Goal: Information Seeking & Learning: Learn about a topic

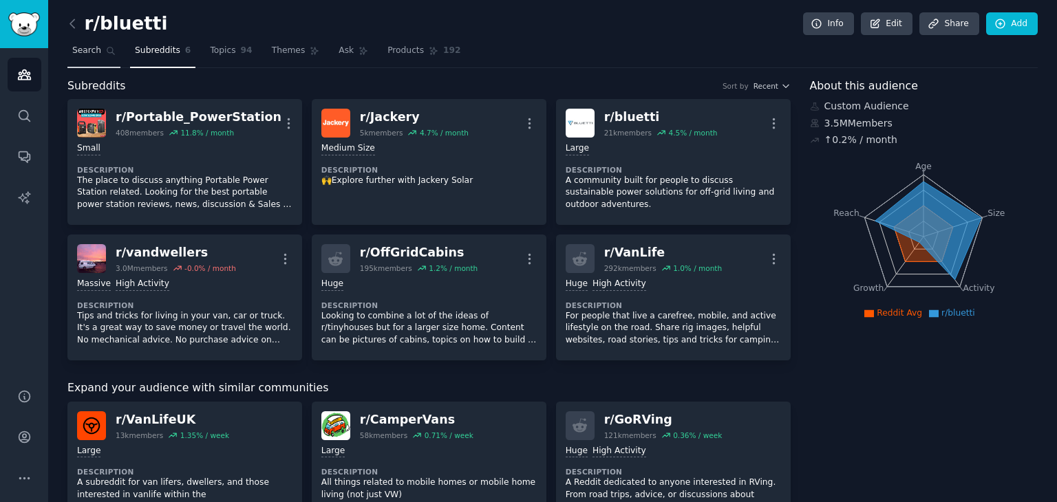
click at [79, 58] on link "Search" at bounding box center [93, 54] width 53 height 28
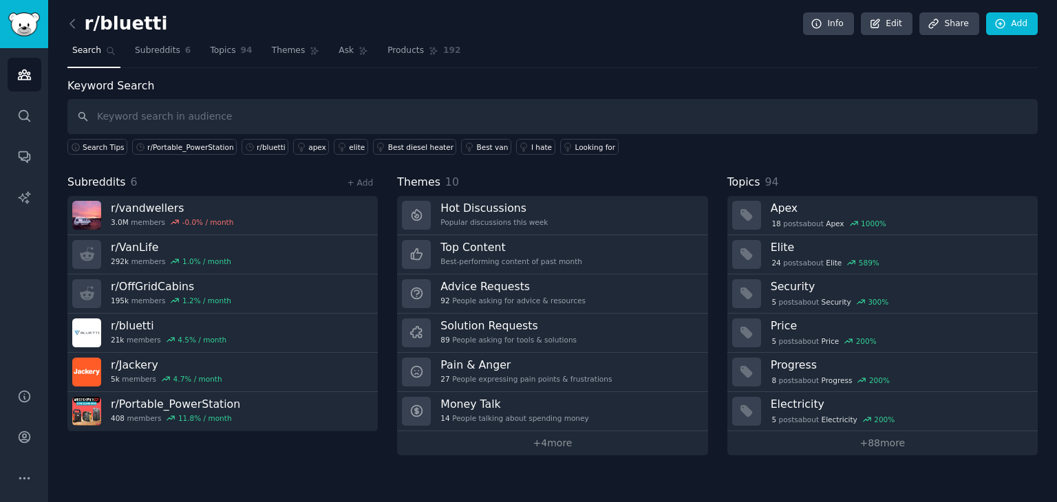
click at [337, 113] on input "text" at bounding box center [552, 116] width 970 height 35
click at [337, 113] on input "r/Overlanding" at bounding box center [552, 116] width 970 height 35
type input "r/Overlanding"
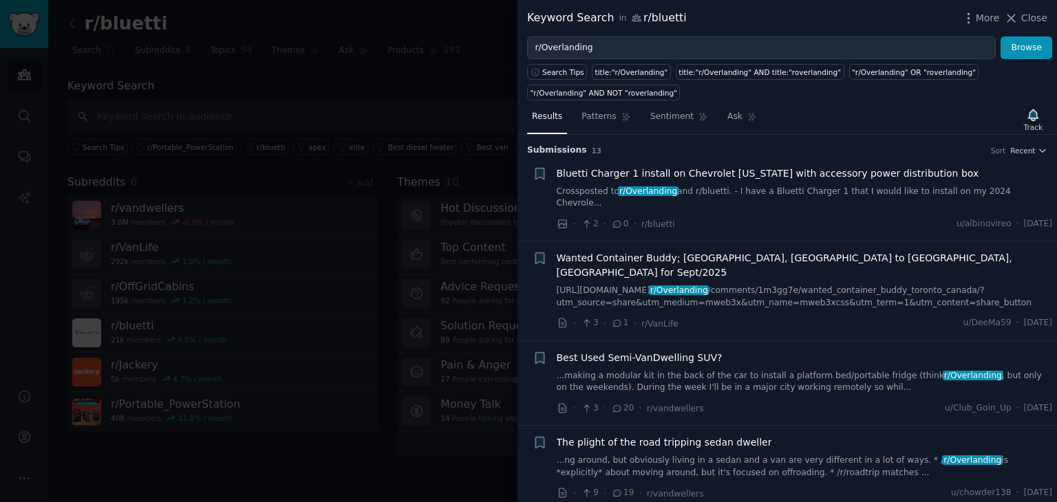
click at [712, 217] on div "· 2 · 0 · r/[PERSON_NAME] u/albinovireo · [DATE]" at bounding box center [805, 224] width 496 height 14
click at [687, 174] on span "Bluetti Charger 1 install on Chevrolet [US_STATE] with accessory power distribu…" at bounding box center [768, 174] width 423 height 14
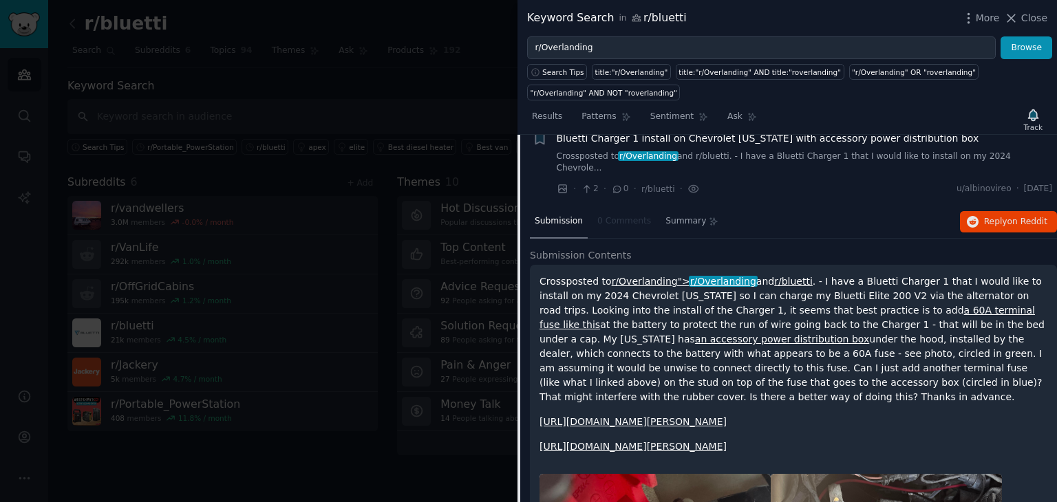
scroll to position [69, 0]
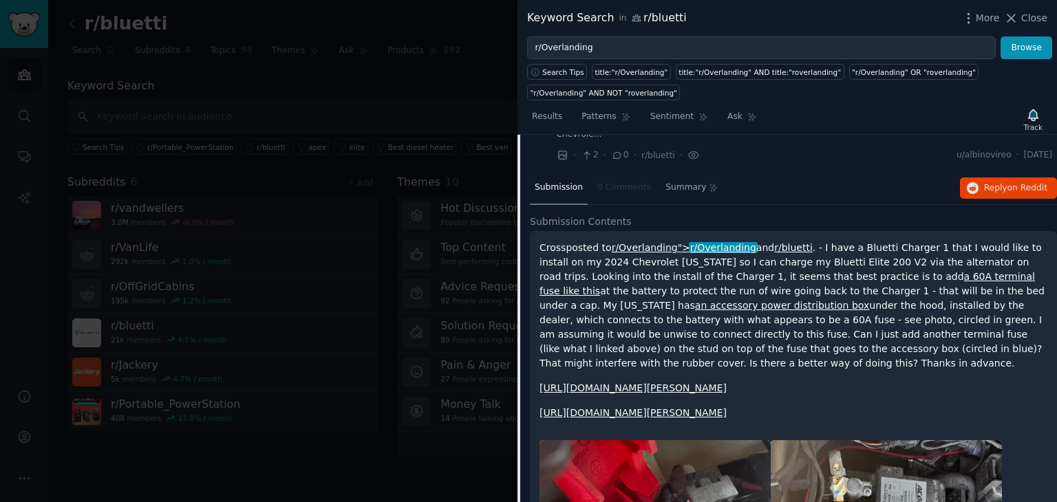
drag, startPoint x: 979, startPoint y: 427, endPoint x: 533, endPoint y: 237, distance: 485.3
click at [533, 237] on div "Crossposted to r/Overlanding"> r/Overlanding and r/bluetti . - I have a Bluetti…" at bounding box center [793, 505] width 527 height 549
drag, startPoint x: 979, startPoint y: 355, endPoint x: 897, endPoint y: 317, distance: 90.8
click at [979, 355] on p "Crossposted to r/Overlanding"> r/Overlanding and r/bluetti . - I have a Bluetti…" at bounding box center [794, 306] width 508 height 130
click at [568, 231] on div "Crossposted to r/Overlanding"> r/Overlanding and r/bluetti . - I have a Bluetti…" at bounding box center [793, 505] width 527 height 549
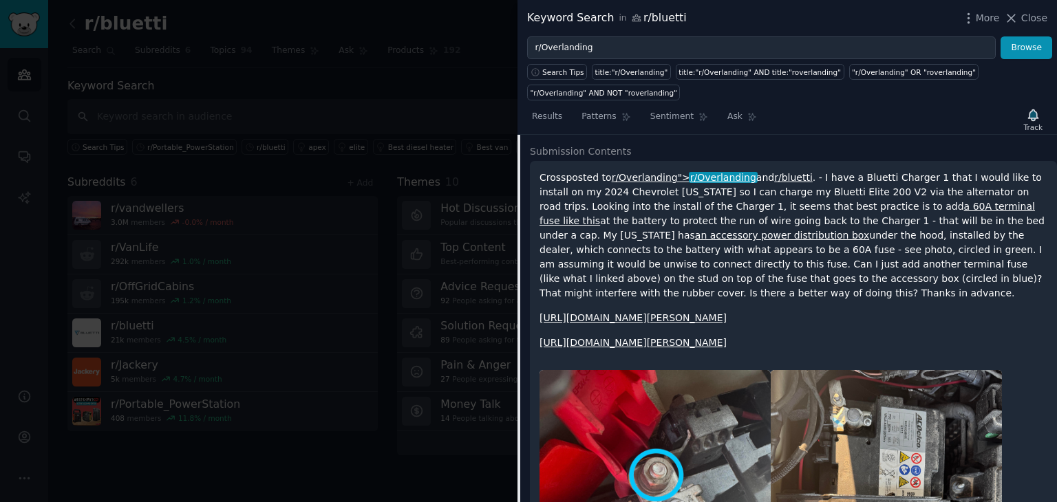
scroll to position [0, 0]
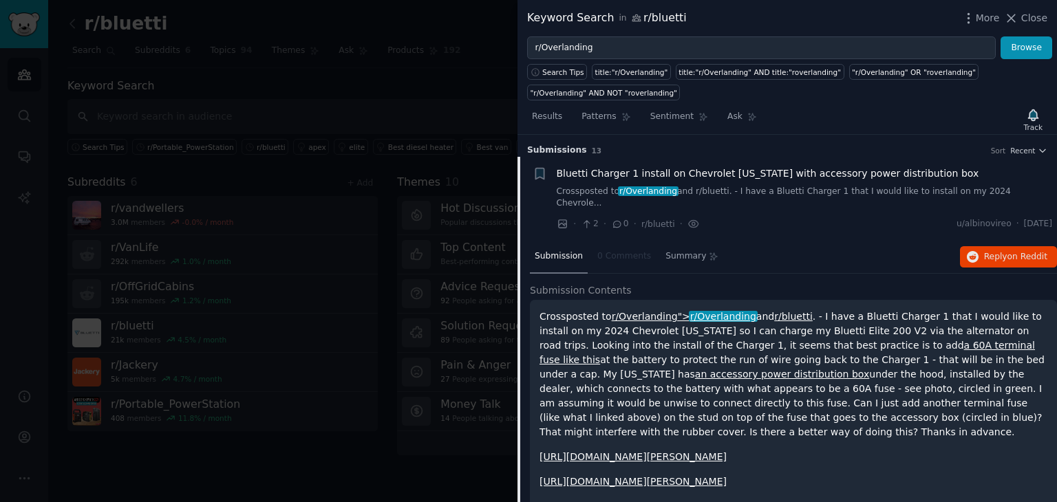
click at [796, 191] on link "Crossposted to r/Overlanding and r/bluetti. - I have a Bluetti Charger 1 that I…" at bounding box center [805, 198] width 496 height 24
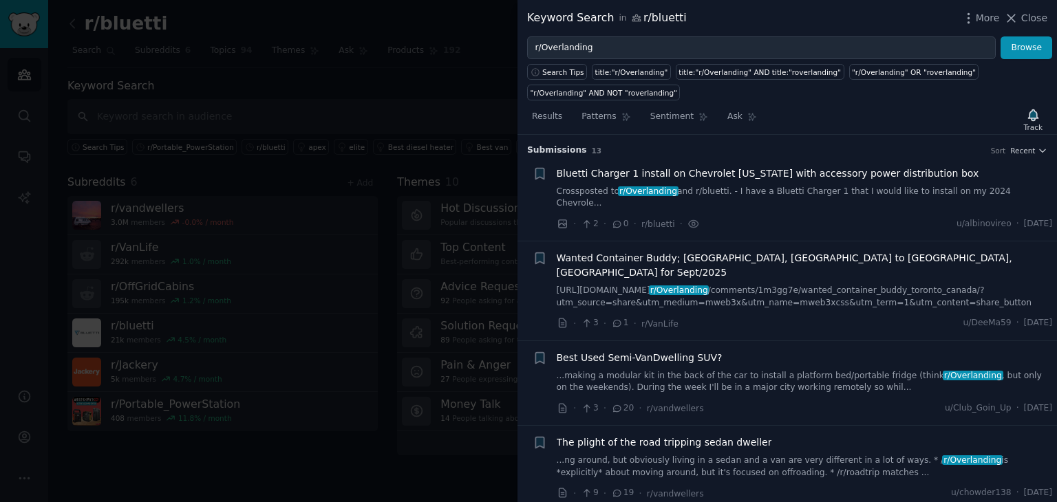
scroll to position [21, 0]
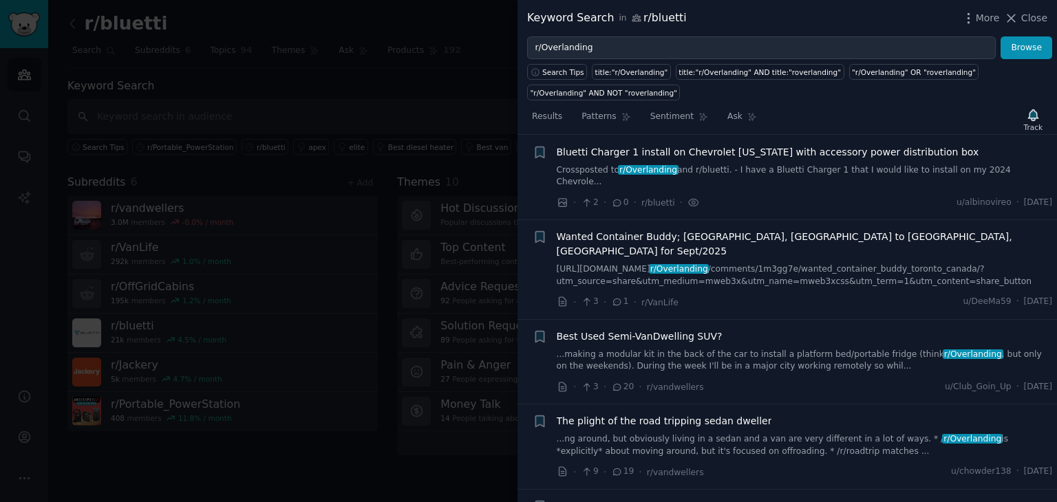
click at [793, 180] on div "Bluetti Charger 1 install on Chevrolet [US_STATE] with accessory power distribu…" at bounding box center [805, 177] width 496 height 65
click at [764, 161] on div "Bluetti Charger 1 install on Chevrolet [US_STATE] with accessory power distribu…" at bounding box center [805, 166] width 496 height 43
click at [897, 158] on span "Bluetti Charger 1 install on Chevrolet [US_STATE] with accessory power distribu…" at bounding box center [768, 152] width 423 height 14
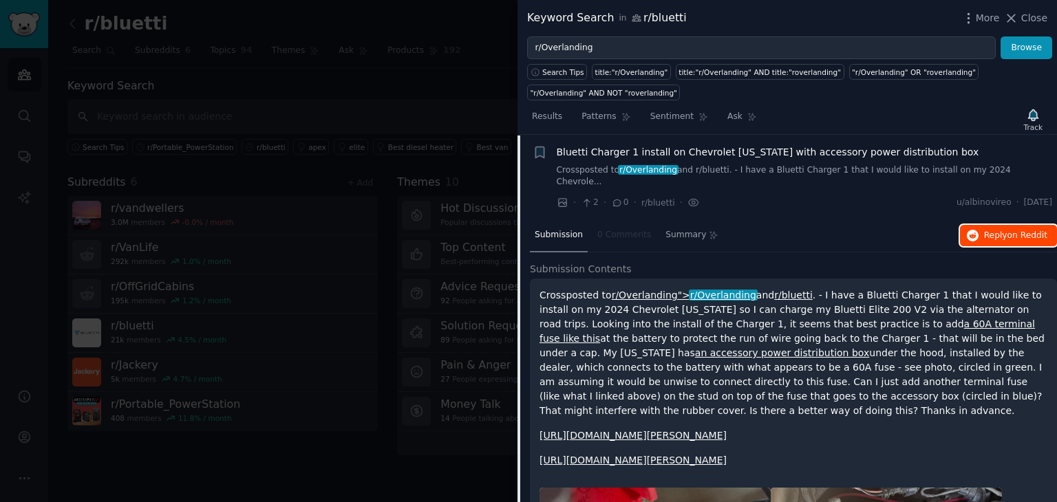
click at [984, 230] on span "Reply on Reddit" at bounding box center [1015, 236] width 63 height 12
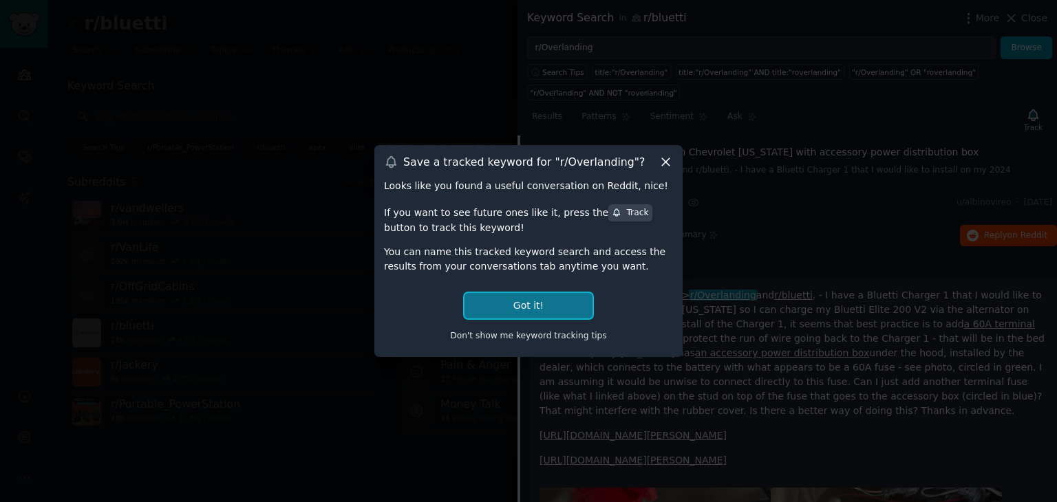
click at [495, 310] on button "Got it!" at bounding box center [529, 305] width 128 height 25
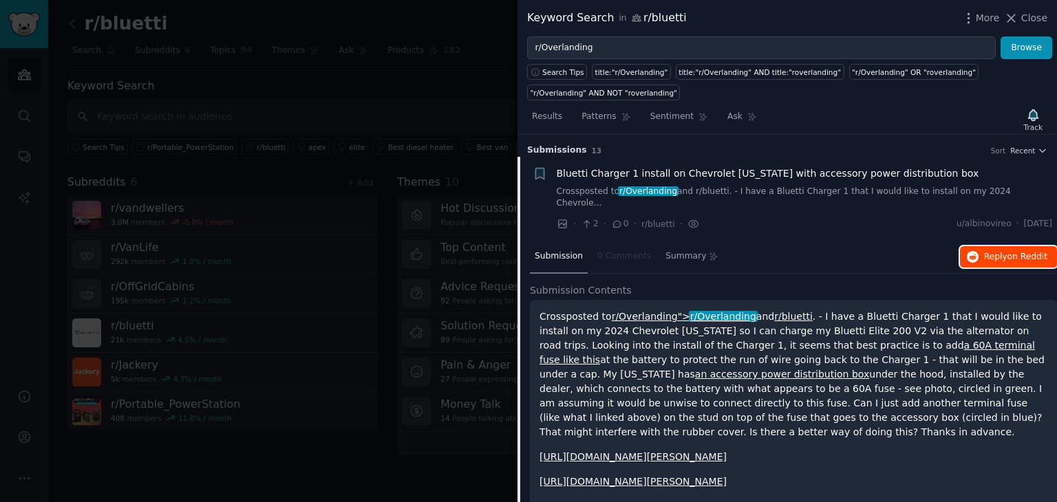
click at [992, 251] on span "Reply on Reddit" at bounding box center [1015, 257] width 63 height 12
click at [394, 92] on div at bounding box center [528, 251] width 1057 height 502
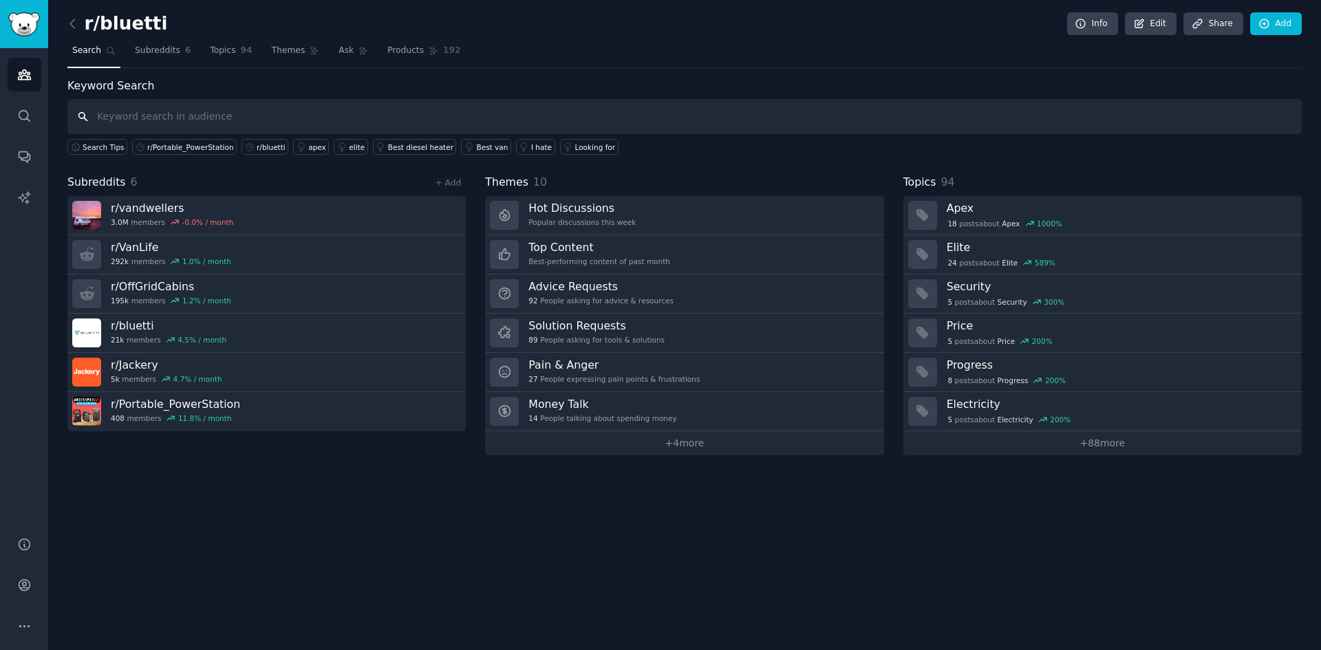
click at [163, 116] on input "text" at bounding box center [684, 116] width 1235 height 35
paste input "r/overlanding"
type input "r/overlanding"
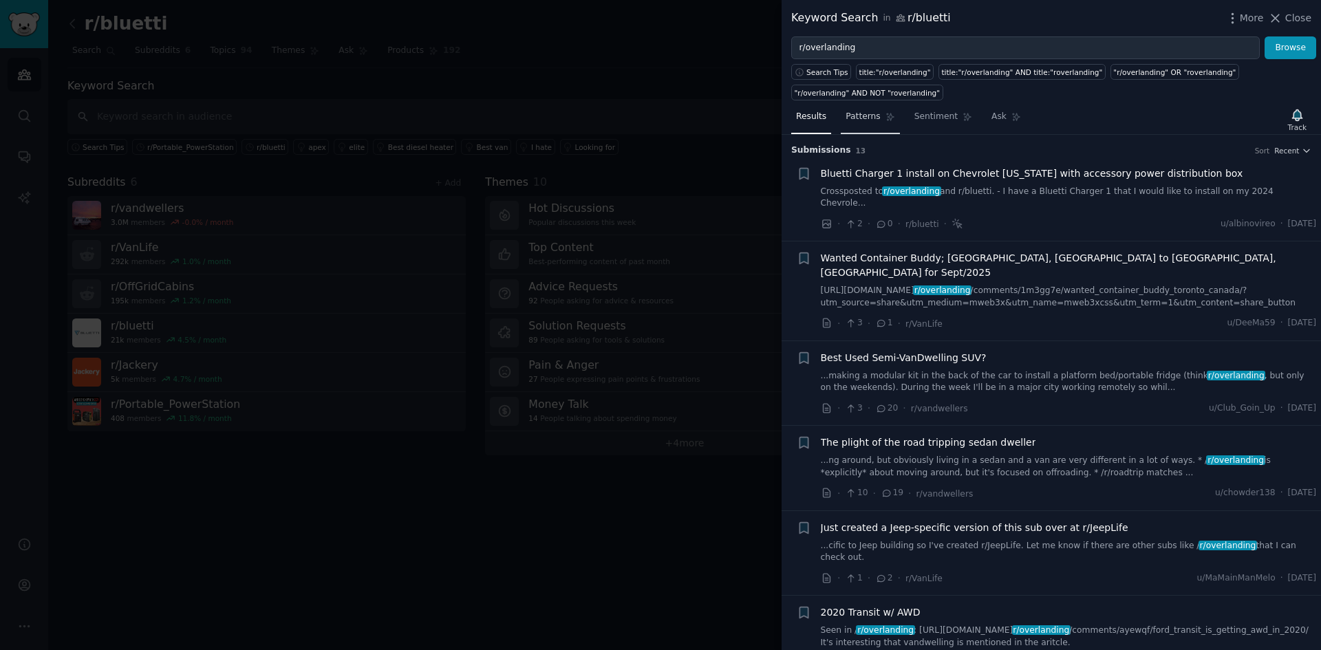
click at [862, 126] on link "Patterns" at bounding box center [870, 120] width 58 height 28
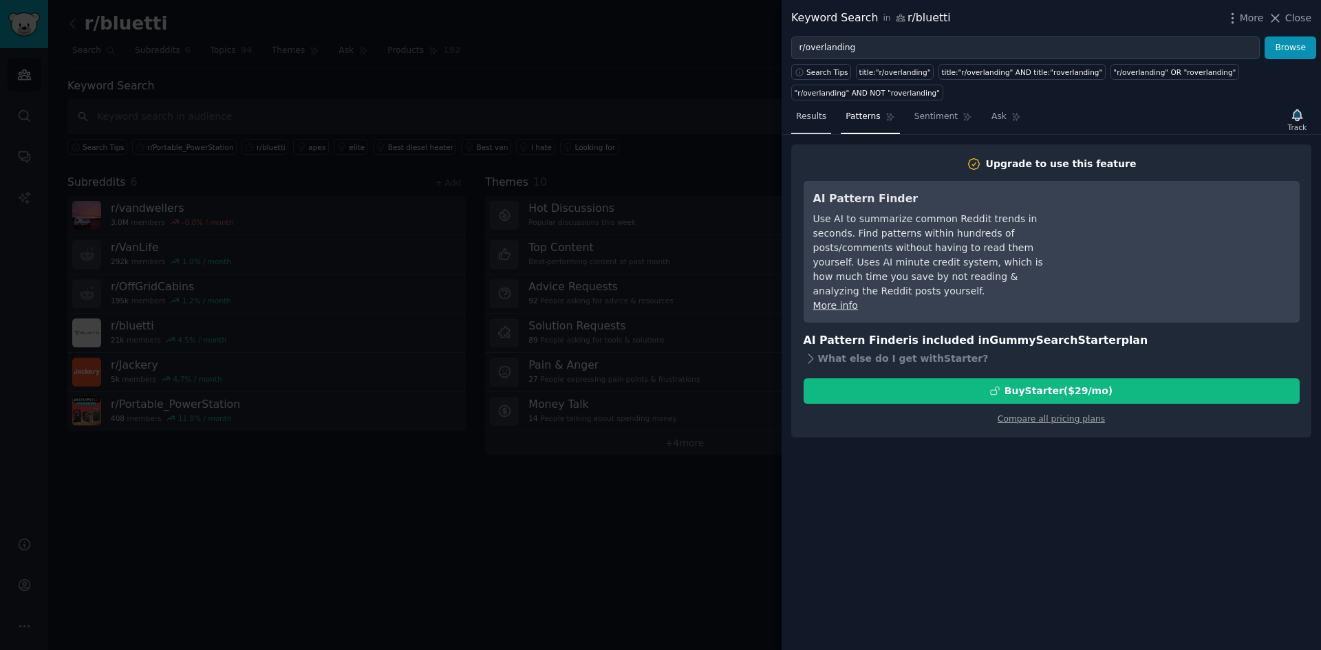
click at [819, 125] on link "Results" at bounding box center [811, 120] width 40 height 28
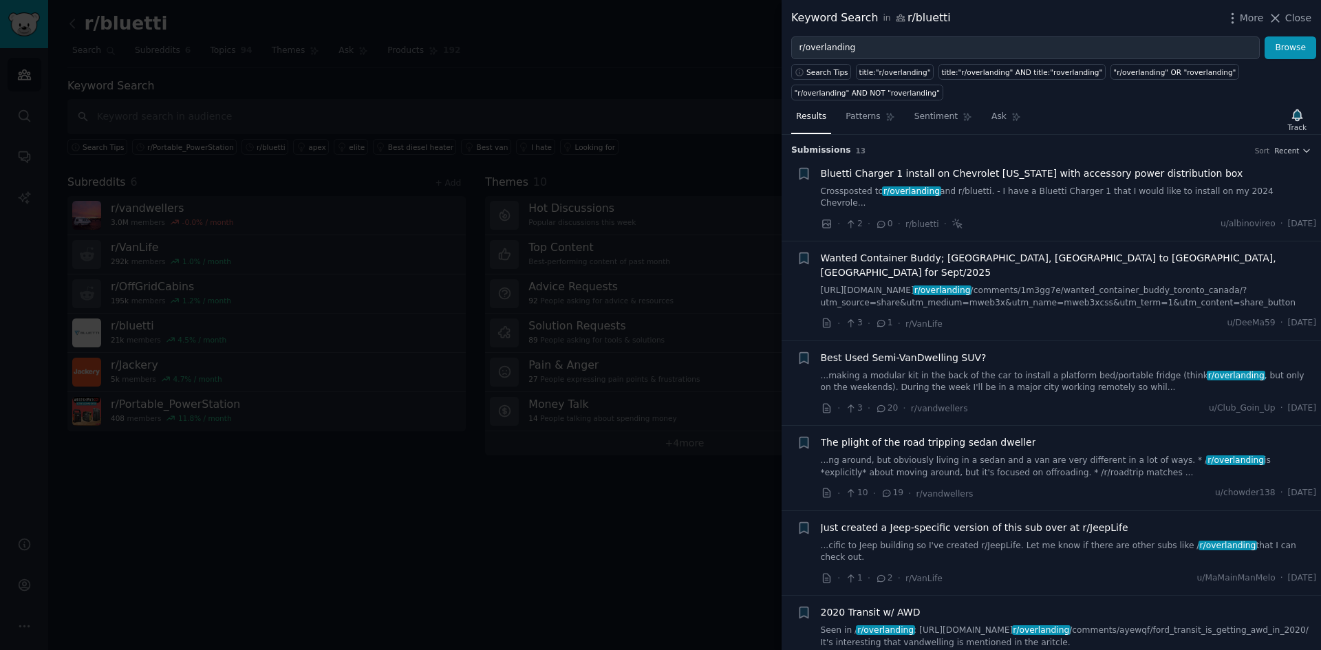
click at [642, 41] on div at bounding box center [660, 325] width 1321 height 650
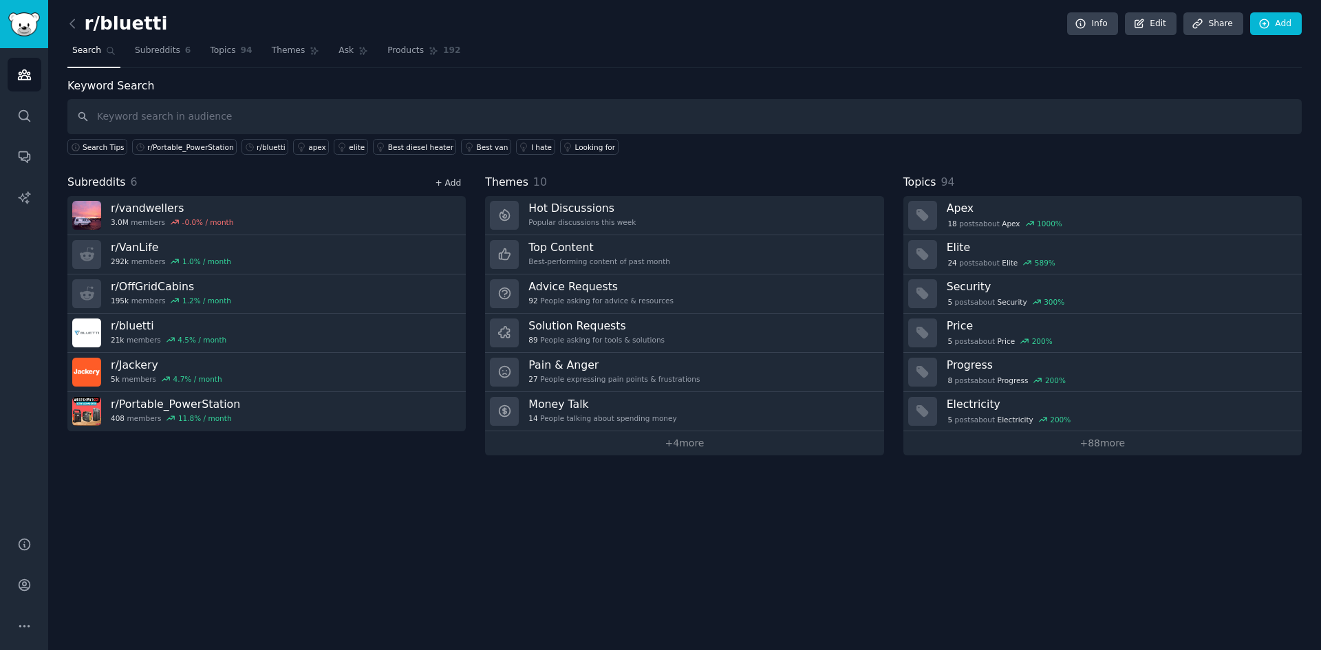
click at [441, 182] on link "+ Add" at bounding box center [448, 183] width 26 height 10
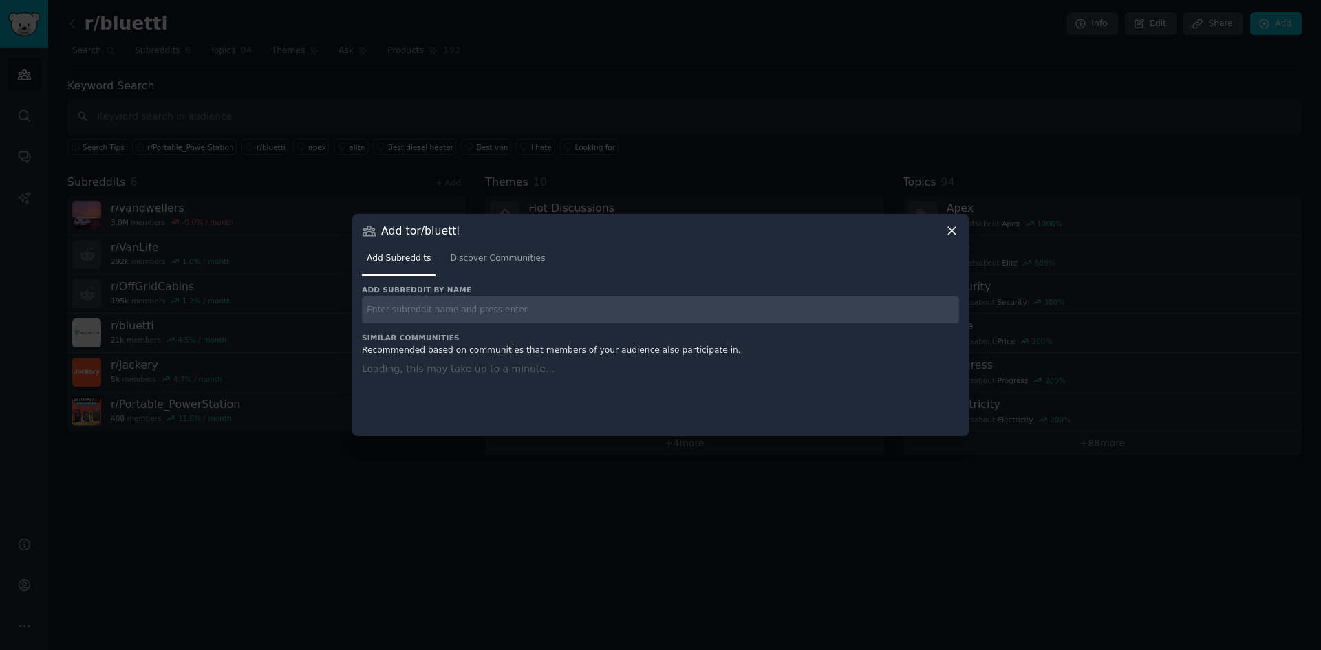
click at [489, 291] on h3 "Add subreddit by name" at bounding box center [660, 290] width 597 height 10
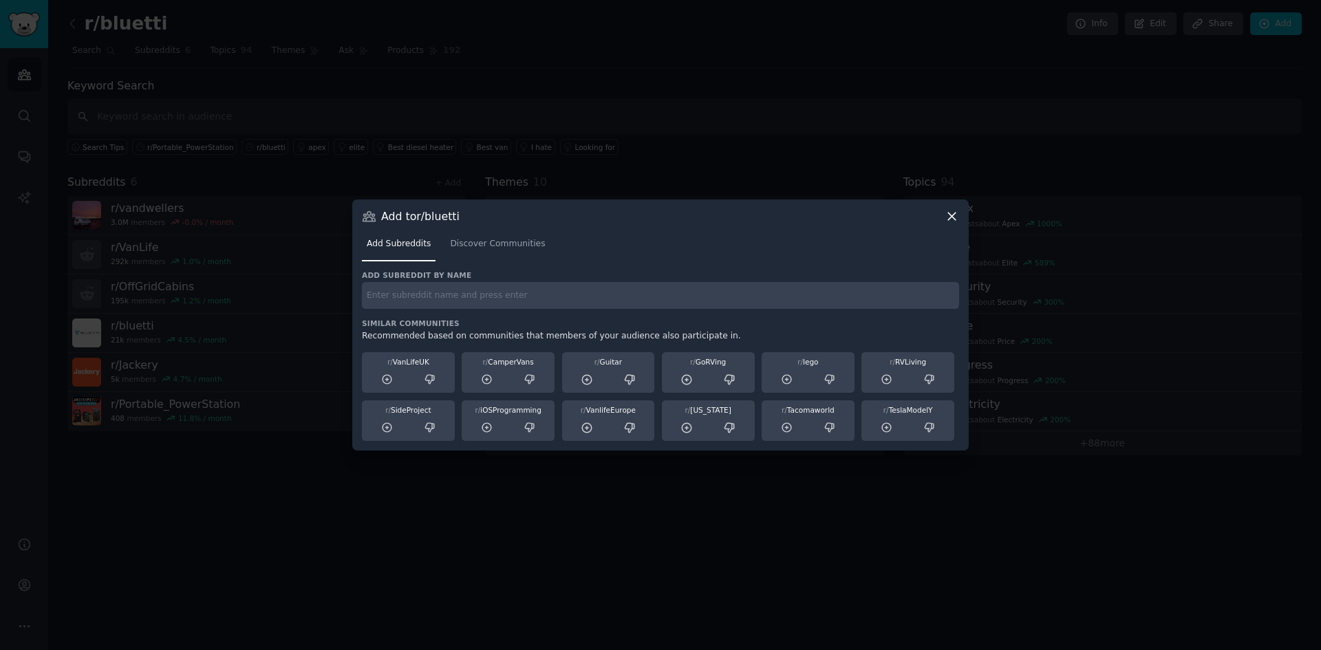
click at [489, 313] on div "Add subreddit by name Similar Communities Recommended based on communities that…" at bounding box center [660, 355] width 597 height 171
click at [498, 306] on input "text" at bounding box center [660, 295] width 597 height 27
paste input "r/overlanding"
type input "r/overlanding"
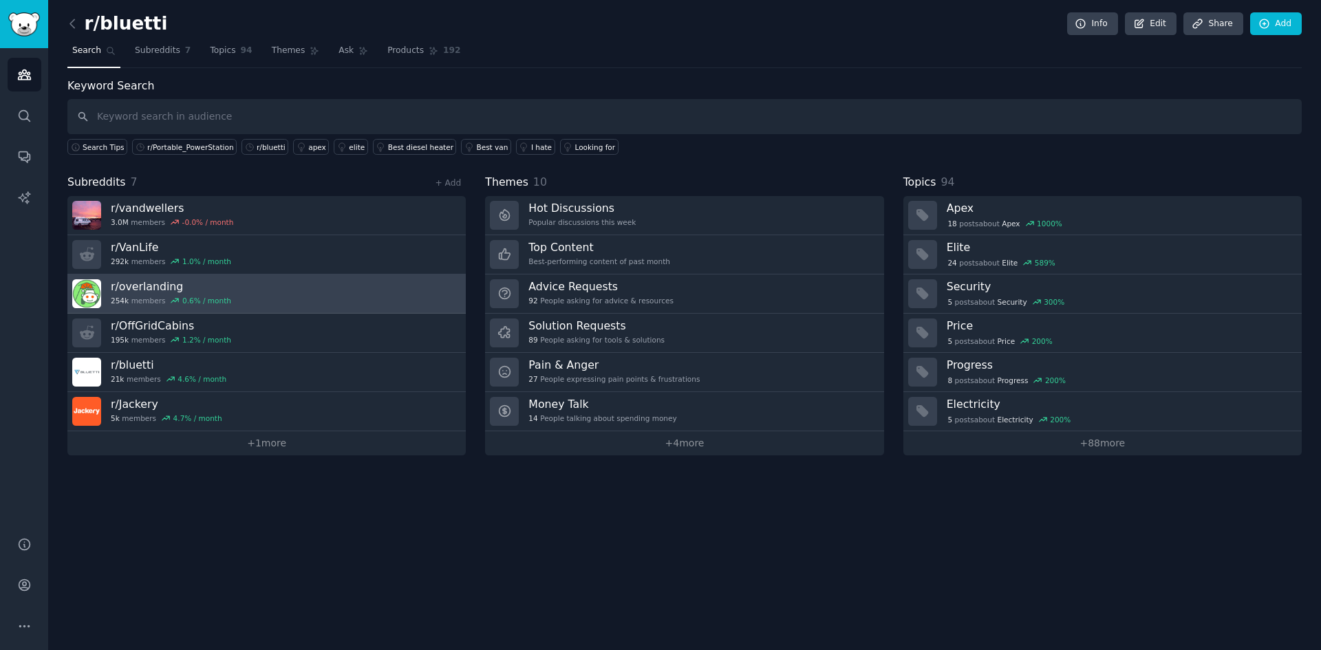
click at [246, 284] on link "r/ overlanding 254k members 0.6 % / month" at bounding box center [266, 294] width 398 height 39
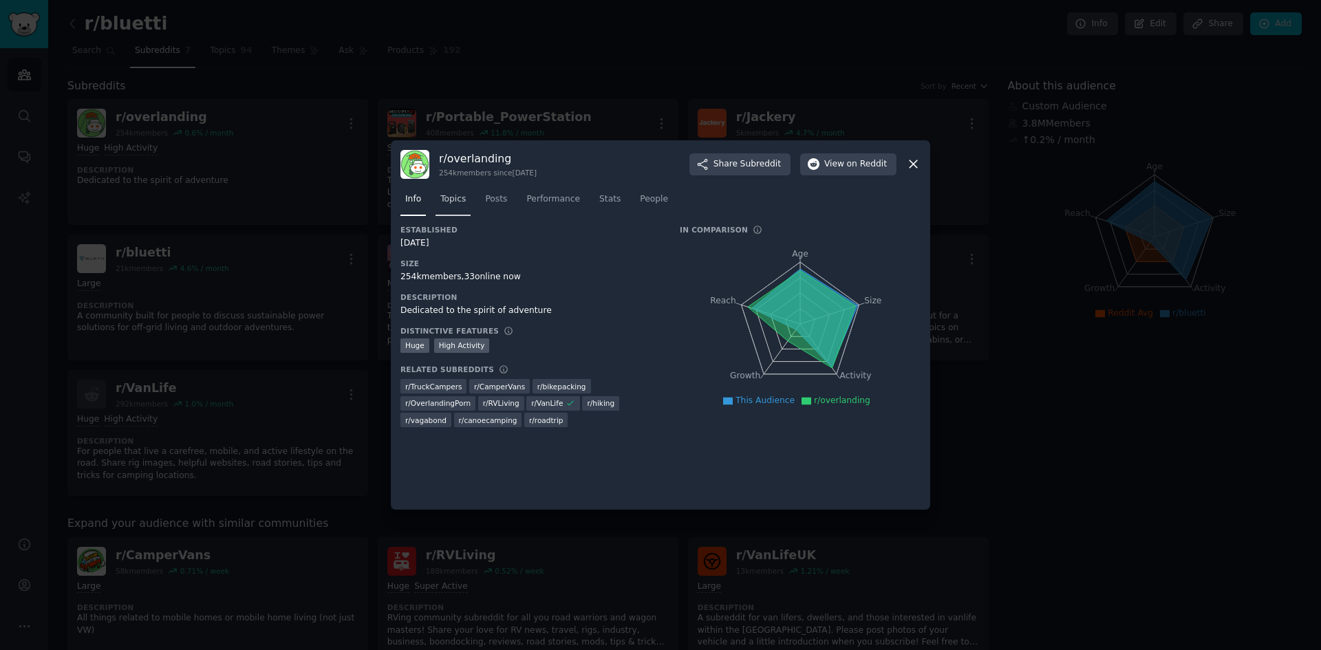
click at [457, 204] on span "Topics" at bounding box center [452, 199] width 25 height 12
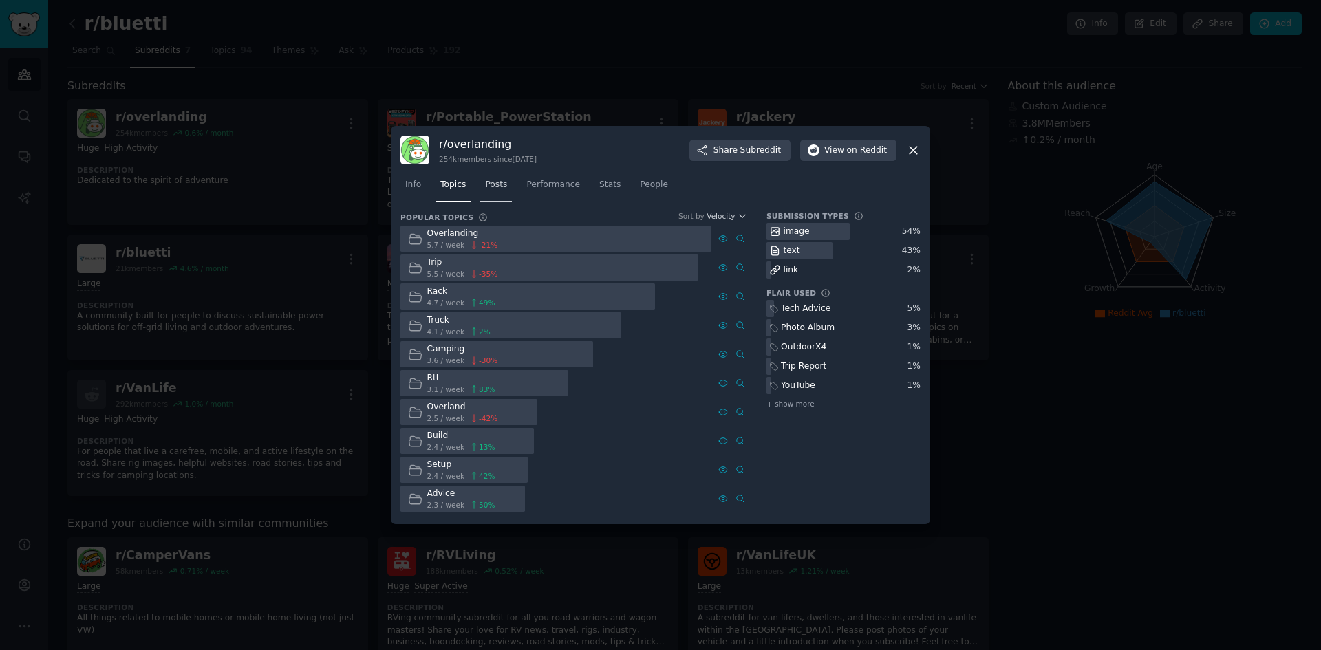
click at [493, 194] on link "Posts" at bounding box center [496, 188] width 32 height 28
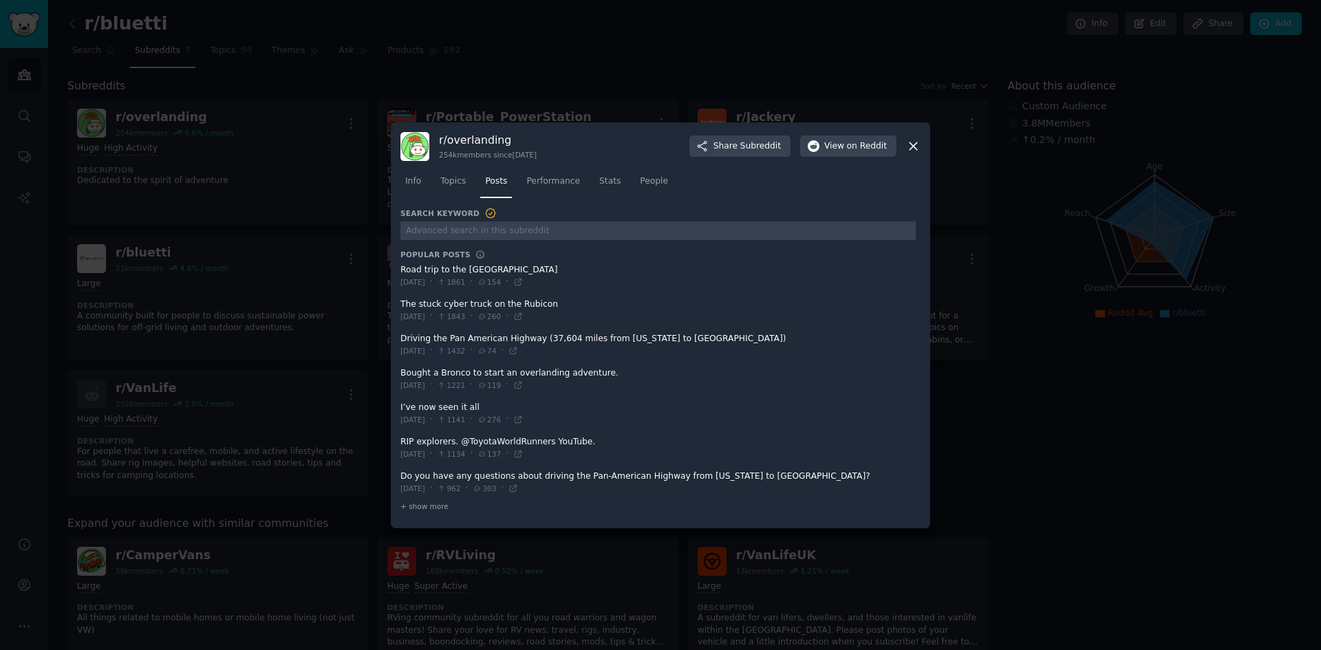
click at [626, 335] on span at bounding box center [658, 345] width 515 height 34
click at [491, 268] on span at bounding box center [658, 276] width 515 height 34
click at [449, 269] on span at bounding box center [658, 276] width 515 height 34
click at [559, 179] on span "Performance" at bounding box center [553, 181] width 54 height 12
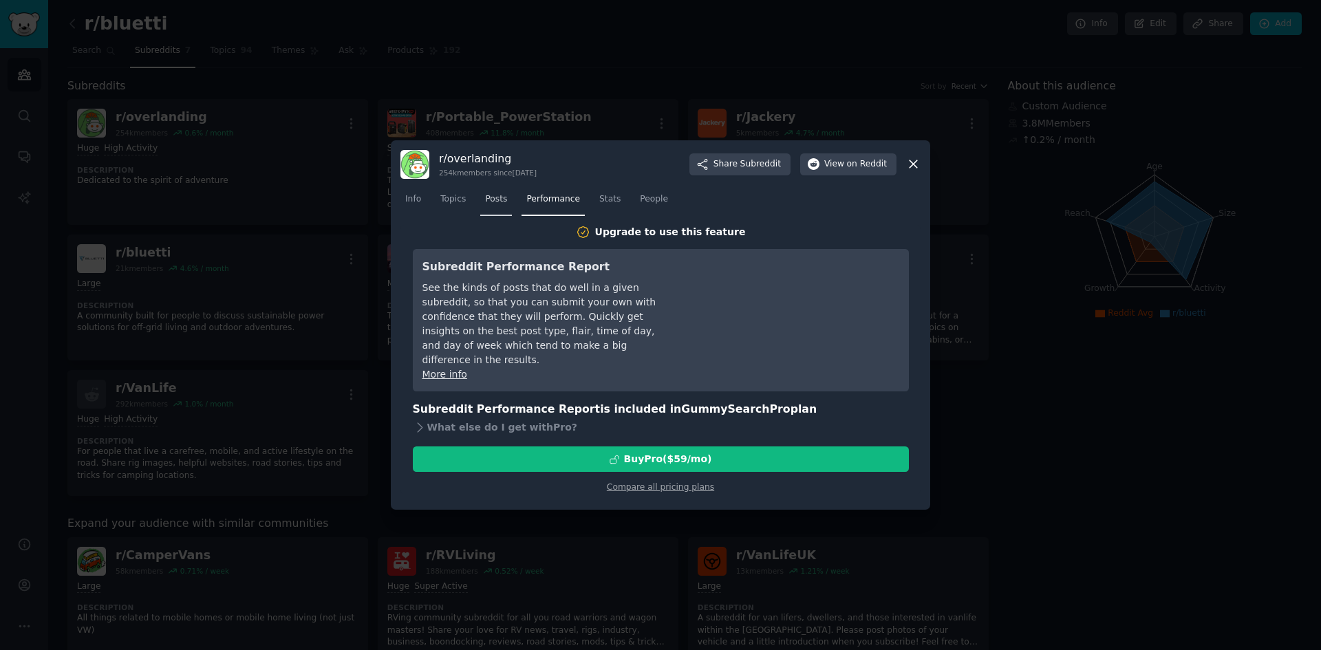
click at [498, 198] on span "Posts" at bounding box center [496, 199] width 22 height 12
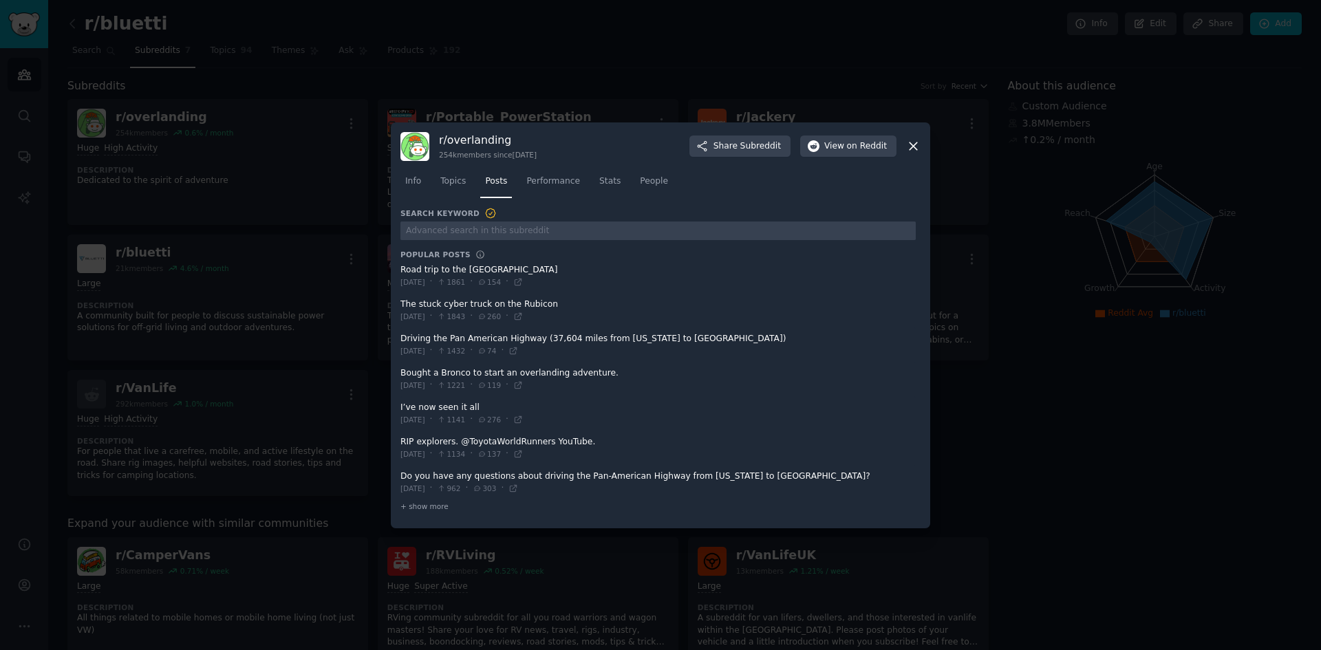
click at [911, 144] on icon at bounding box center [914, 146] width 8 height 8
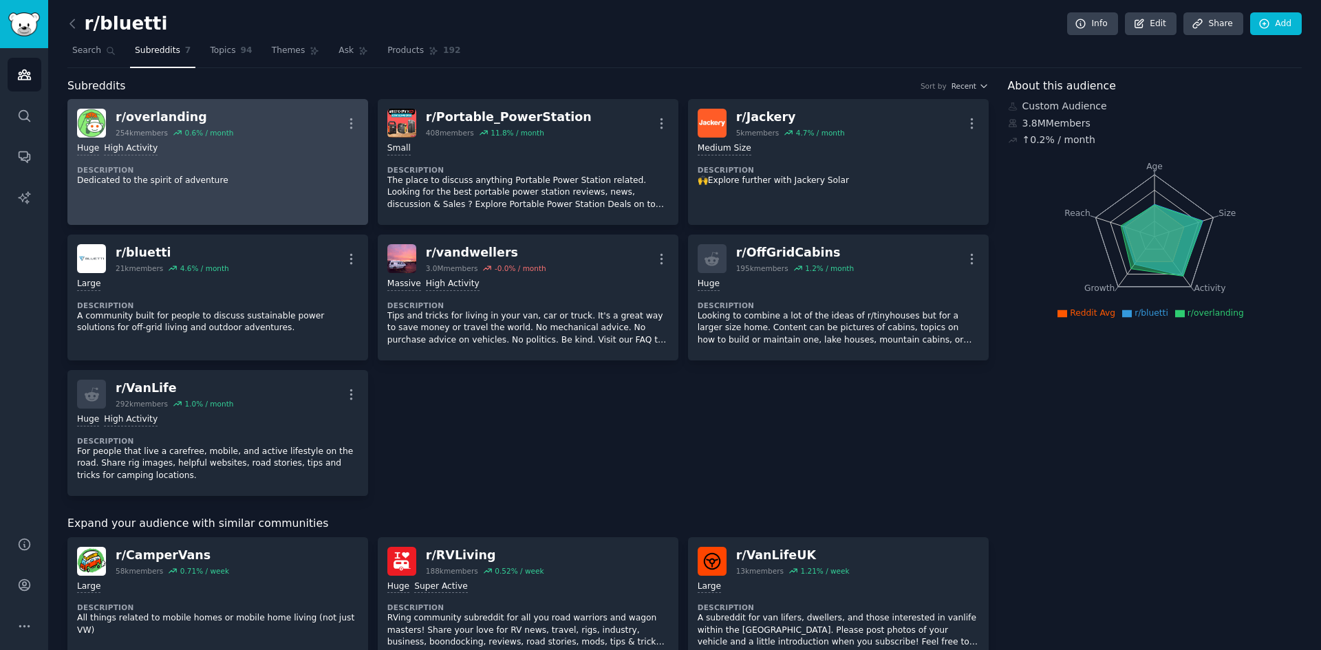
click at [269, 120] on div "r/ overlanding 254k members 0.6 % / month More" at bounding box center [217, 123] width 281 height 29
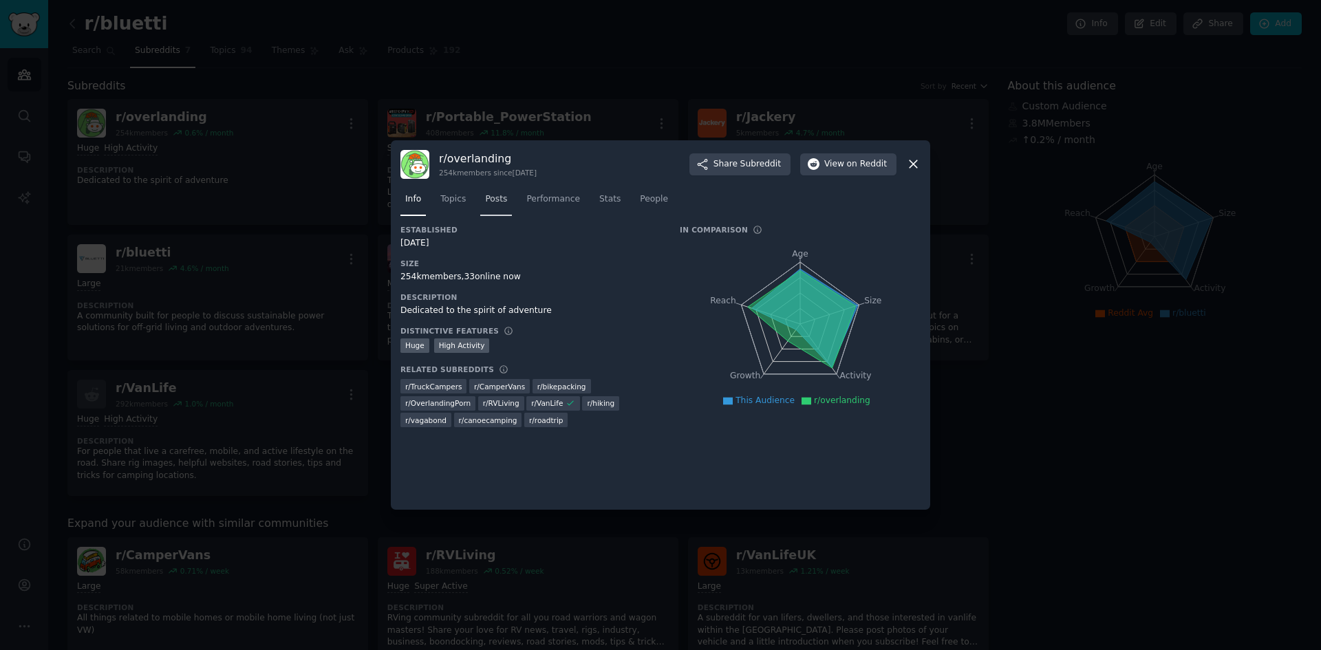
click at [495, 203] on span "Posts" at bounding box center [496, 199] width 22 height 12
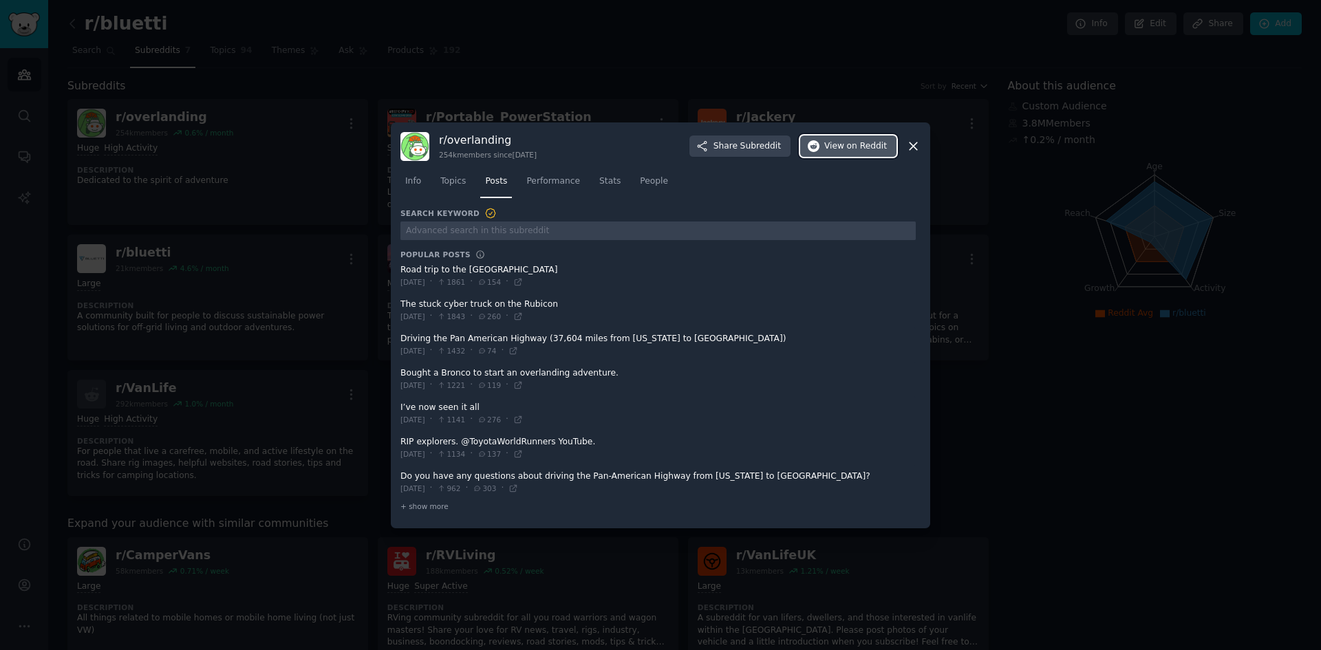
click at [857, 154] on button "View on Reddit" at bounding box center [848, 147] width 96 height 22
click at [593, 476] on span at bounding box center [658, 483] width 515 height 34
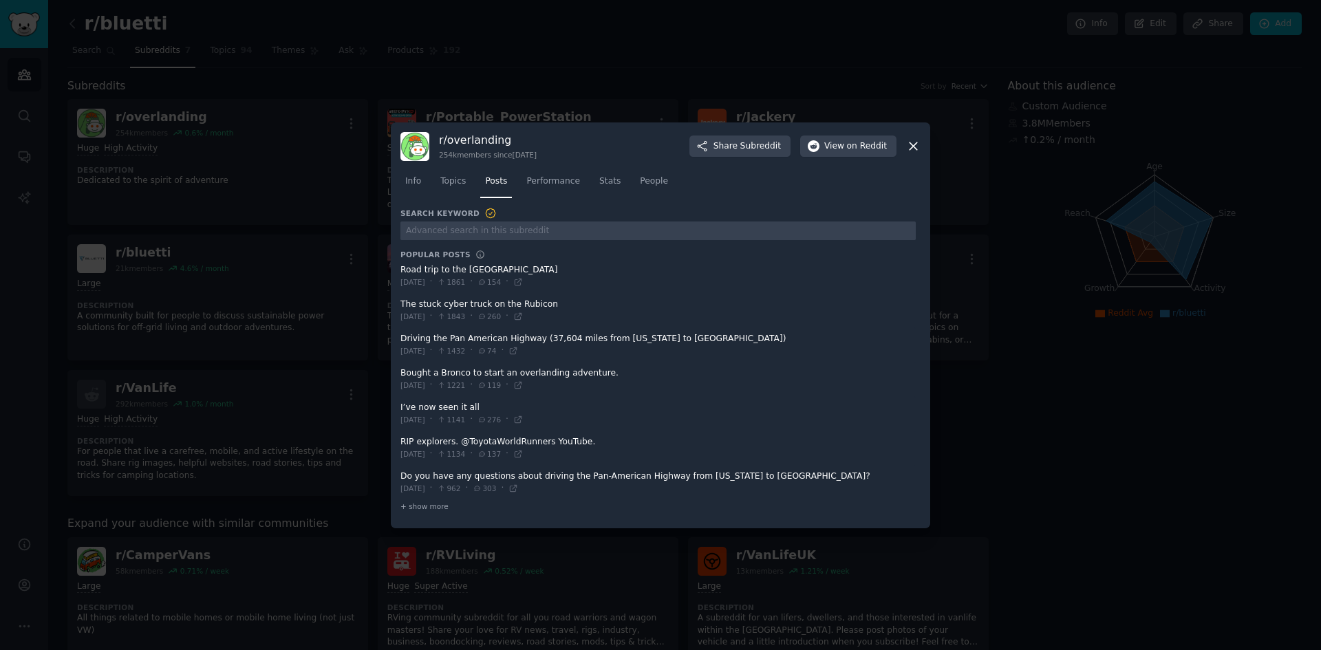
click at [818, 474] on span at bounding box center [658, 483] width 515 height 34
click at [614, 182] on span "Stats" at bounding box center [609, 181] width 21 height 12
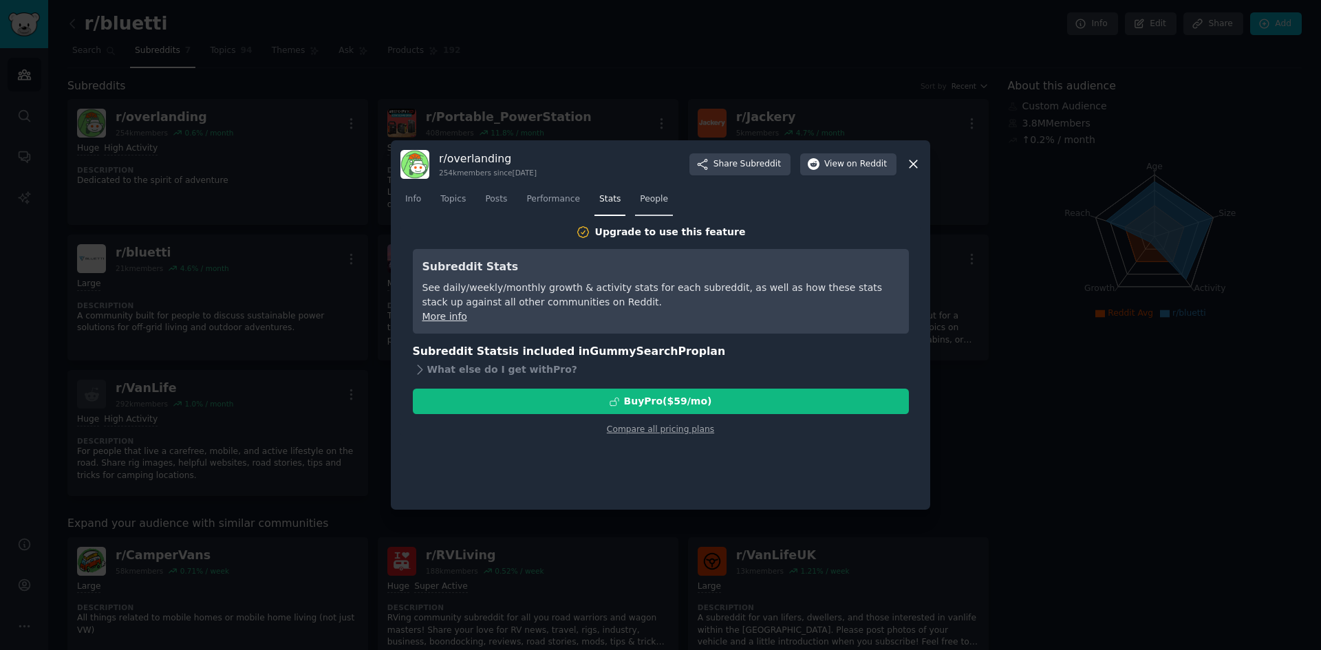
click at [648, 193] on span "People" at bounding box center [654, 199] width 28 height 12
click at [557, 202] on span "Performance" at bounding box center [553, 199] width 54 height 12
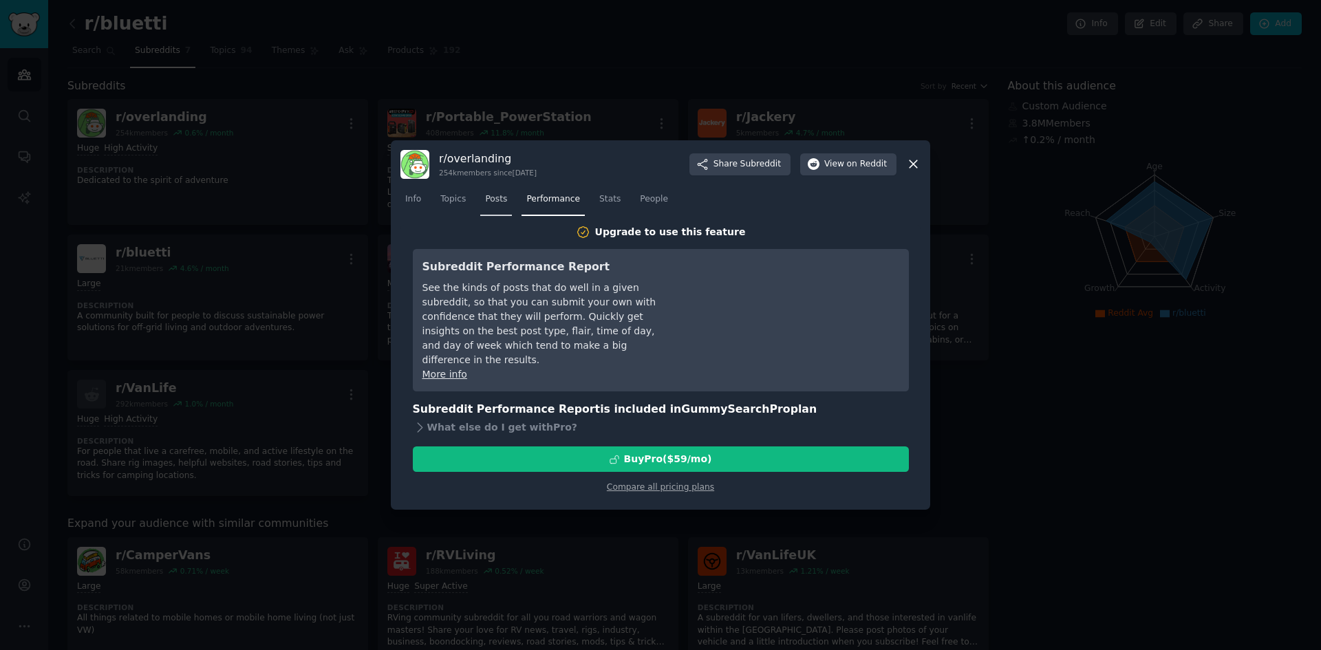
click at [493, 201] on span "Posts" at bounding box center [496, 199] width 22 height 12
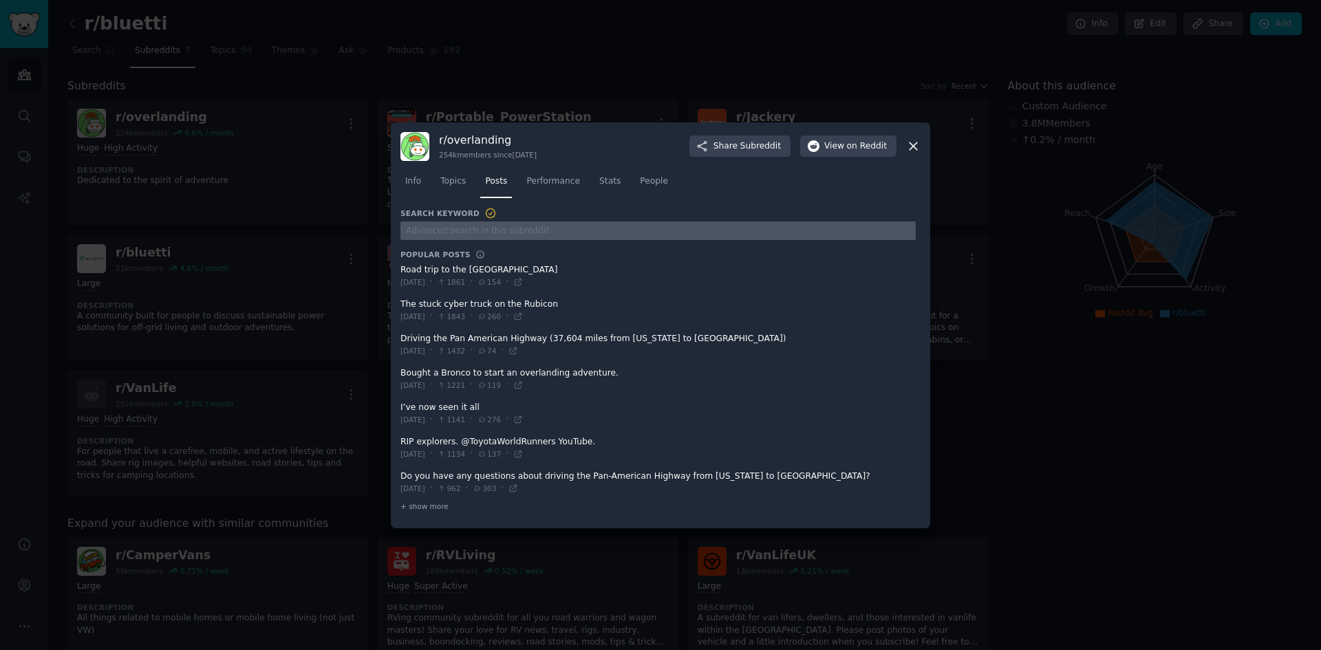
click at [529, 229] on input "text" at bounding box center [658, 231] width 515 height 19
click at [436, 502] on span "+ show more" at bounding box center [425, 507] width 48 height 10
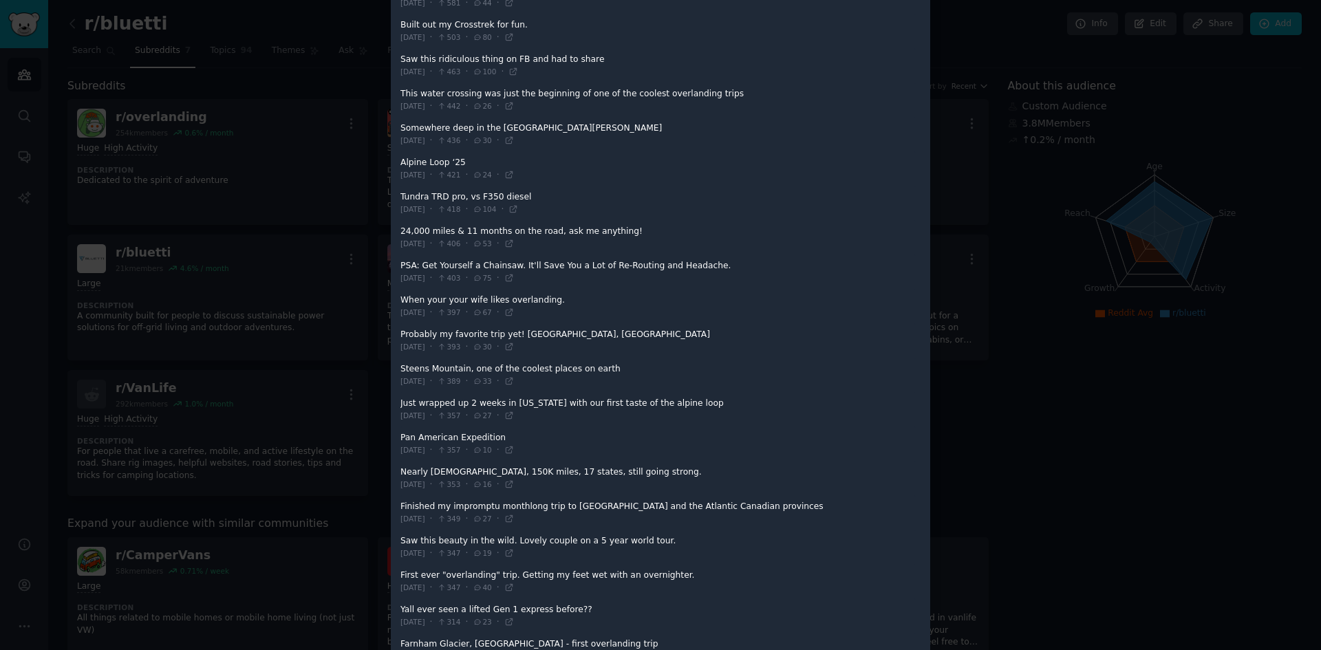
scroll to position [619, 0]
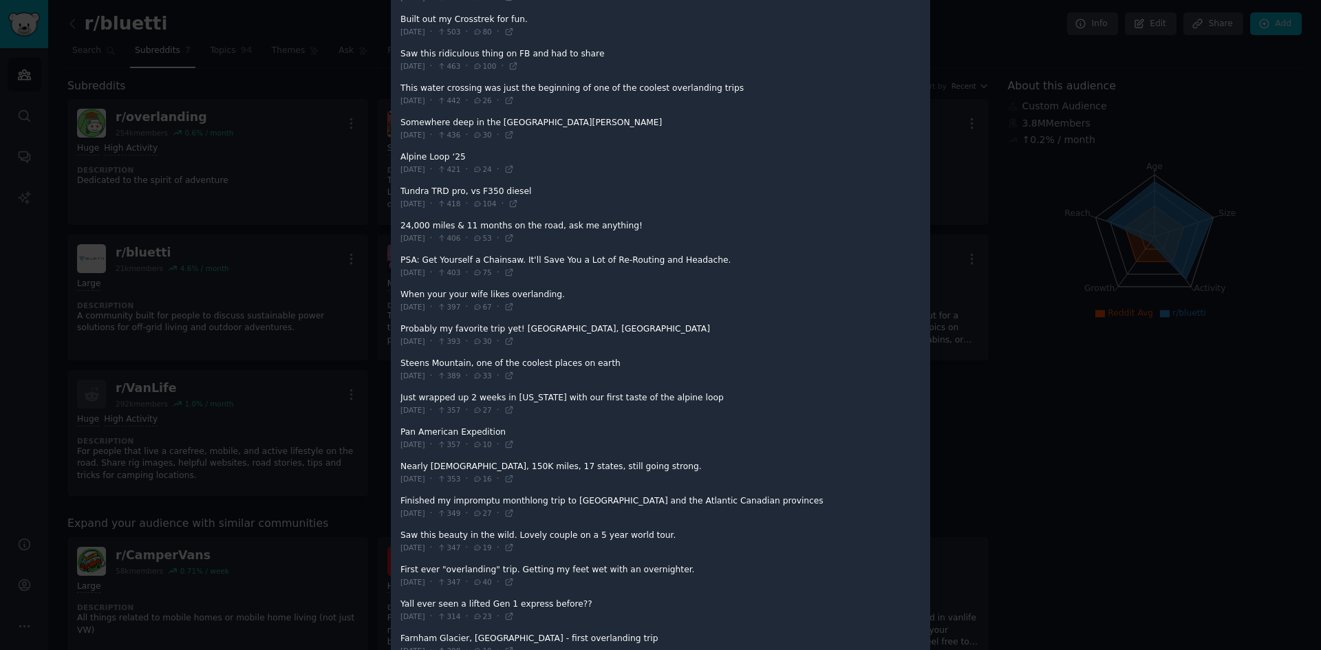
click at [330, 162] on div at bounding box center [660, 325] width 1321 height 650
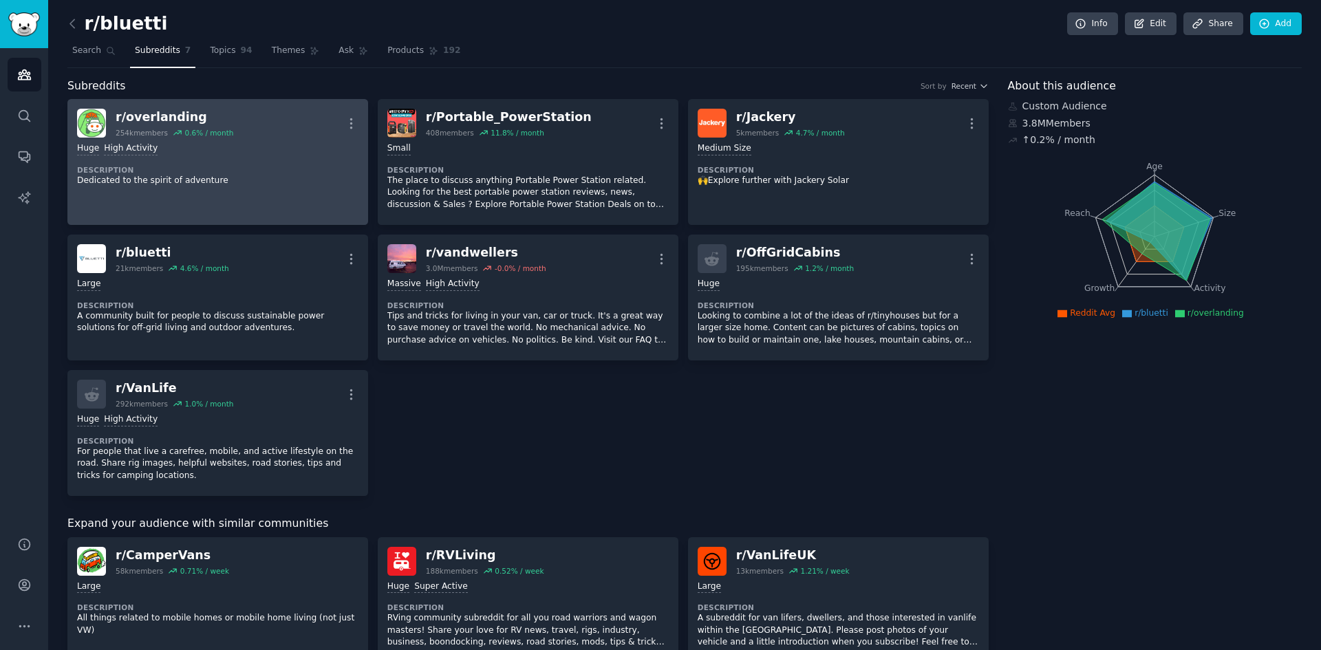
click at [264, 162] on div ">= 80th percentile for submissions / day Huge High Activity Description Dedicat…" at bounding box center [217, 165] width 281 height 54
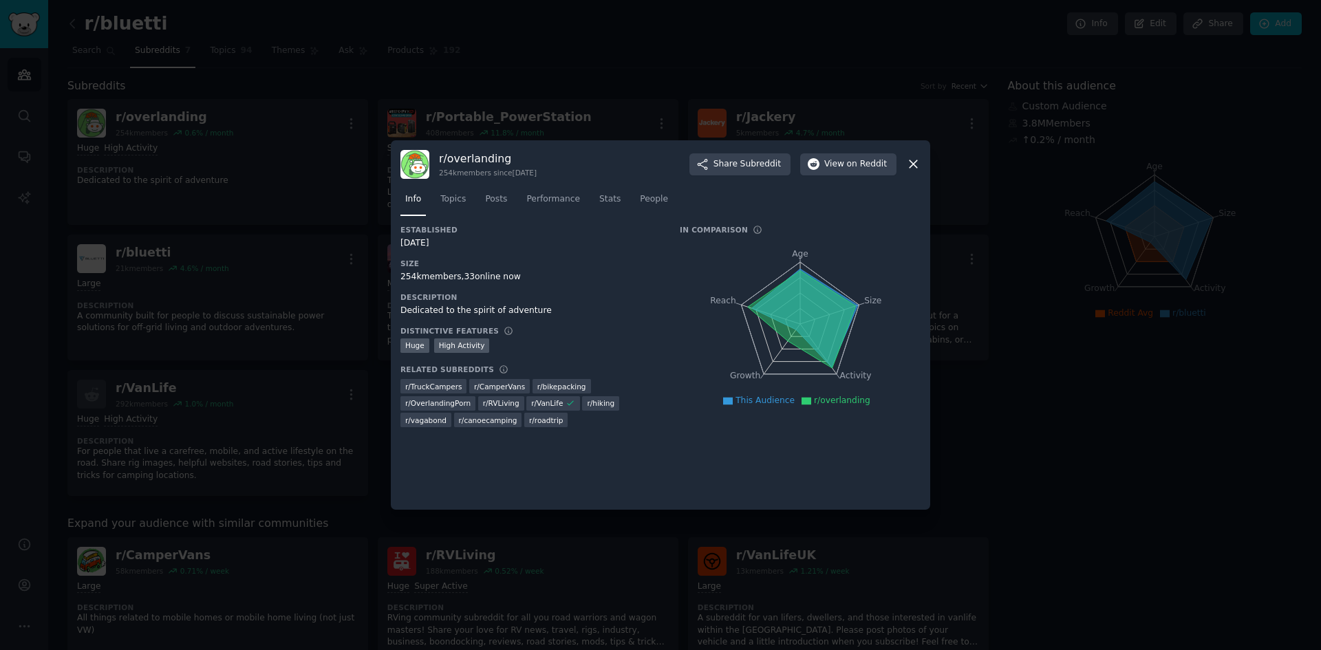
click at [800, 270] on icon at bounding box center [805, 318] width 106 height 98
click at [800, 277] on icon at bounding box center [802, 318] width 108 height 97
drag, startPoint x: 798, startPoint y: 272, endPoint x: 796, endPoint y: 354, distance: 82.6
click at [796, 354] on icon "Age Size Activity Growth Reach" at bounding box center [800, 323] width 241 height 173
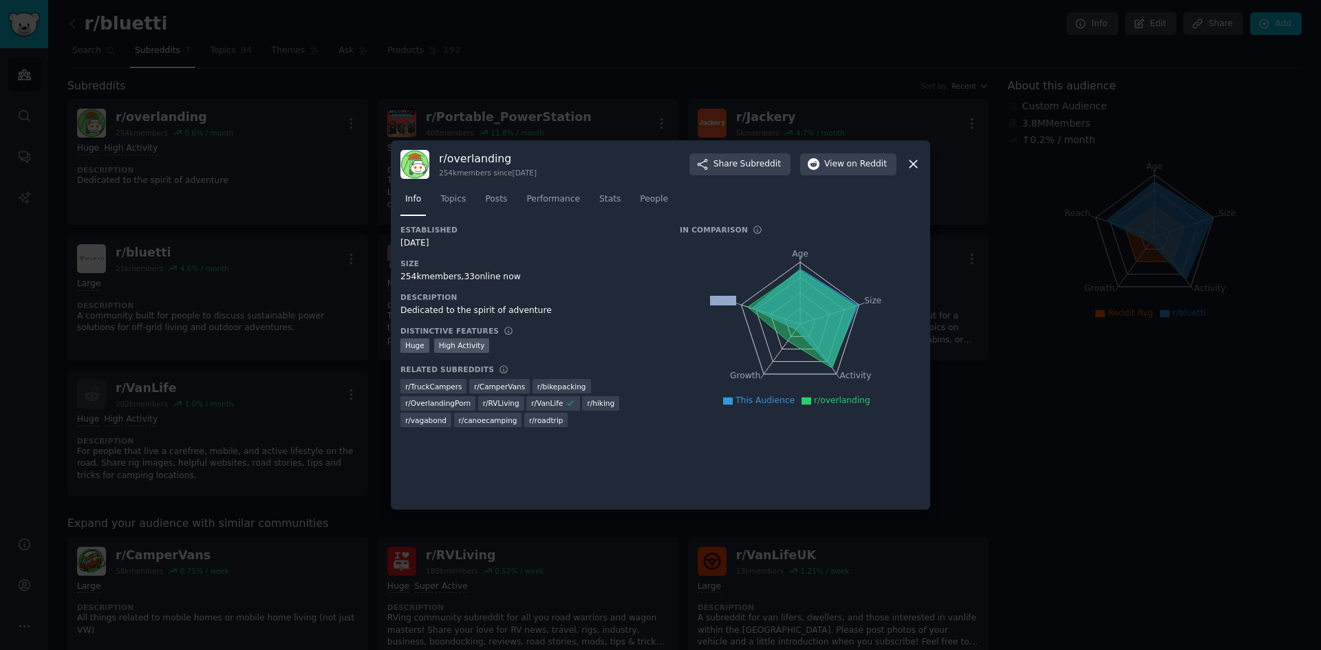
click at [769, 306] on icon at bounding box center [802, 318] width 108 height 97
click at [467, 198] on link "Topics" at bounding box center [453, 203] width 35 height 28
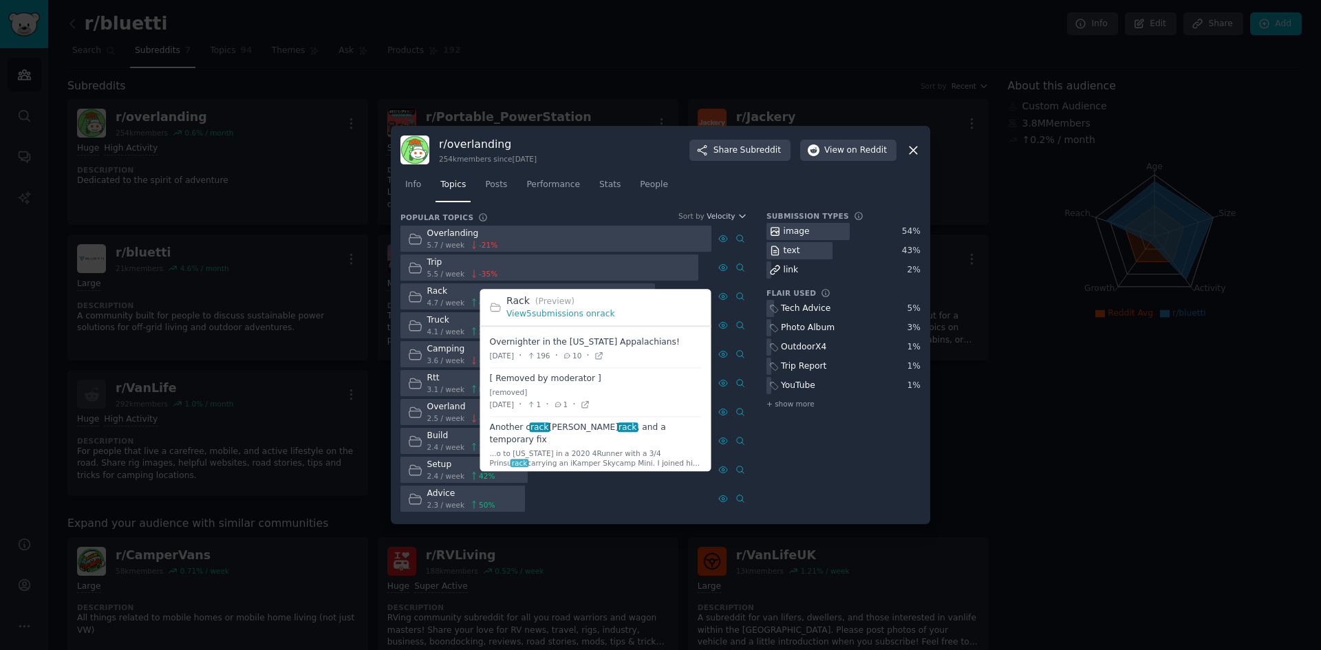
click at [643, 340] on span at bounding box center [596, 350] width 212 height 36
click at [564, 342] on span at bounding box center [596, 350] width 212 height 36
click at [604, 354] on icon at bounding box center [600, 356] width 10 height 10
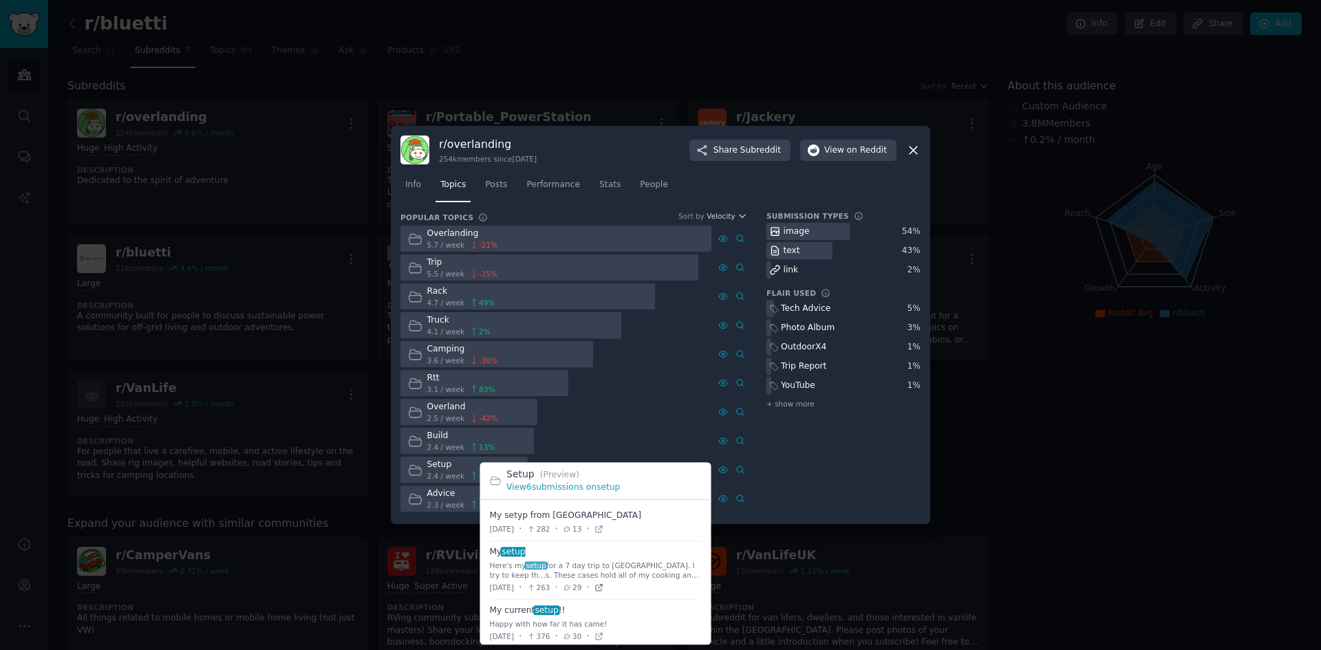
click at [604, 502] on icon at bounding box center [600, 588] width 10 height 10
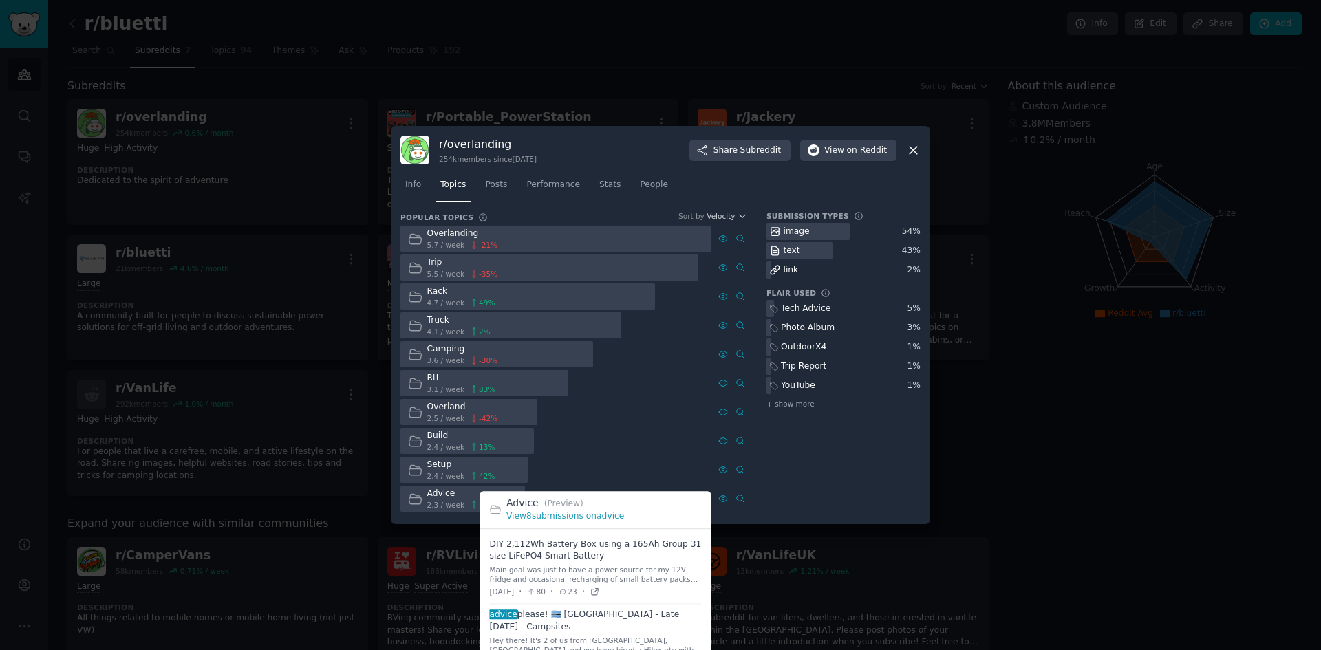
click at [597, 502] on icon at bounding box center [594, 591] width 6 height 6
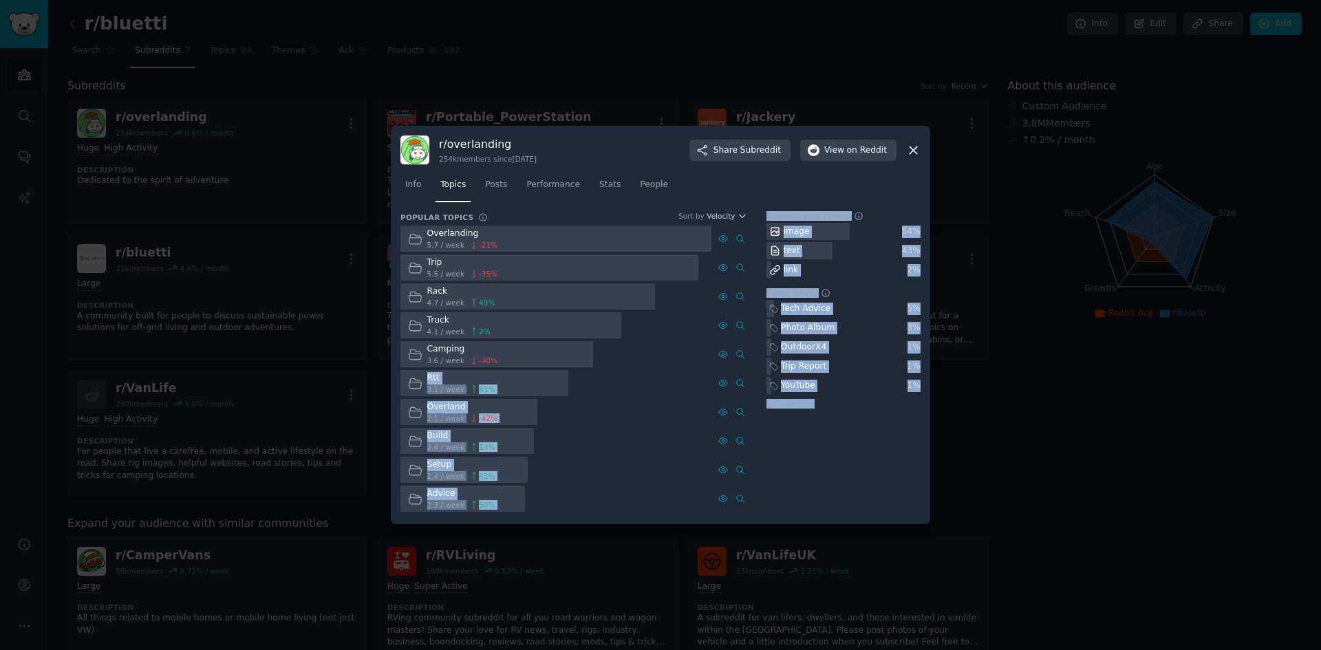
drag, startPoint x: 648, startPoint y: 388, endPoint x: 653, endPoint y: 339, distance: 49.9
click at [645, 381] on div "Rtt 3.1 / week 83 %" at bounding box center [556, 383] width 311 height 27
click at [819, 465] on div "Submission Types image 54 % text 43 % link 2 % Flair Used Tech Advice 5 % Photo…" at bounding box center [844, 362] width 154 height 303
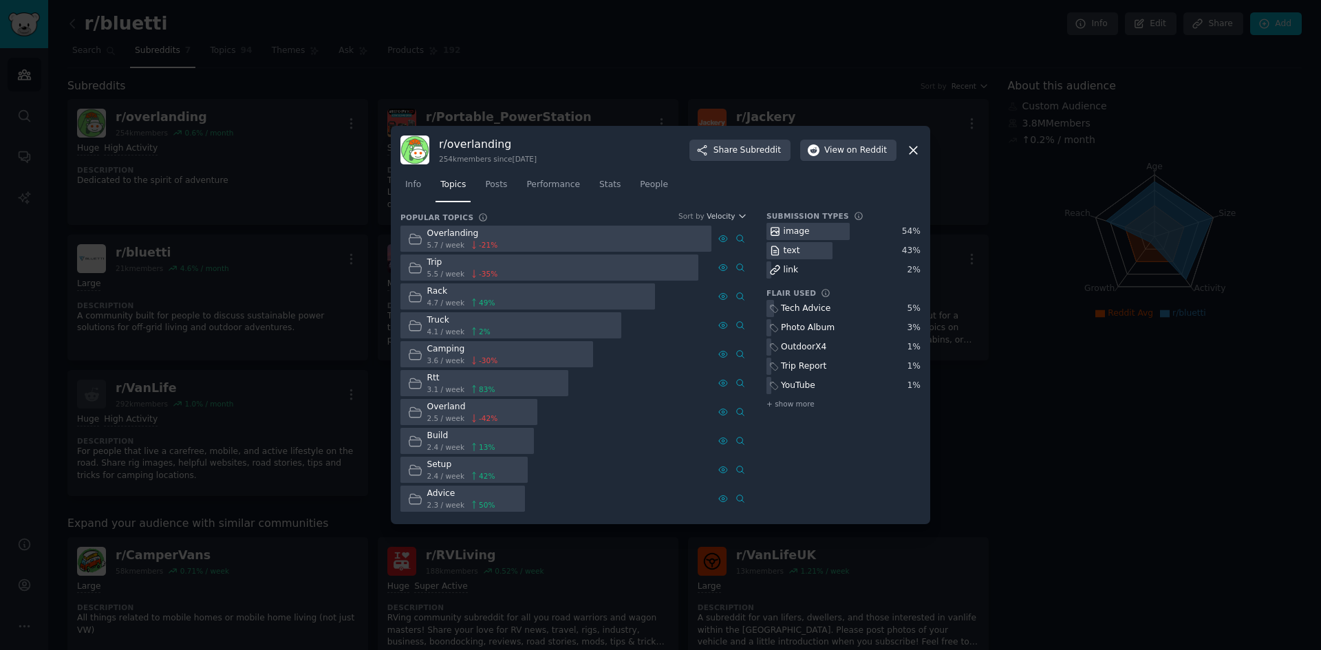
click at [741, 462] on div "Setup 2.4 / week 42 % Advanced Search" at bounding box center [574, 470] width 347 height 27
click at [423, 189] on link "Info" at bounding box center [413, 188] width 25 height 28
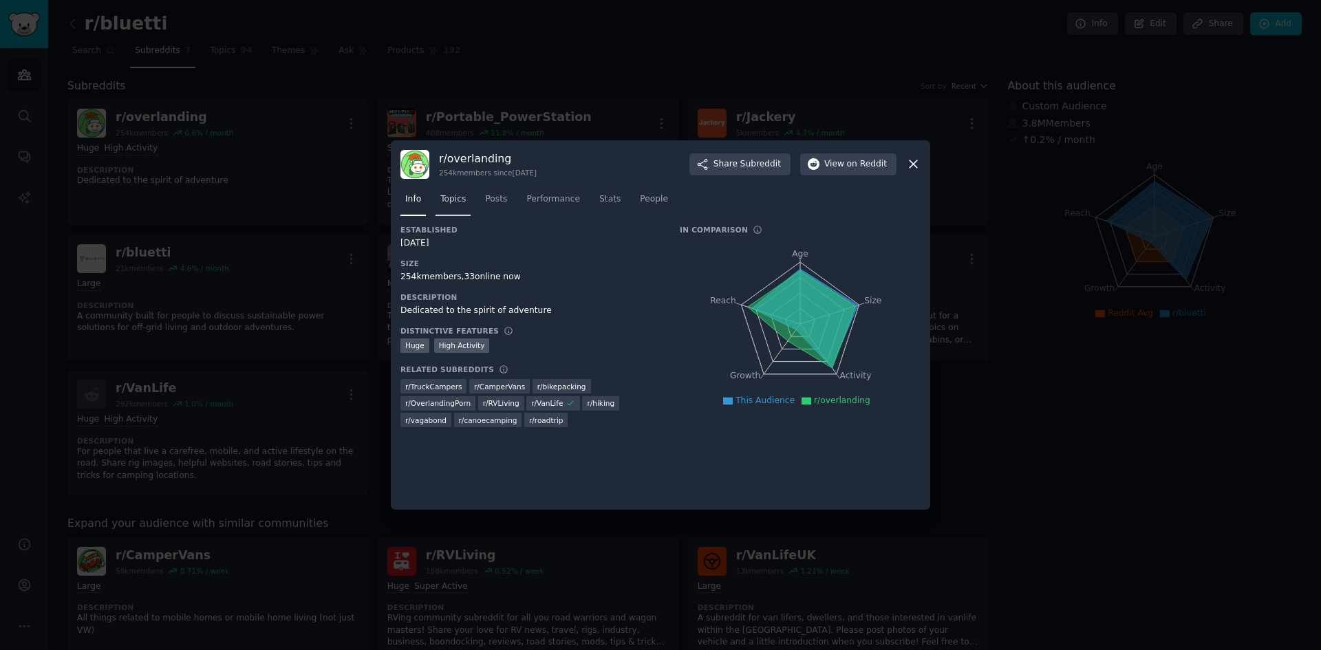
click at [462, 208] on link "Topics" at bounding box center [453, 203] width 35 height 28
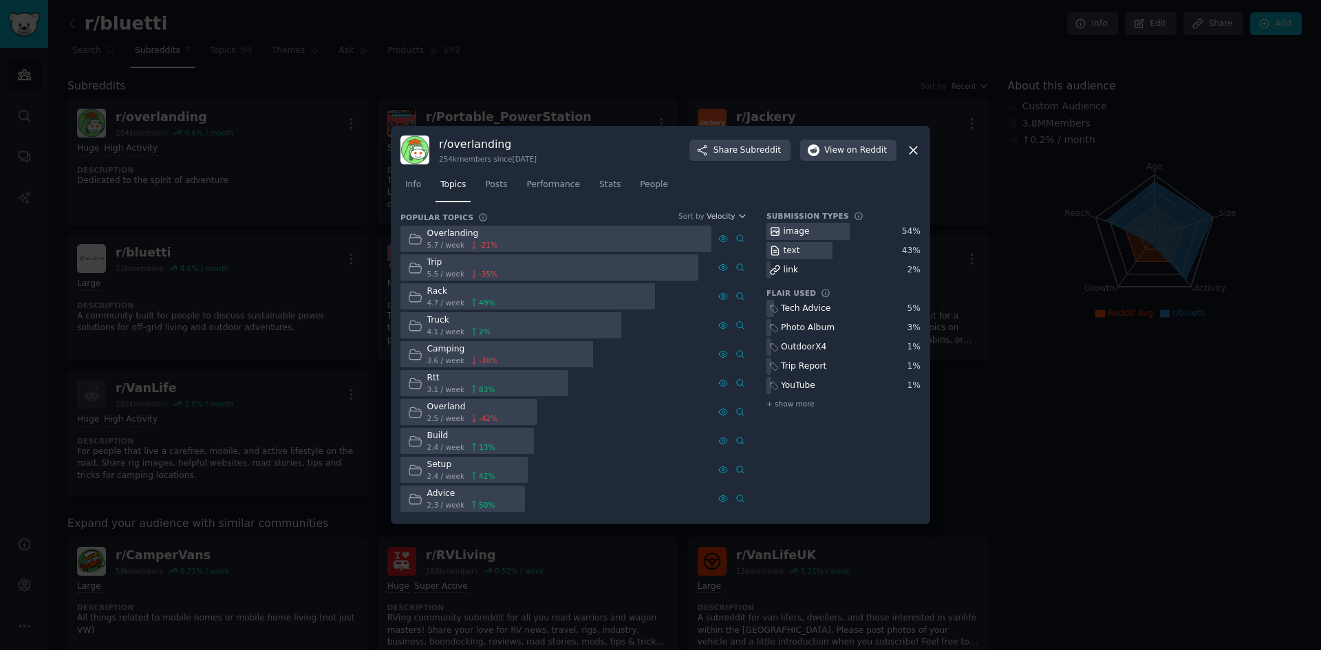
click at [563, 346] on div at bounding box center [497, 354] width 193 height 27
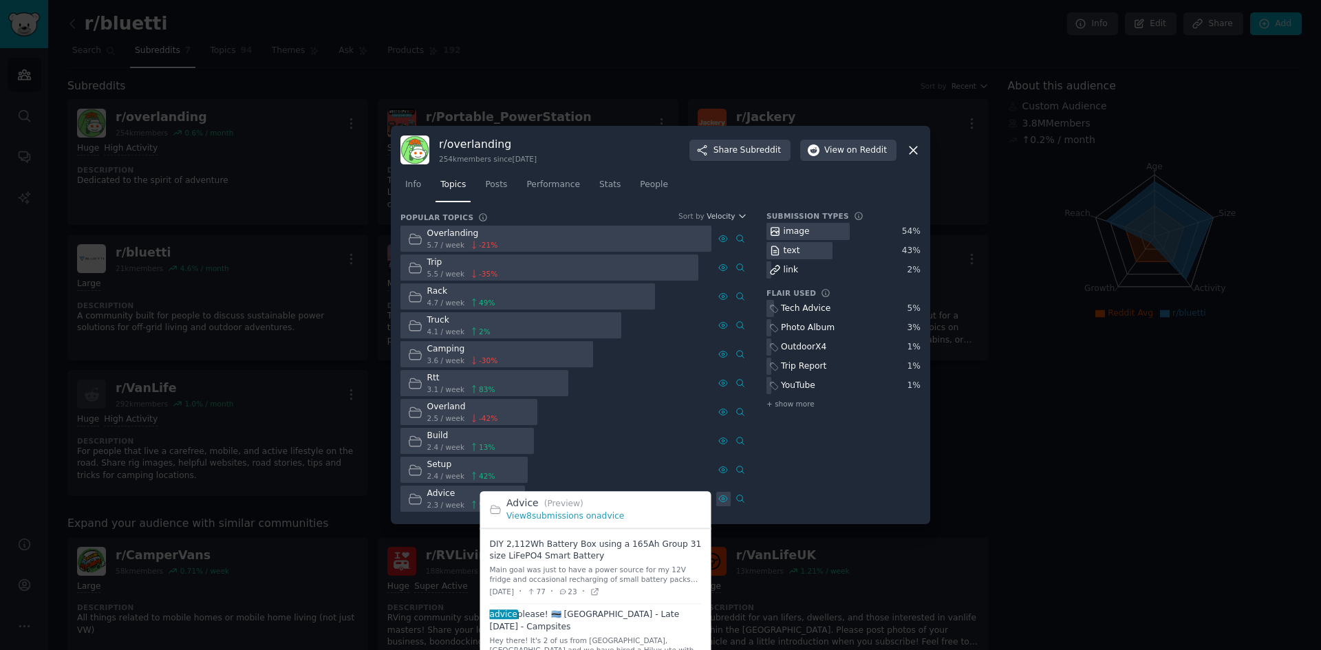
click at [725, 499] on icon at bounding box center [723, 499] width 10 height 10
click at [623, 502] on span at bounding box center [596, 569] width 212 height 70
click at [566, 502] on span at bounding box center [596, 569] width 212 height 70
click at [599, 502] on icon at bounding box center [595, 592] width 10 height 10
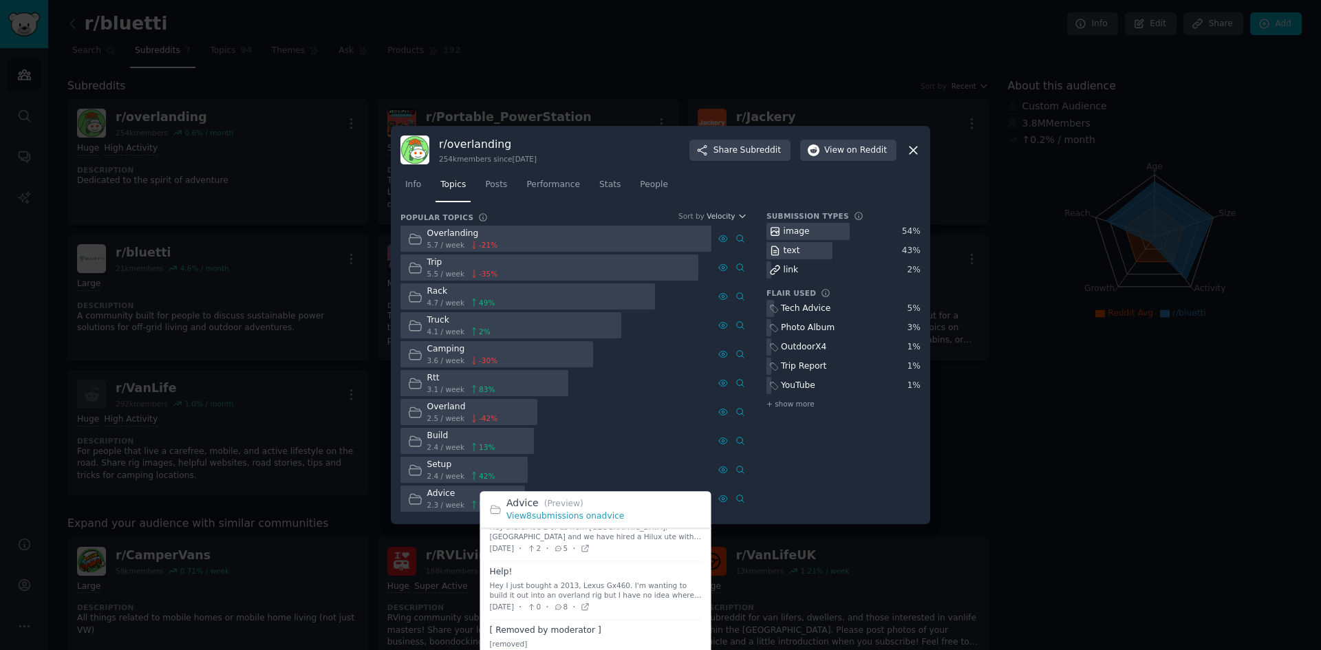
scroll to position [138, 0]
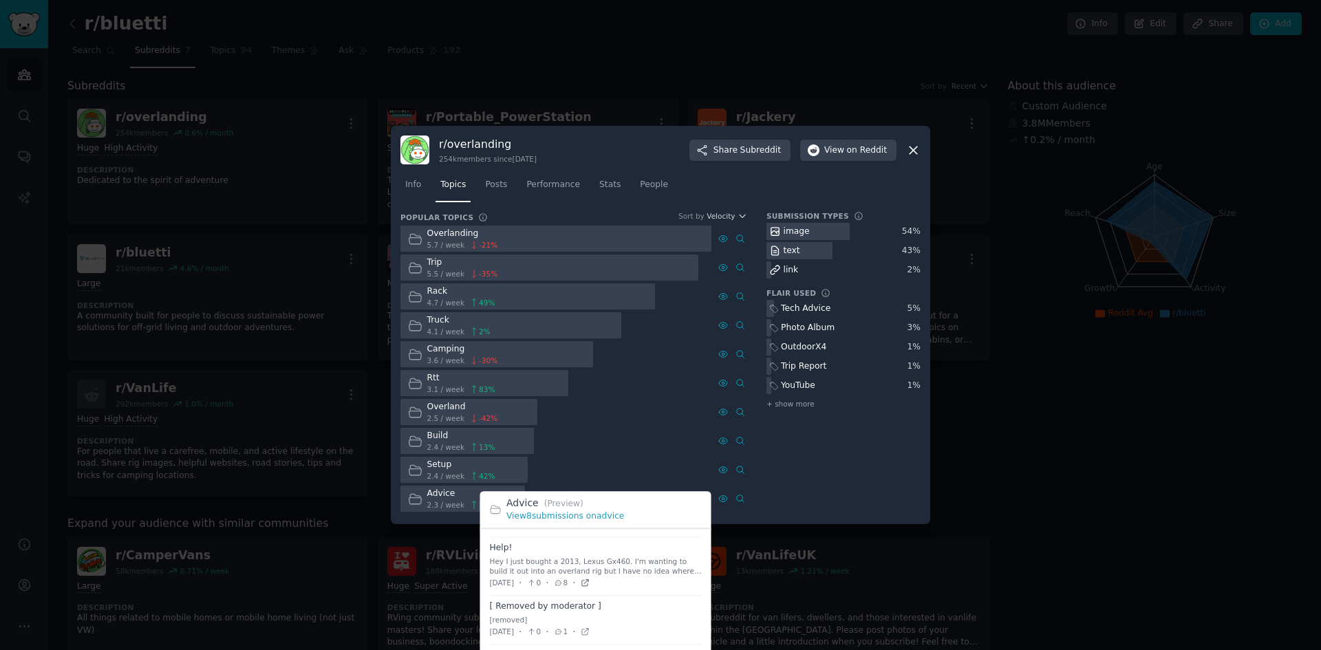
click at [590, 502] on icon at bounding box center [586, 584] width 10 height 10
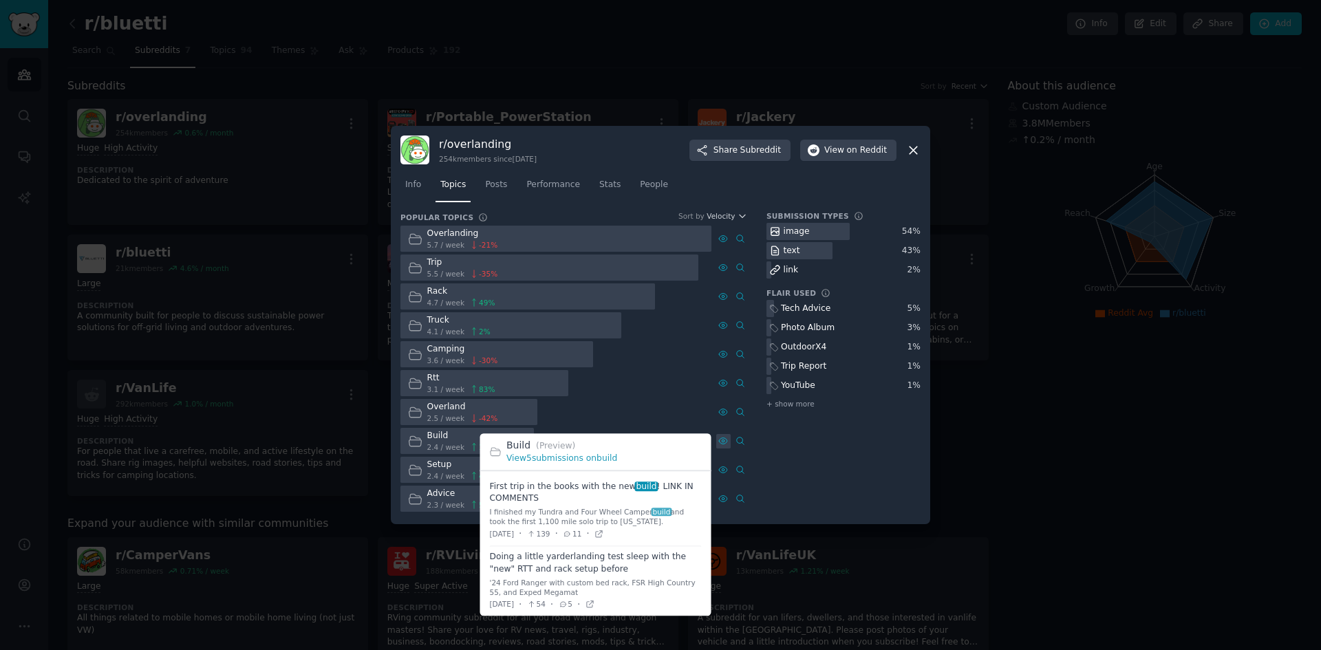
click at [727, 441] on icon at bounding box center [723, 441] width 10 height 10
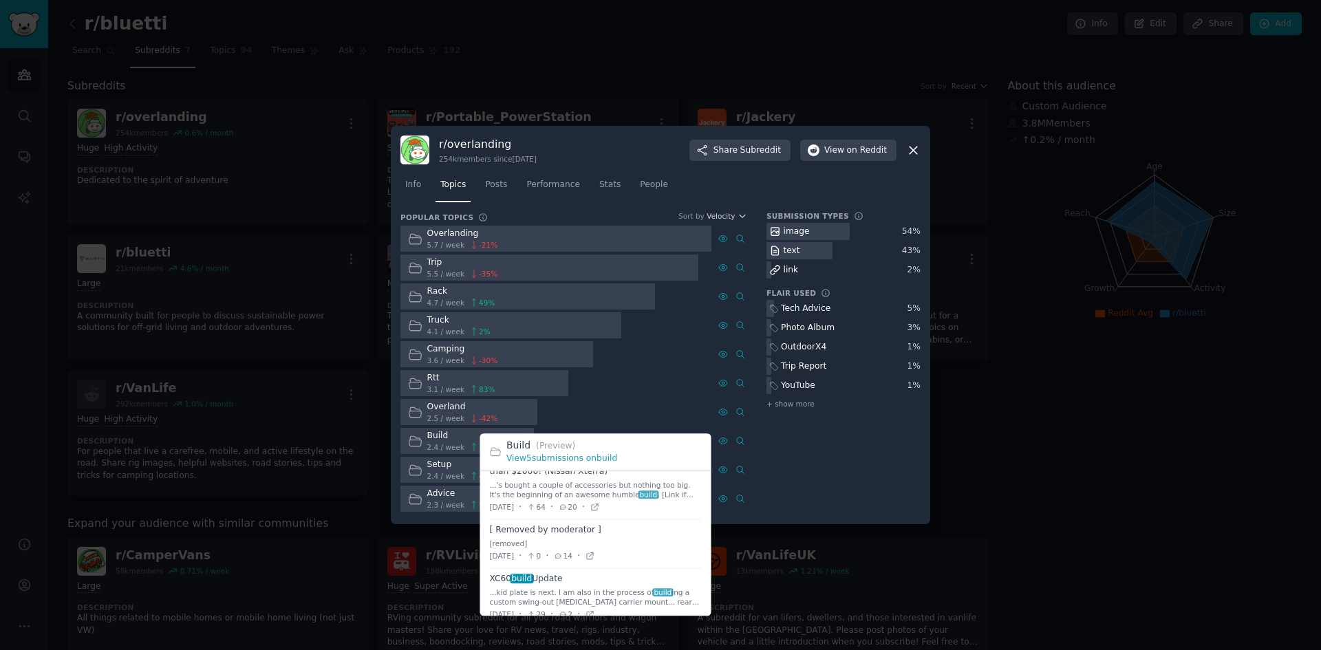
scroll to position [183, 0]
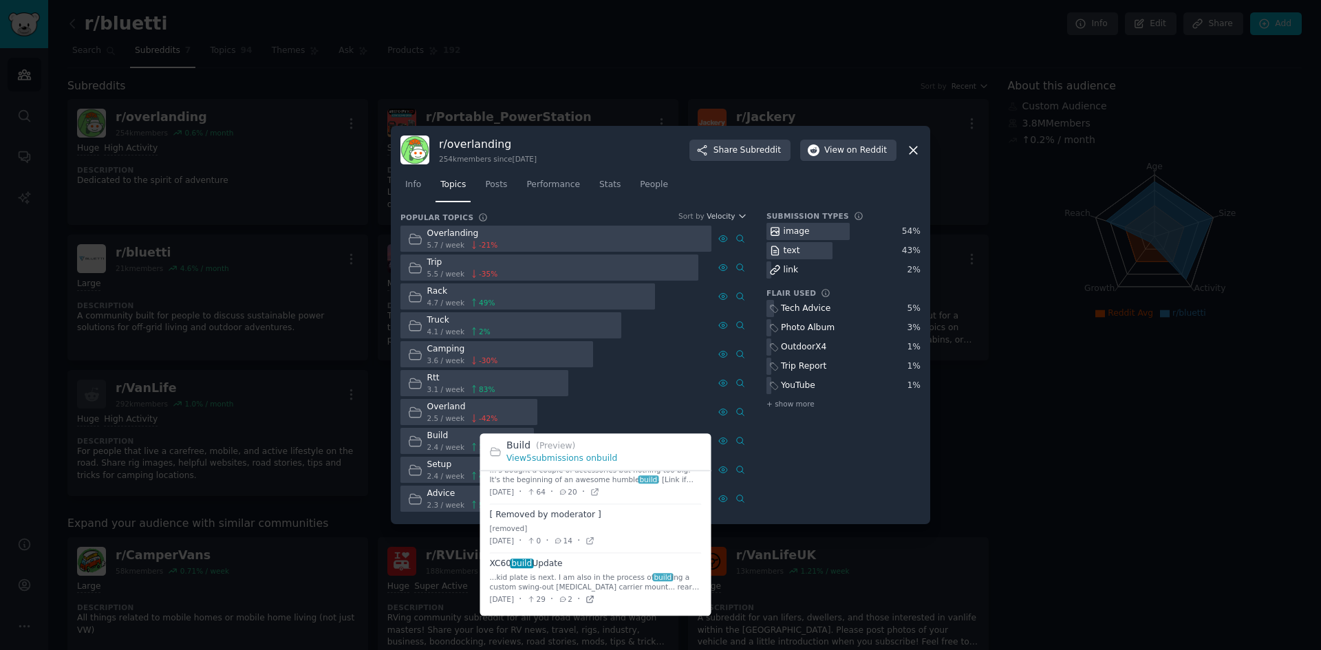
click at [595, 502] on icon at bounding box center [590, 600] width 10 height 10
click at [604, 502] on icon at bounding box center [600, 534] width 10 height 10
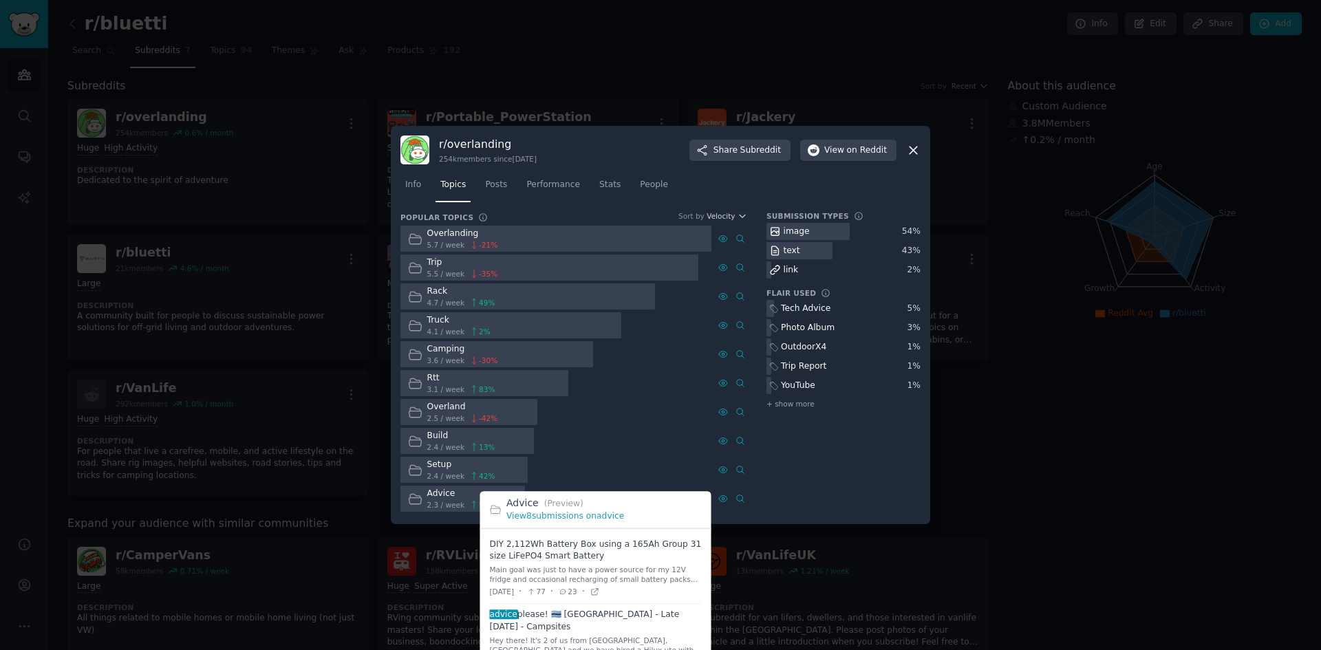
scroll to position [69, 0]
click at [571, 502] on span at bounding box center [596, 571] width 212 height 70
click at [573, 502] on span at bounding box center [596, 571] width 212 height 70
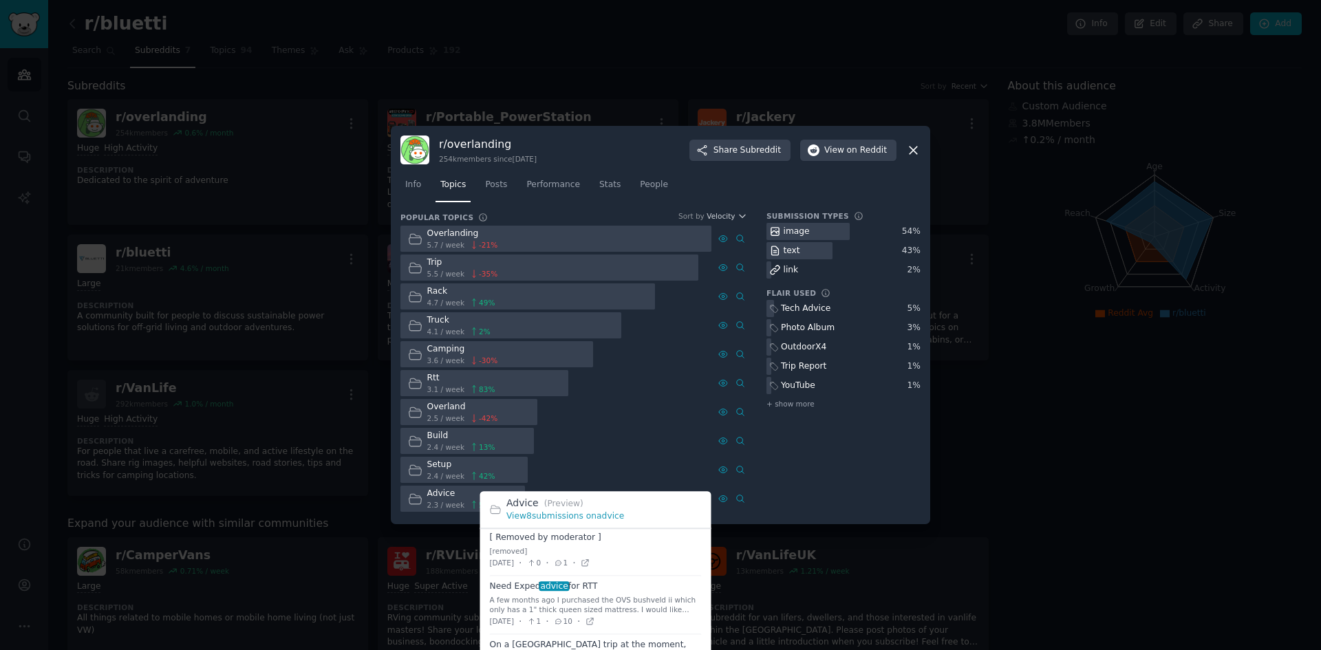
scroll to position [138, 0]
click at [672, 502] on div "Hey I just bought a 2013, Lexus Gx460. I'm wanting to build it out into an over…" at bounding box center [596, 566] width 212 height 19
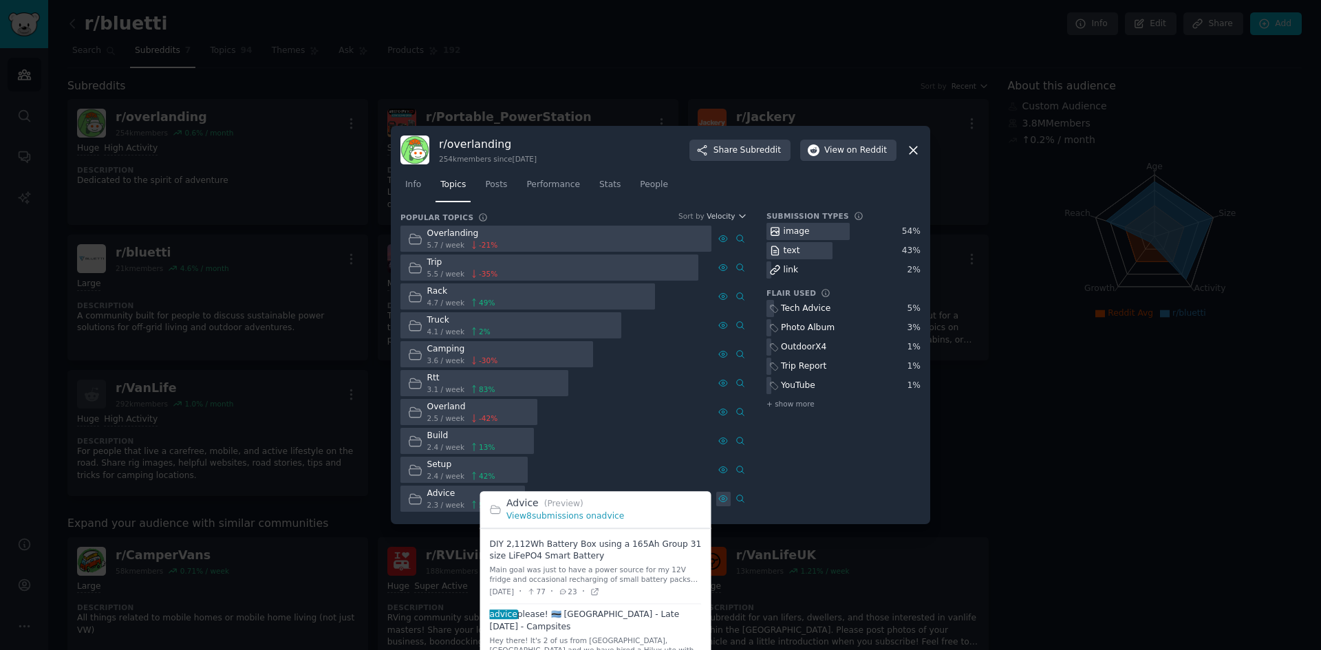
click at [722, 500] on icon at bounding box center [723, 499] width 3 height 3
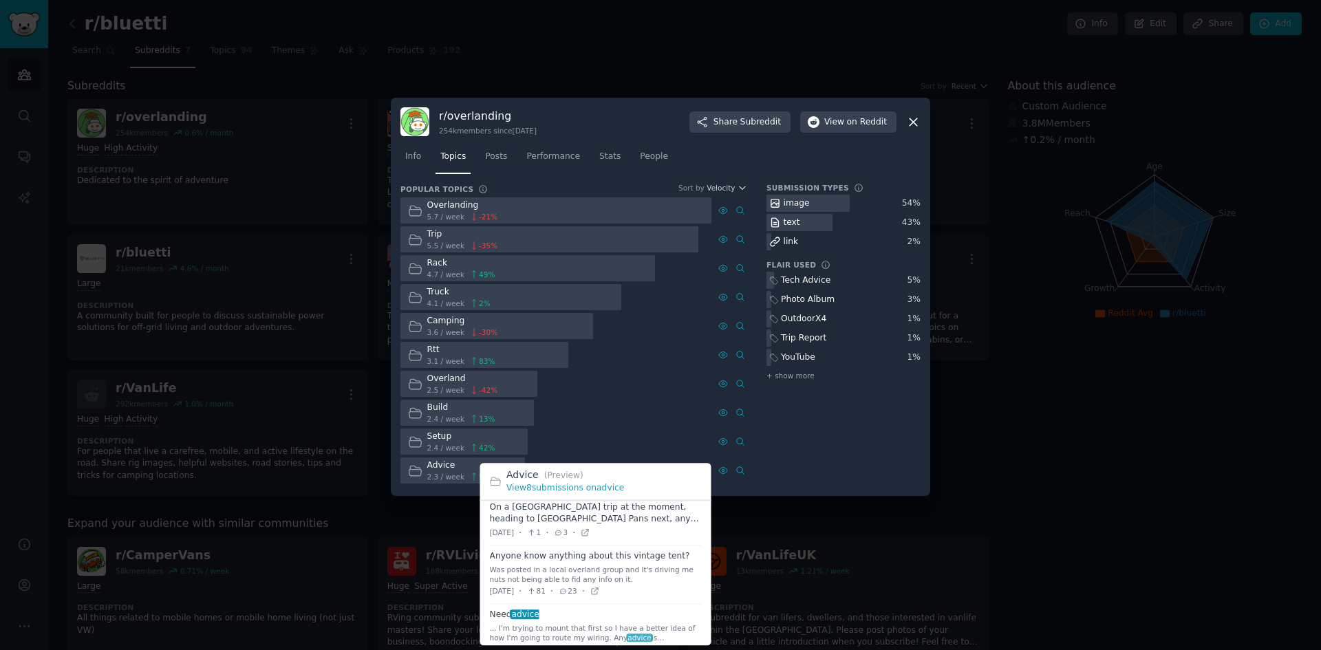
scroll to position [337, 0]
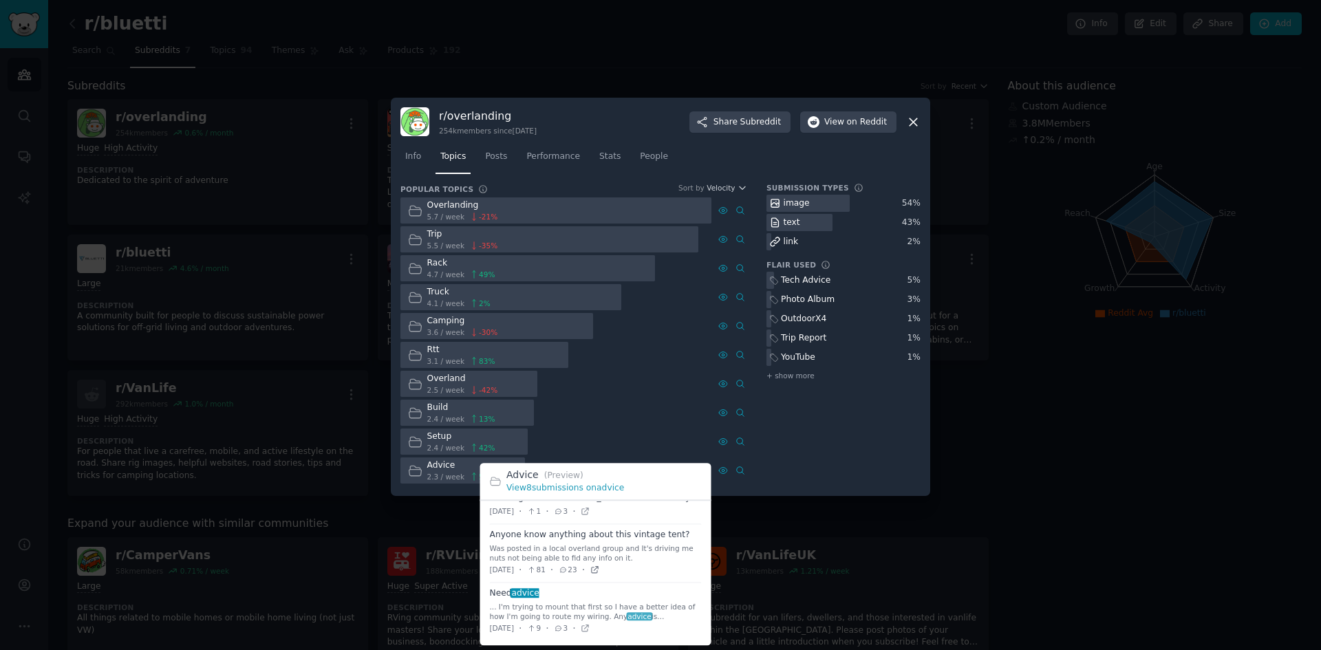
click at [599, 502] on icon at bounding box center [595, 571] width 10 height 10
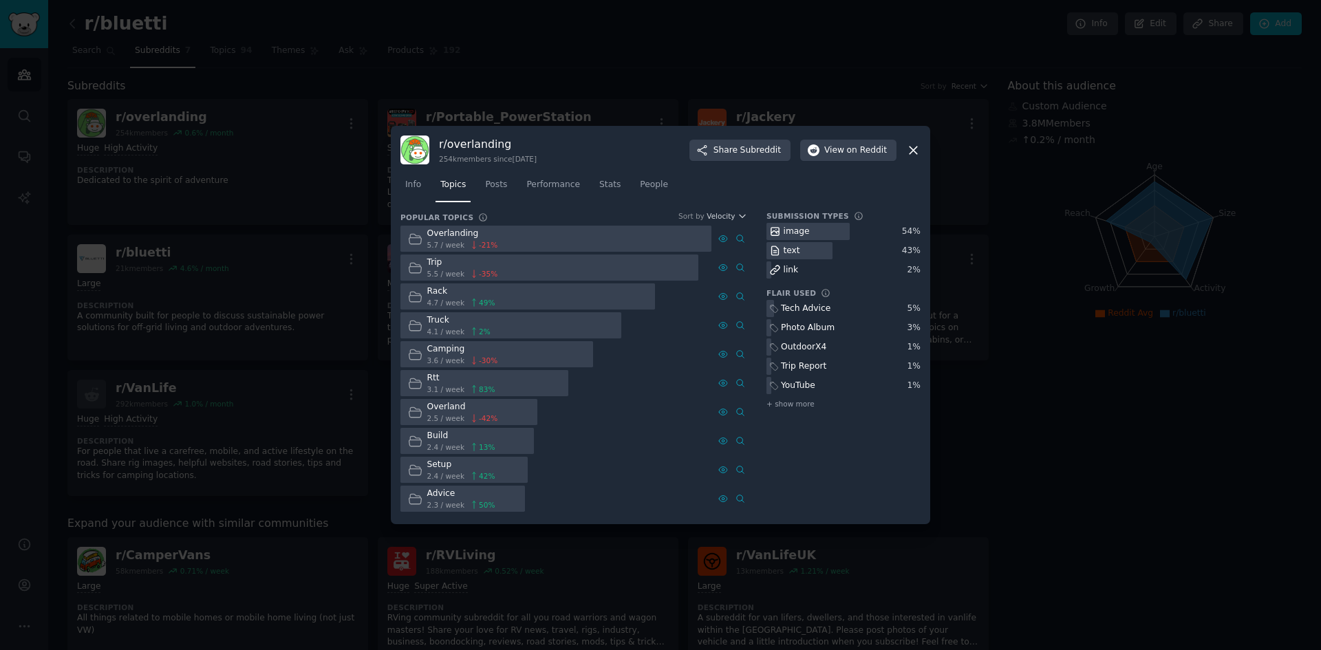
scroll to position [0, 0]
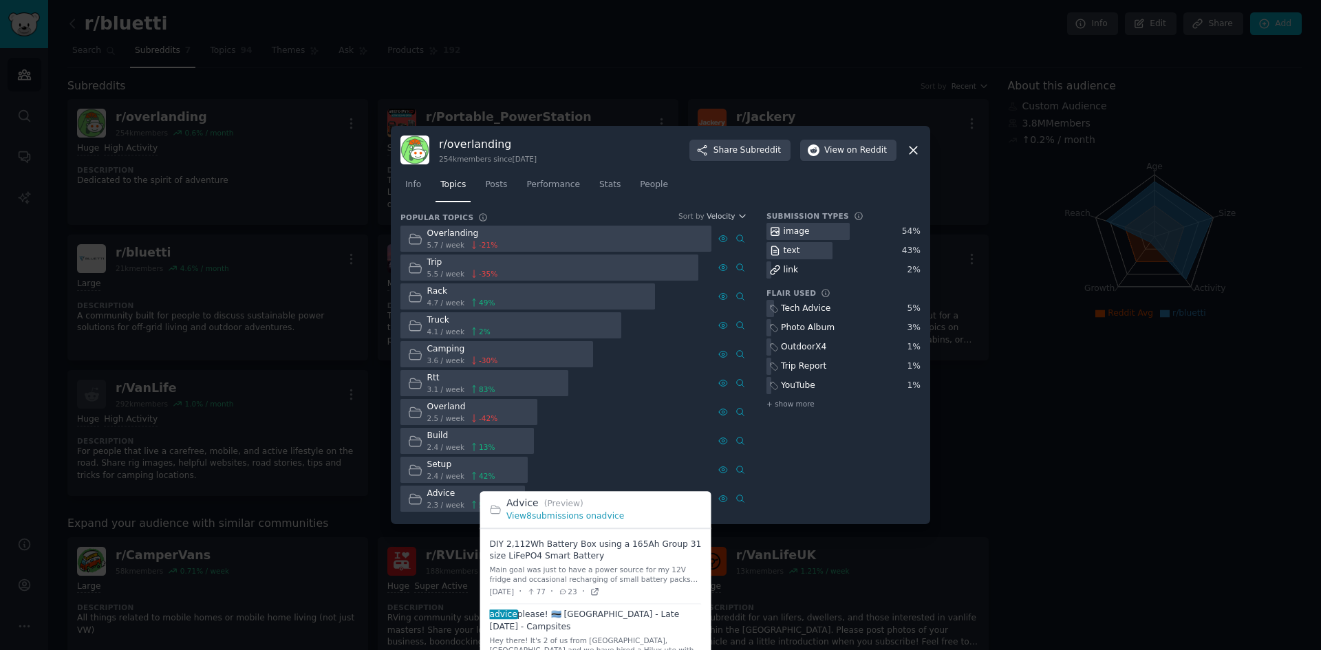
click at [599, 502] on icon at bounding box center [595, 592] width 10 height 10
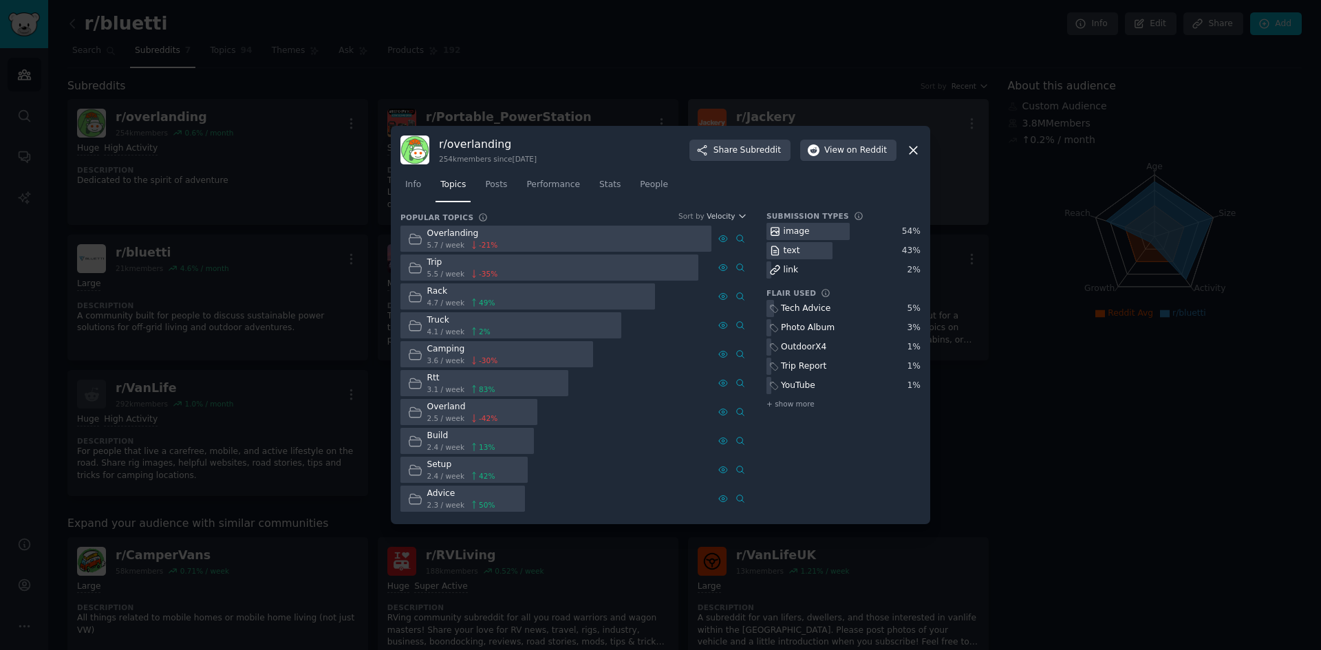
drag, startPoint x: 910, startPoint y: 149, endPoint x: 829, endPoint y: 138, distance: 82.6
click at [910, 149] on icon at bounding box center [913, 150] width 14 height 14
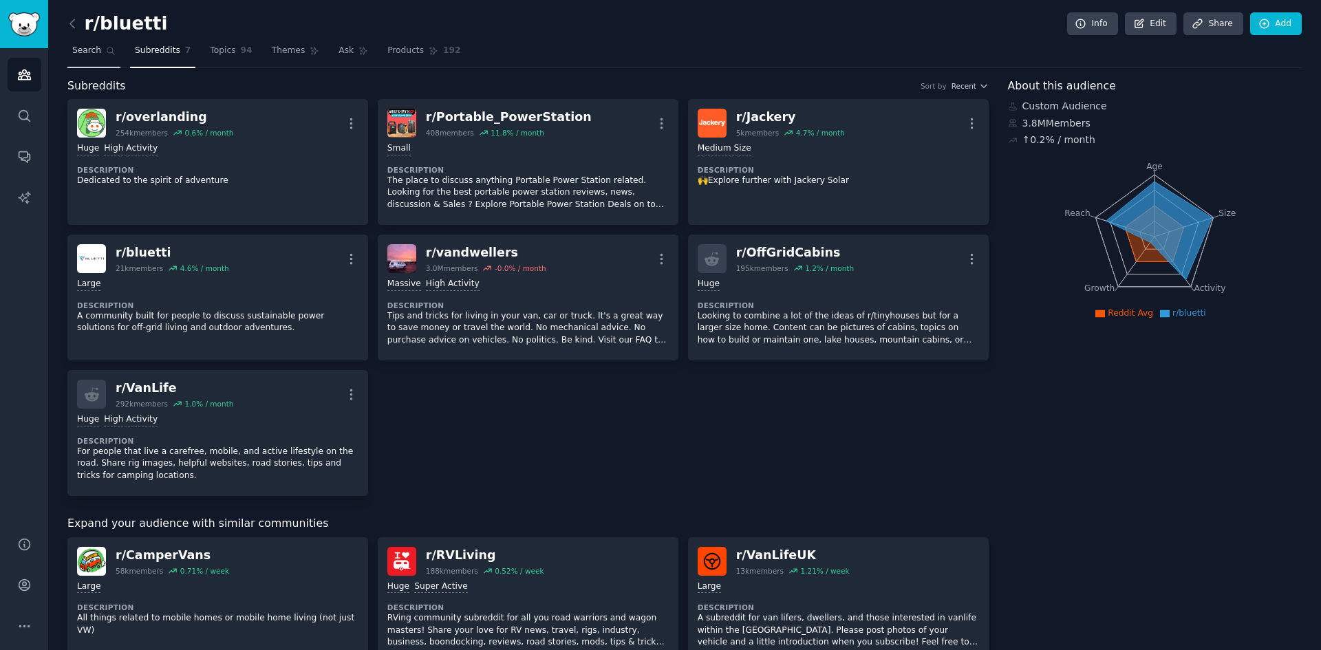
click at [102, 58] on link "Search" at bounding box center [93, 54] width 53 height 28
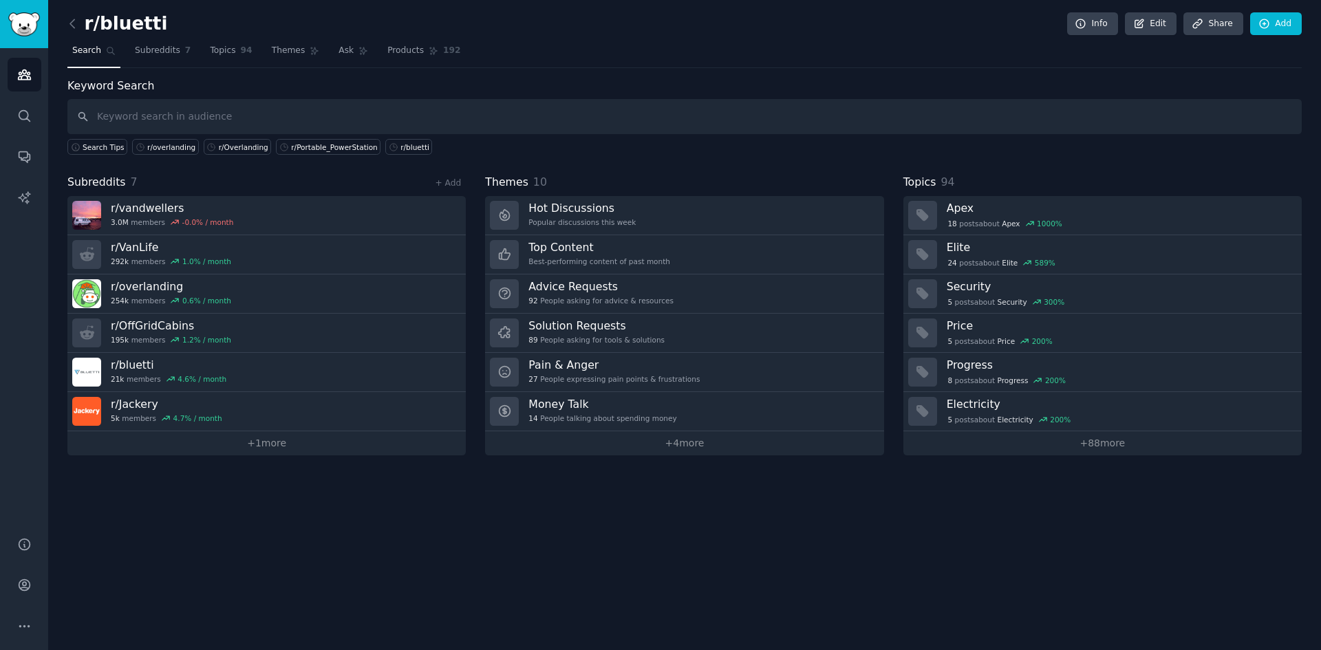
click at [180, 122] on input "text" at bounding box center [684, 116] width 1235 height 35
type input "r/VanLife"
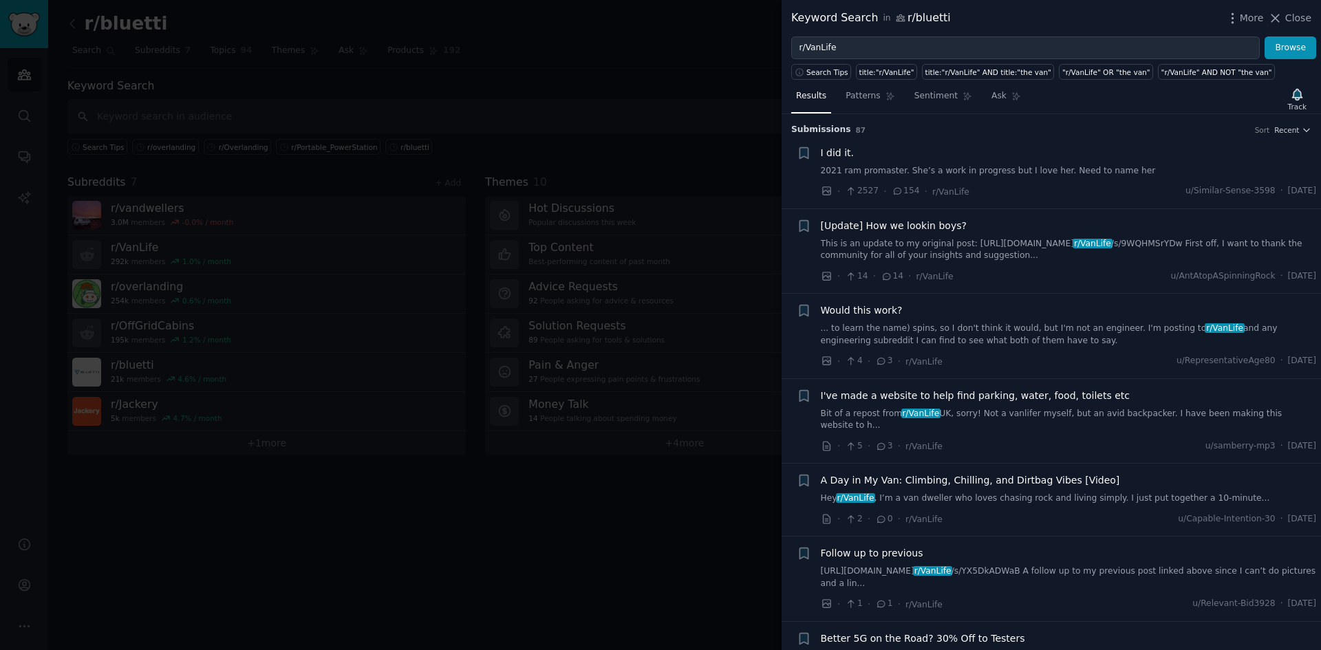
click at [544, 72] on div at bounding box center [660, 325] width 1321 height 650
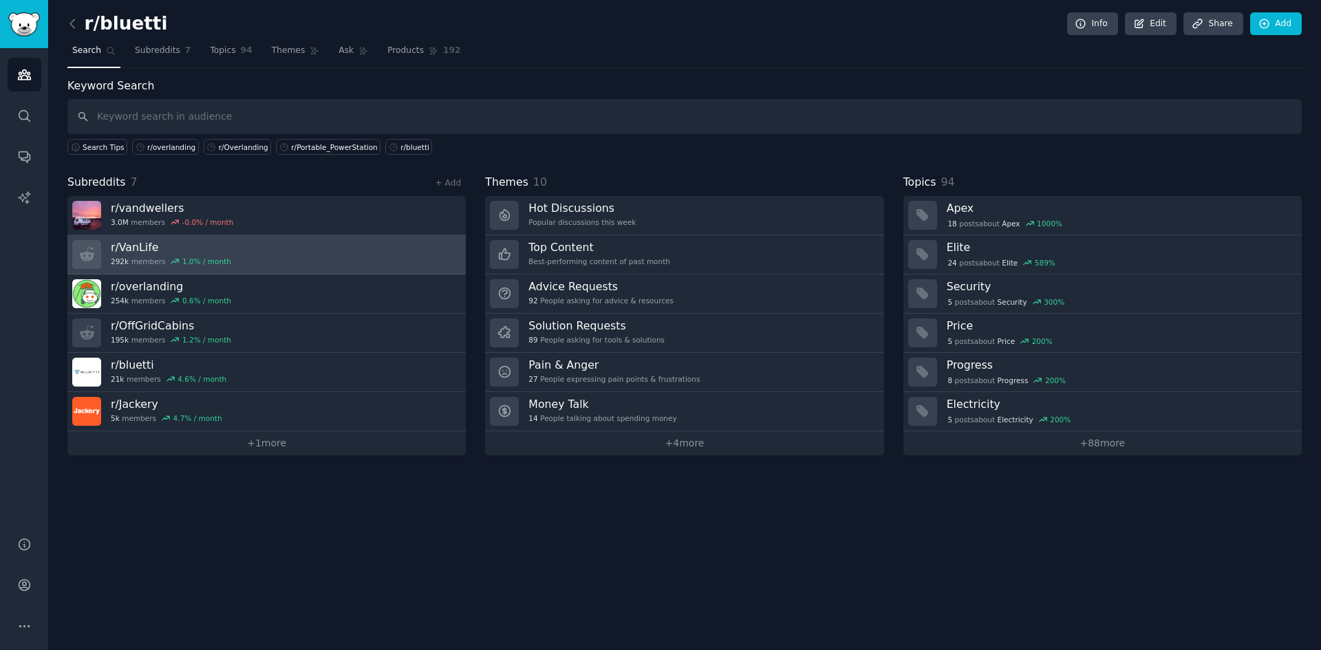
click at [248, 264] on link "r/ VanLife 292k members 1.0 % / month" at bounding box center [266, 254] width 398 height 39
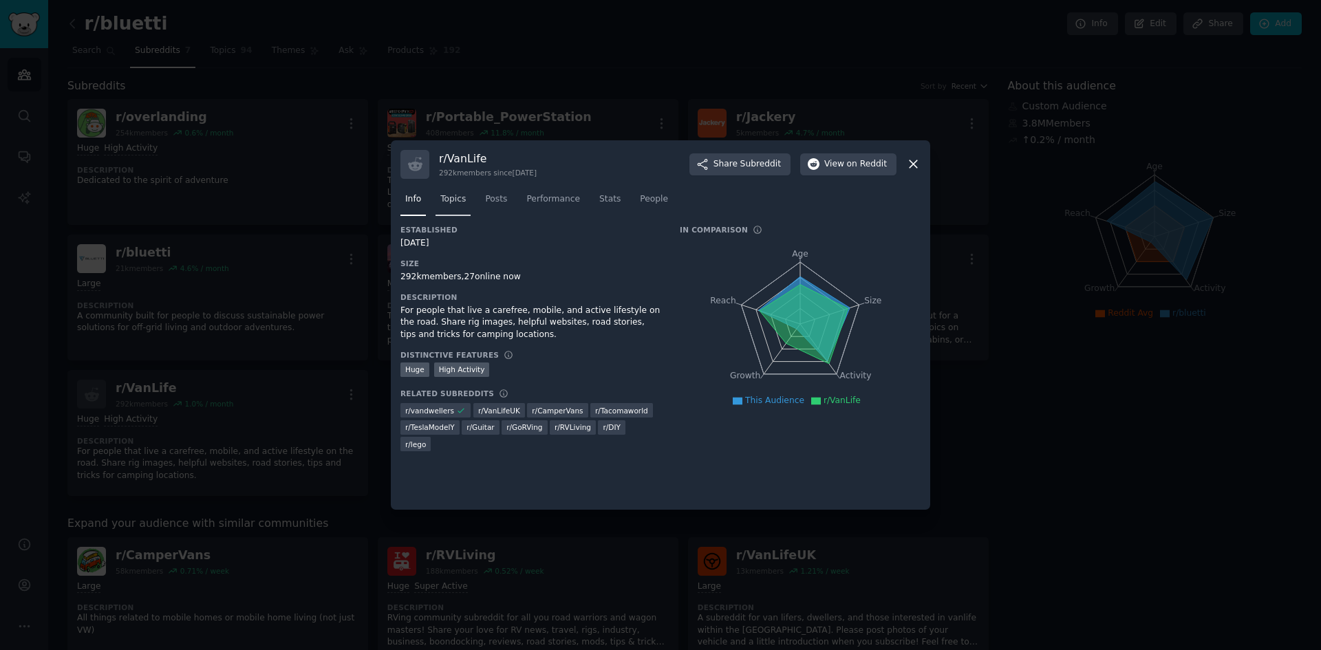
click at [450, 202] on span "Topics" at bounding box center [452, 199] width 25 height 12
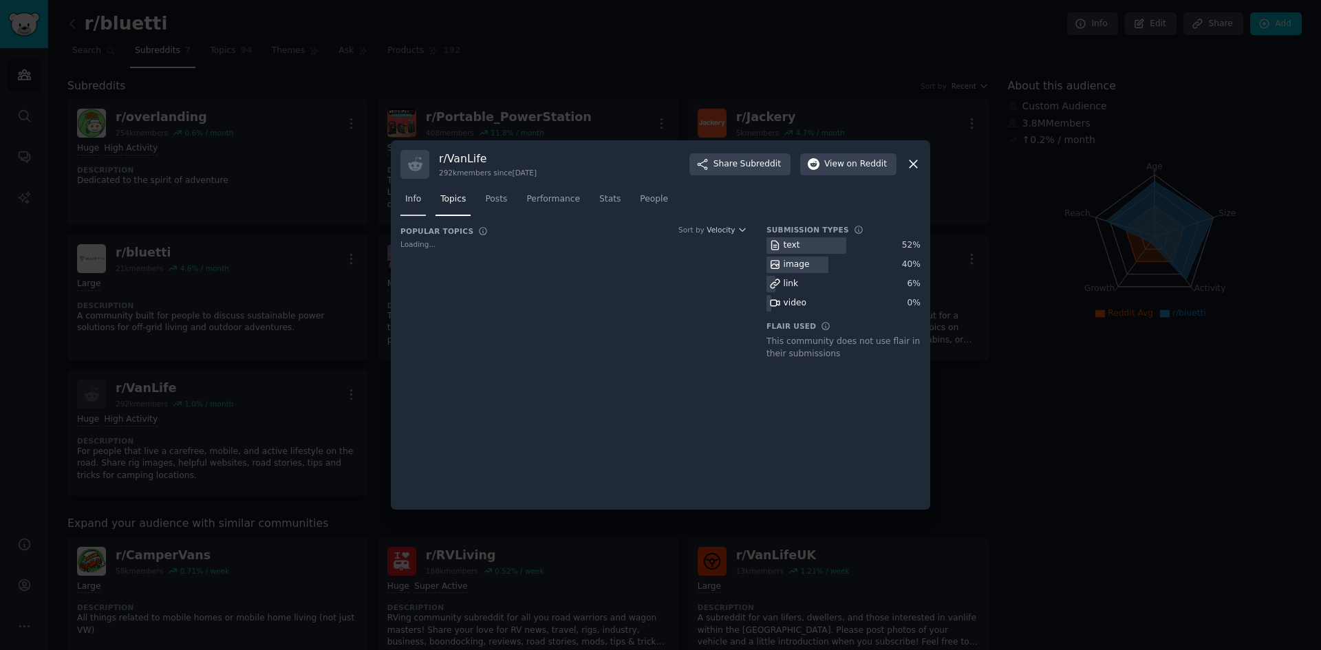
click at [422, 201] on link "Info" at bounding box center [413, 203] width 25 height 28
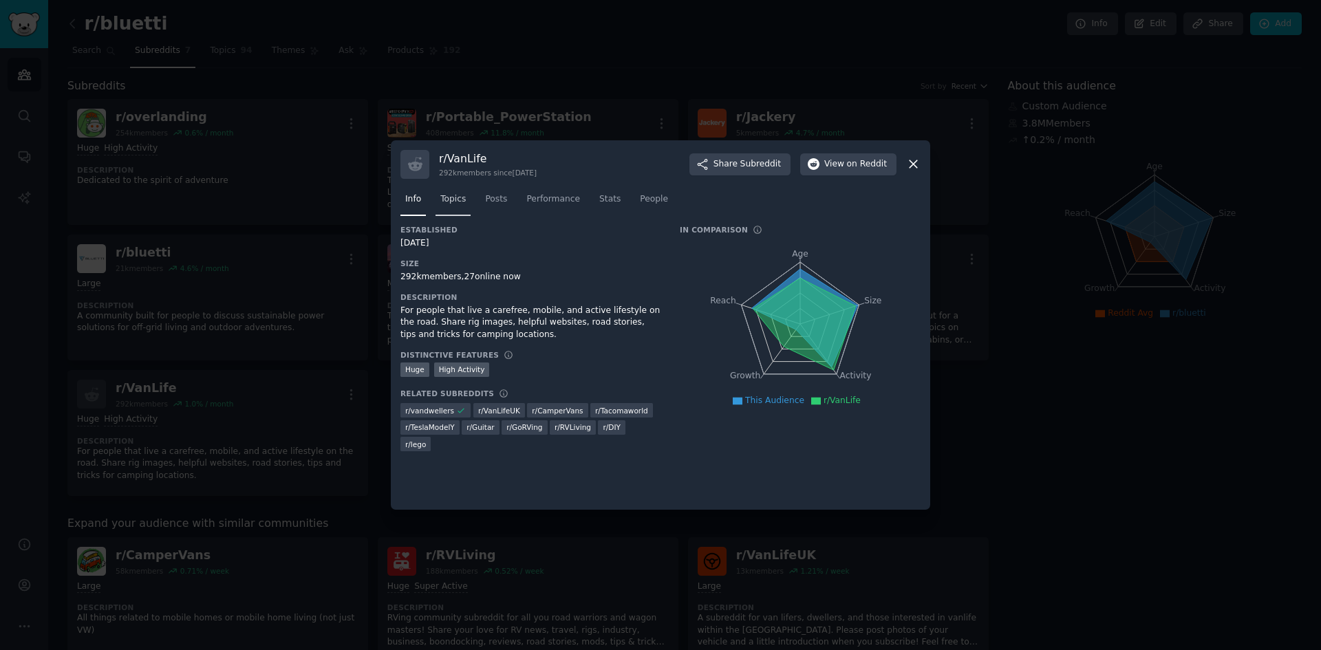
click at [463, 204] on span "Topics" at bounding box center [452, 199] width 25 height 12
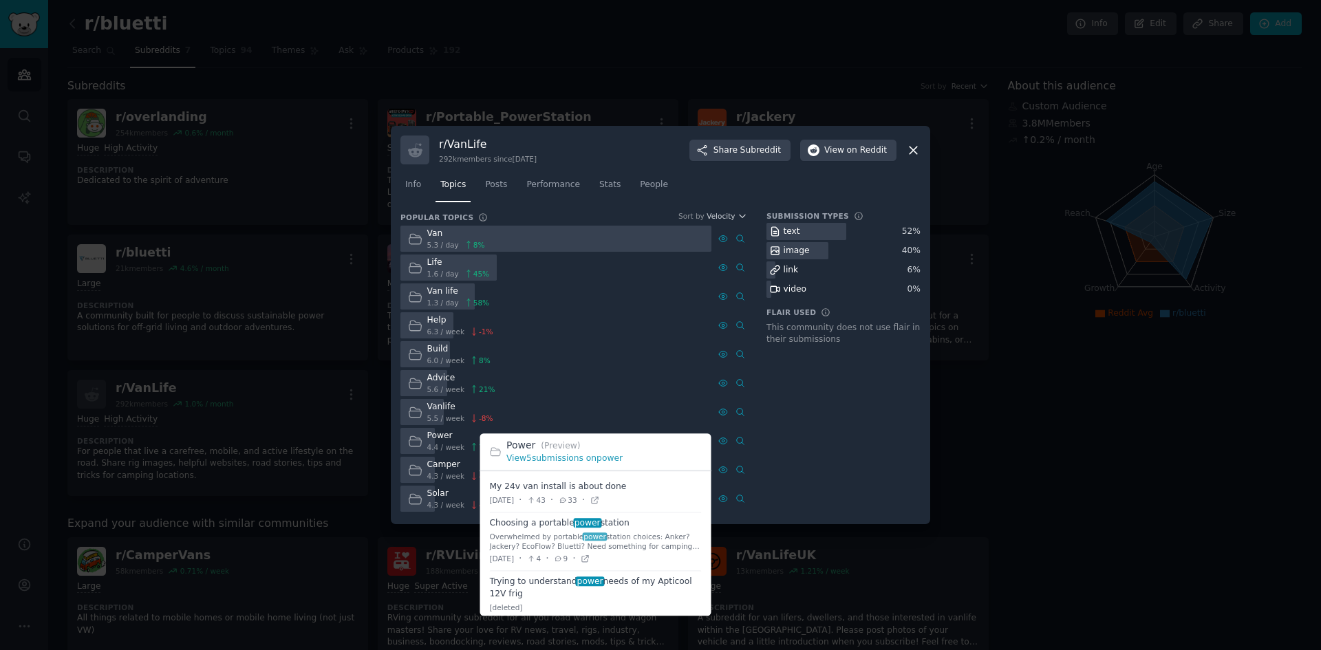
click at [548, 502] on span at bounding box center [596, 542] width 212 height 58
click at [590, 502] on icon at bounding box center [586, 559] width 10 height 10
click at [599, 501] on icon at bounding box center [595, 500] width 10 height 10
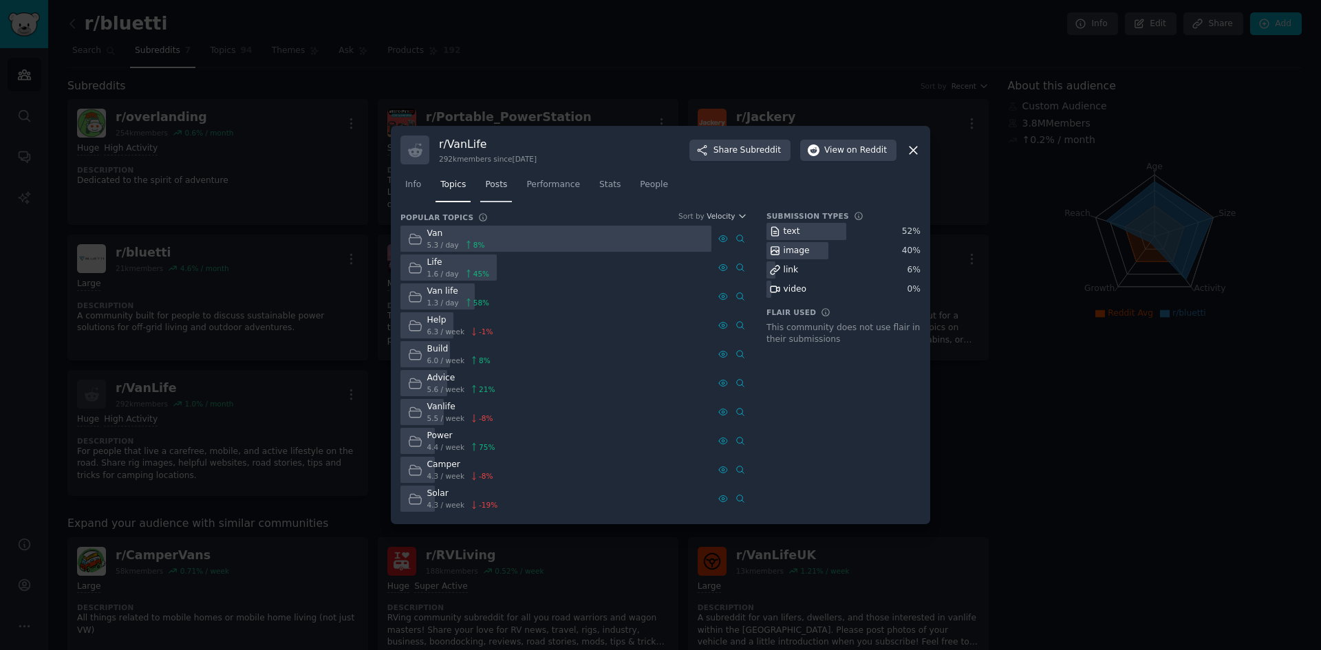
click at [498, 189] on span "Posts" at bounding box center [496, 185] width 22 height 12
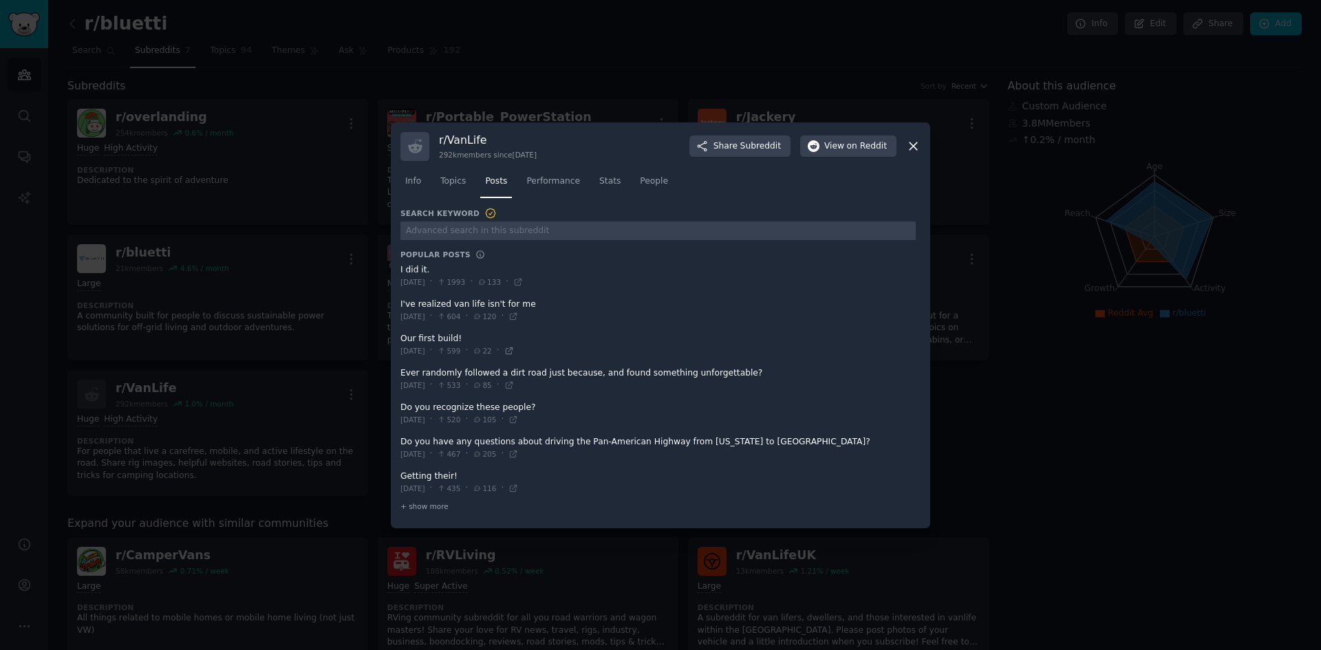
click at [514, 354] on icon at bounding box center [509, 351] width 10 height 10
click at [518, 418] on icon at bounding box center [514, 420] width 10 height 10
click at [518, 454] on icon at bounding box center [514, 454] width 10 height 10
click at [915, 150] on icon at bounding box center [913, 146] width 14 height 14
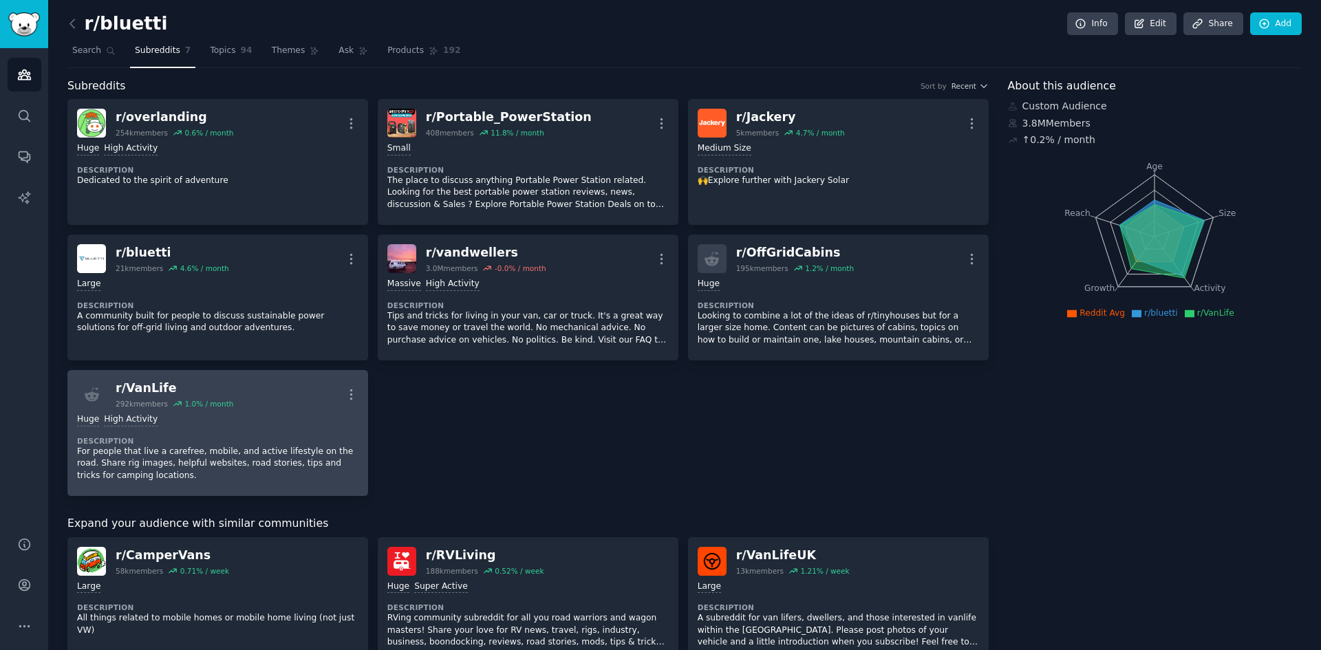
click at [288, 409] on div "Huge High Activity Description For people that live a carefree, mobile, and act…" at bounding box center [217, 448] width 281 height 78
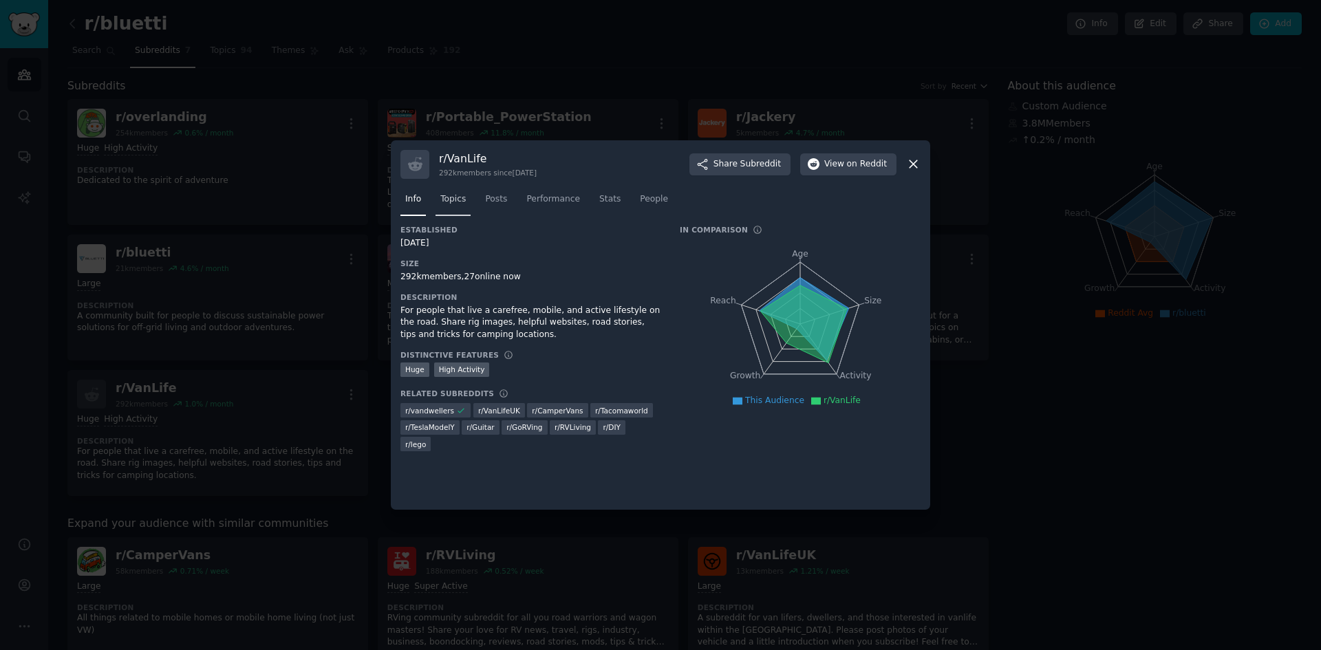
click at [464, 212] on link "Topics" at bounding box center [453, 203] width 35 height 28
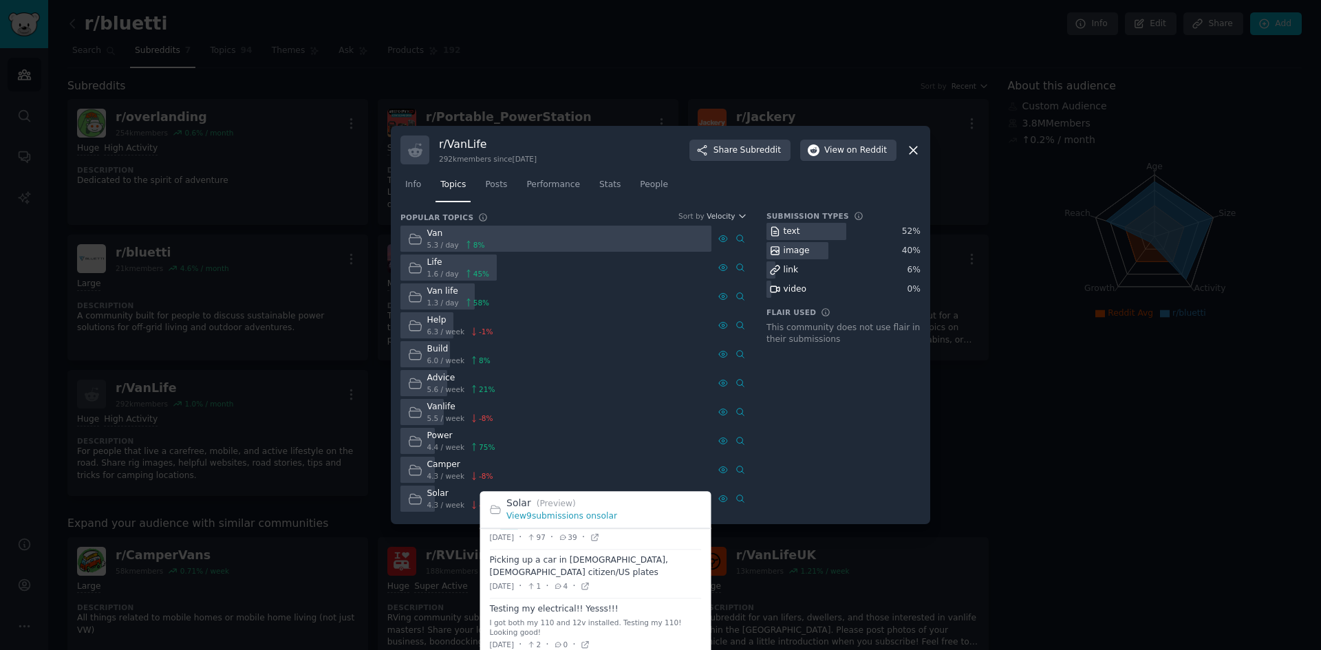
scroll to position [69, 0]
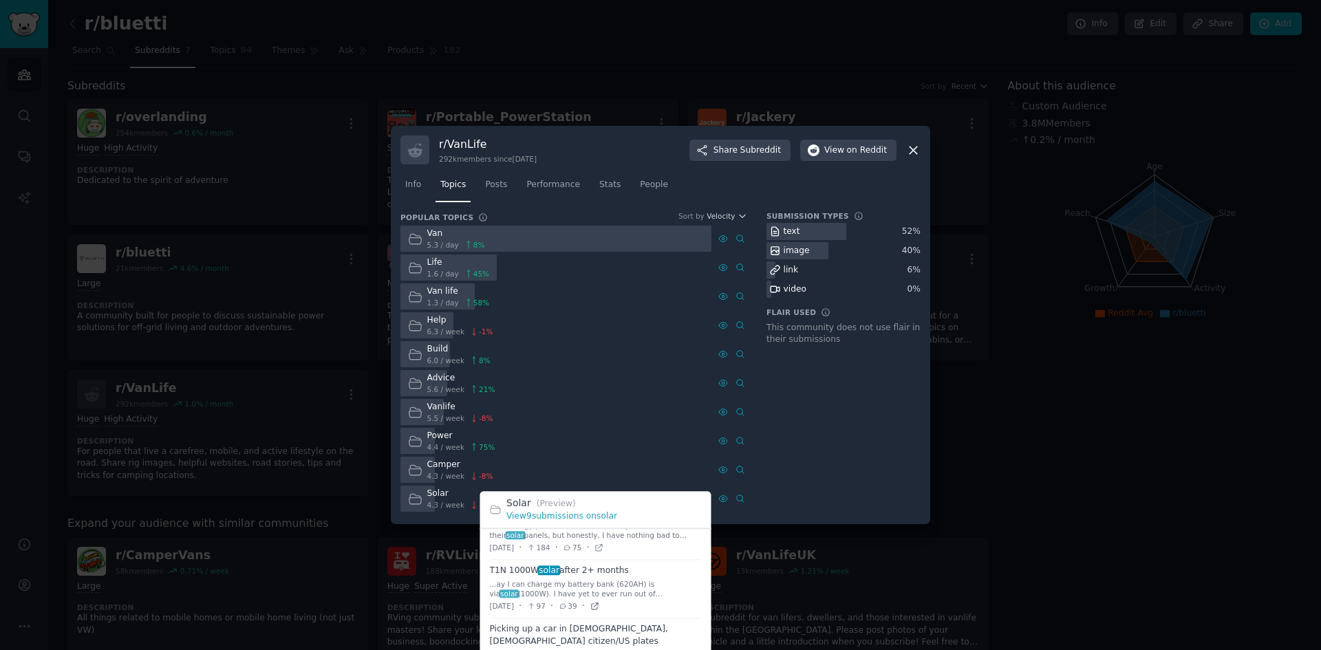
click at [599, 502] on icon at bounding box center [595, 606] width 10 height 10
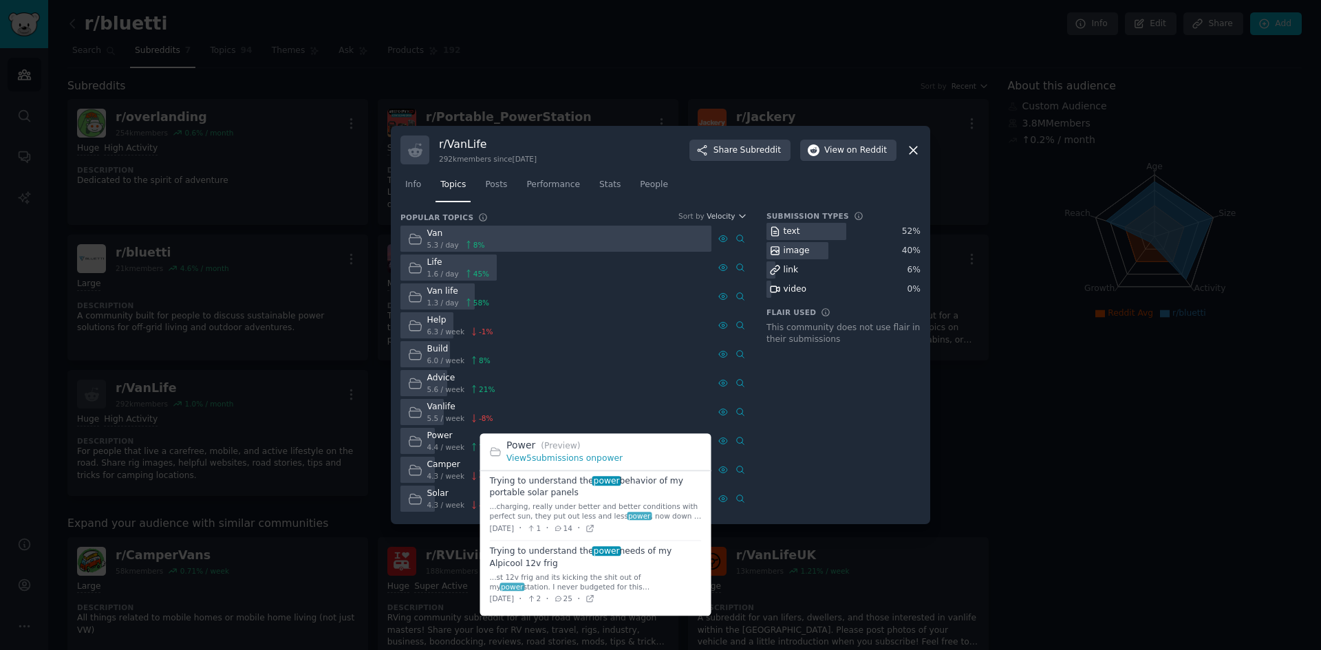
scroll to position [93, 0]
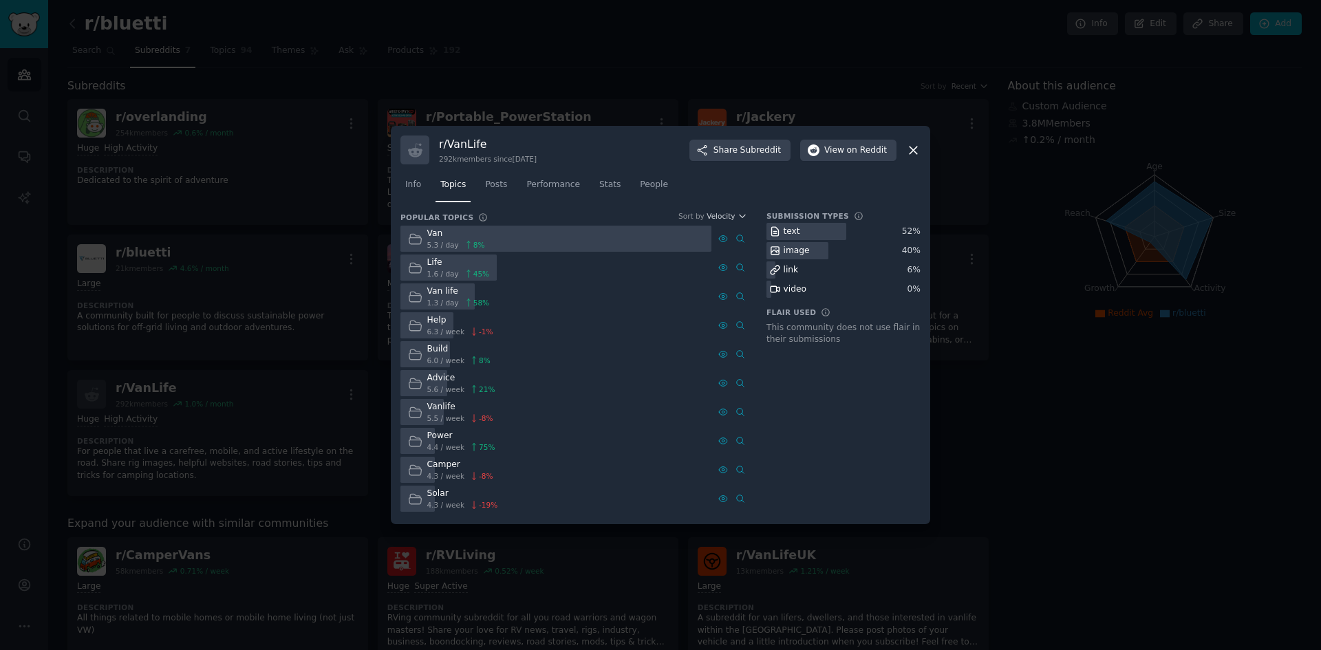
click at [840, 468] on div "Submission Types text 52 % image 40 % link 6 % video 0 % Flair Used This commun…" at bounding box center [844, 362] width 154 height 303
click at [913, 150] on icon at bounding box center [913, 150] width 14 height 14
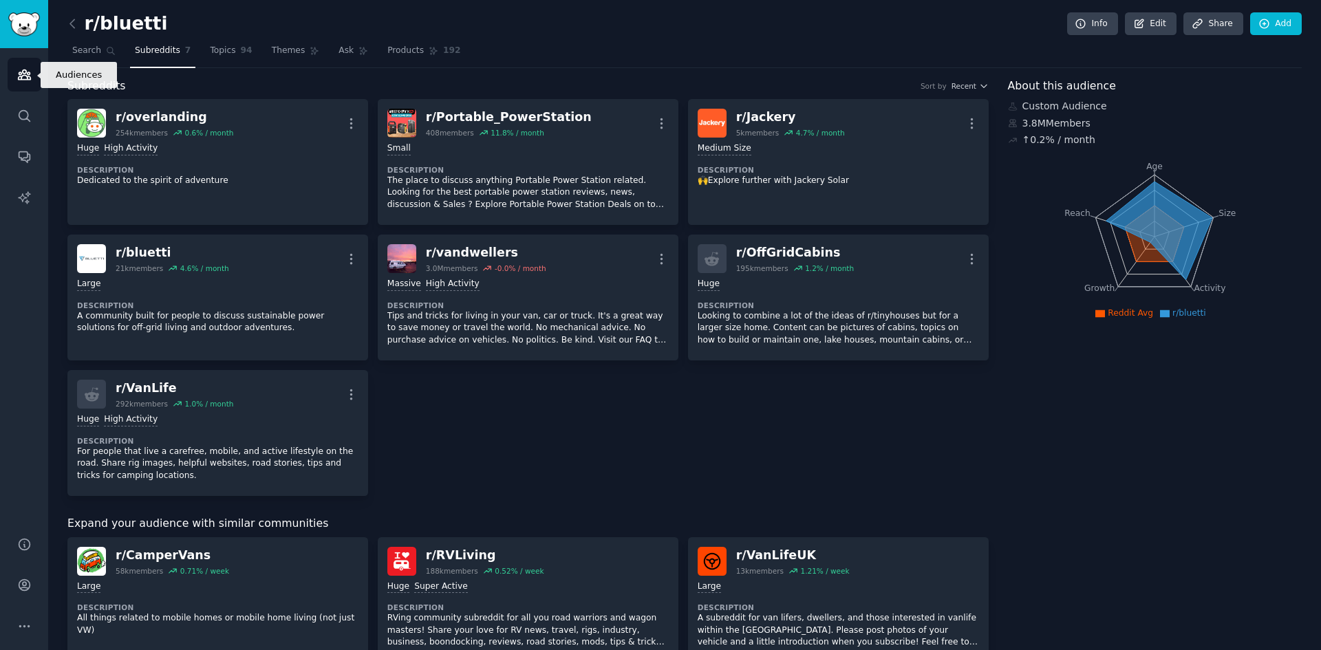
click at [22, 83] on link "Audiences" at bounding box center [25, 75] width 34 height 34
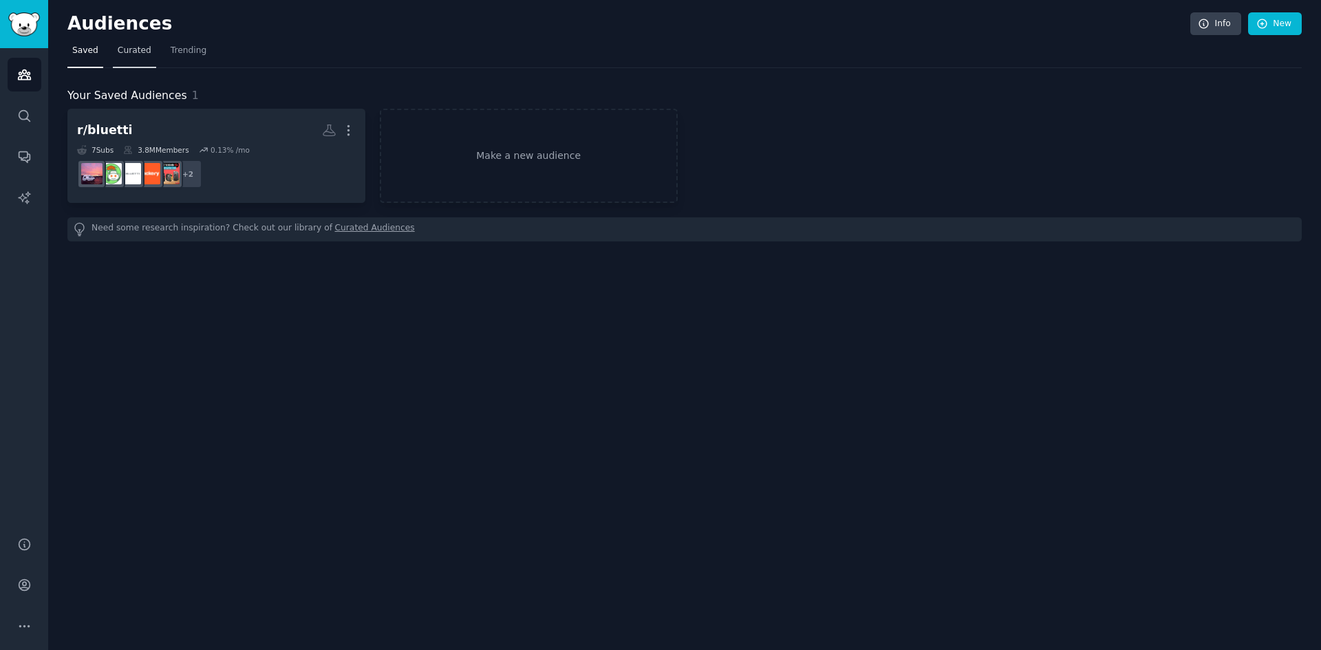
click at [126, 52] on span "Curated" at bounding box center [135, 51] width 34 height 12
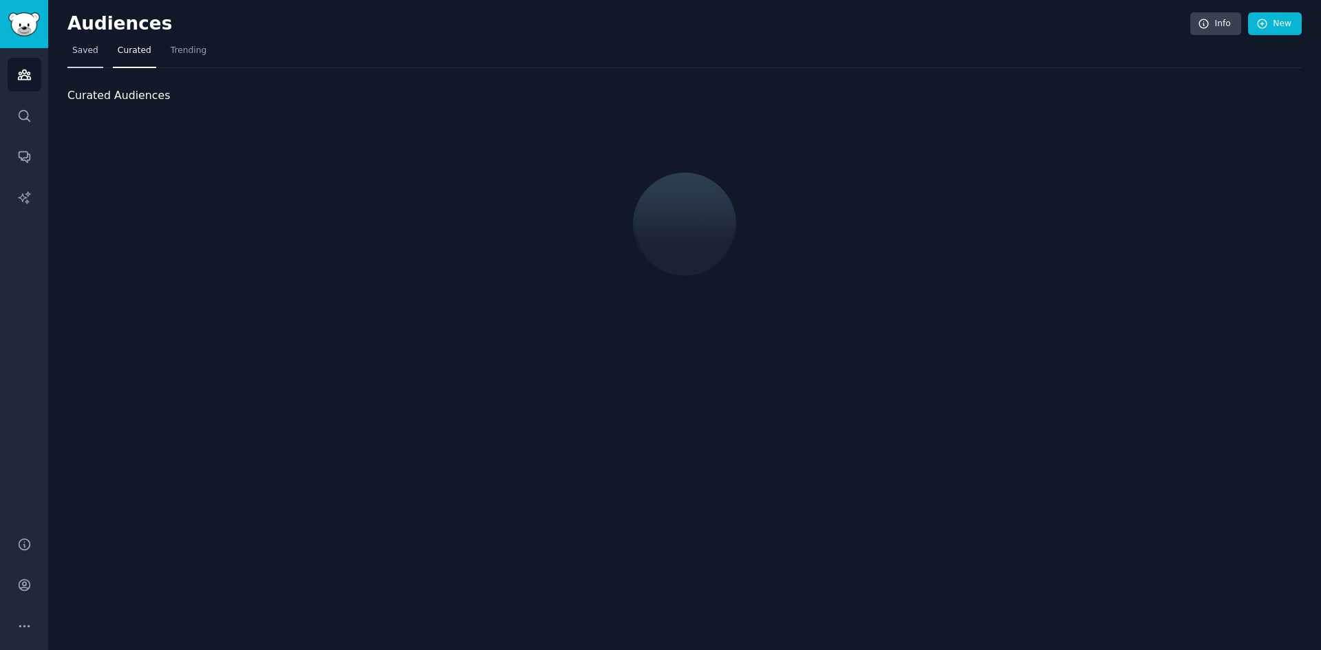
click at [87, 55] on span "Saved" at bounding box center [85, 51] width 26 height 12
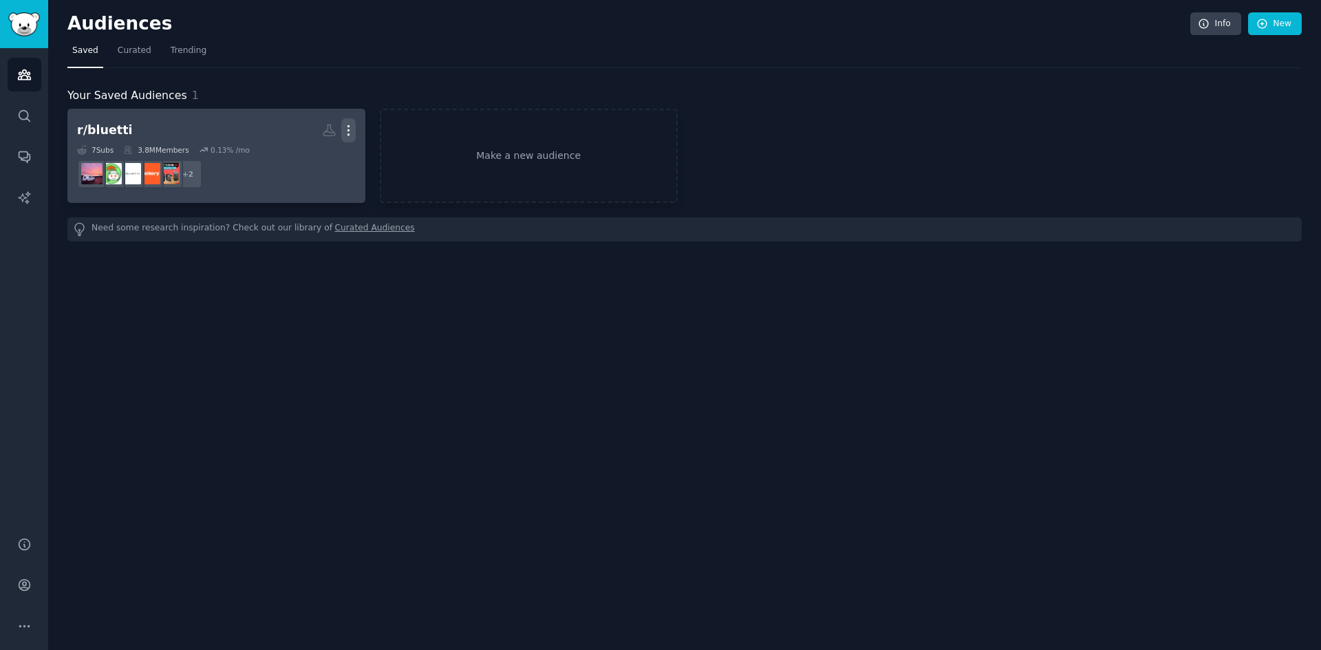
click at [348, 127] on icon "button" at bounding box center [348, 131] width 1 height 10
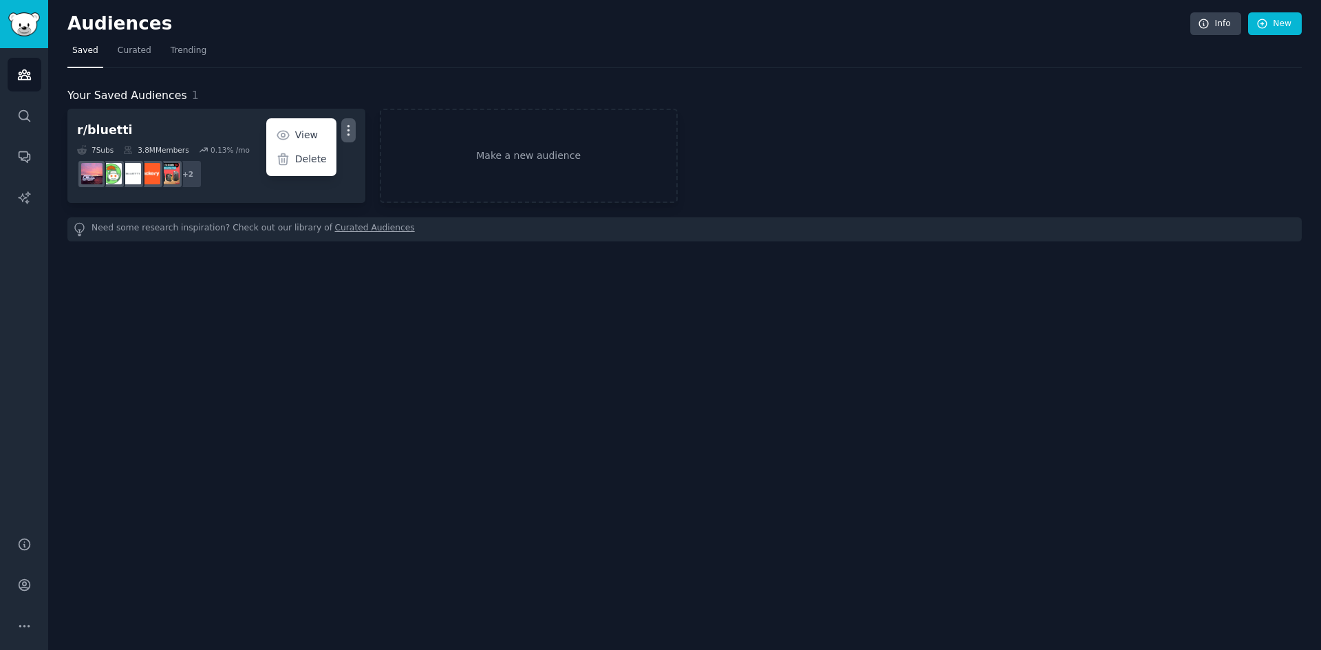
click at [361, 301] on div "Audiences Info New Saved Curated Trending Your Saved Audiences 1 r/bluetti Cust…" at bounding box center [684, 325] width 1273 height 650
click at [125, 45] on span "Curated" at bounding box center [135, 51] width 34 height 12
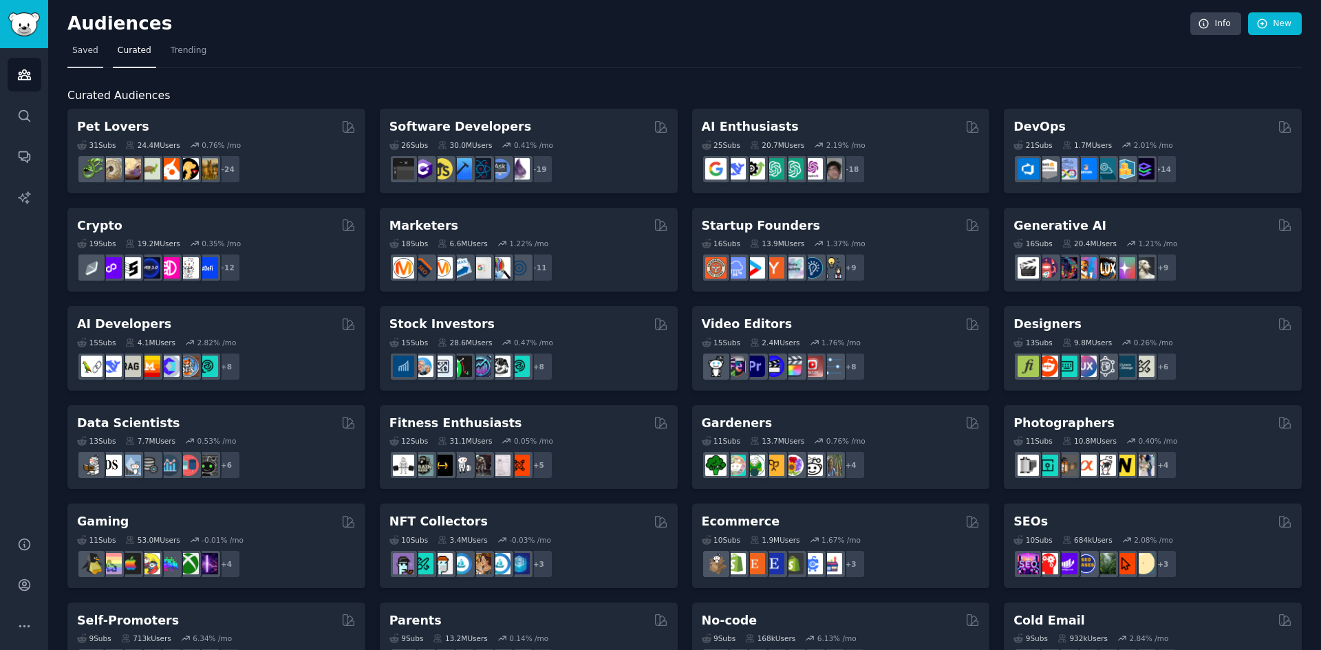
click at [94, 54] on span "Saved" at bounding box center [85, 51] width 26 height 12
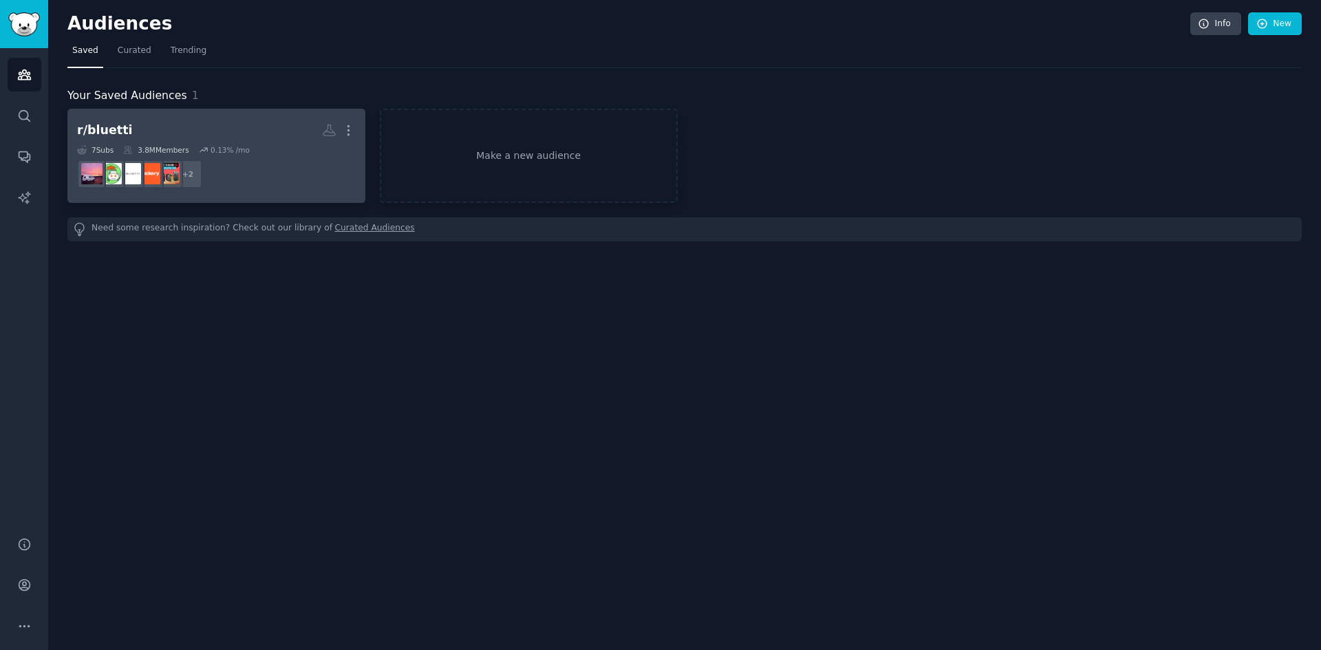
click at [156, 126] on h2 "r/bluetti More" at bounding box center [216, 130] width 279 height 24
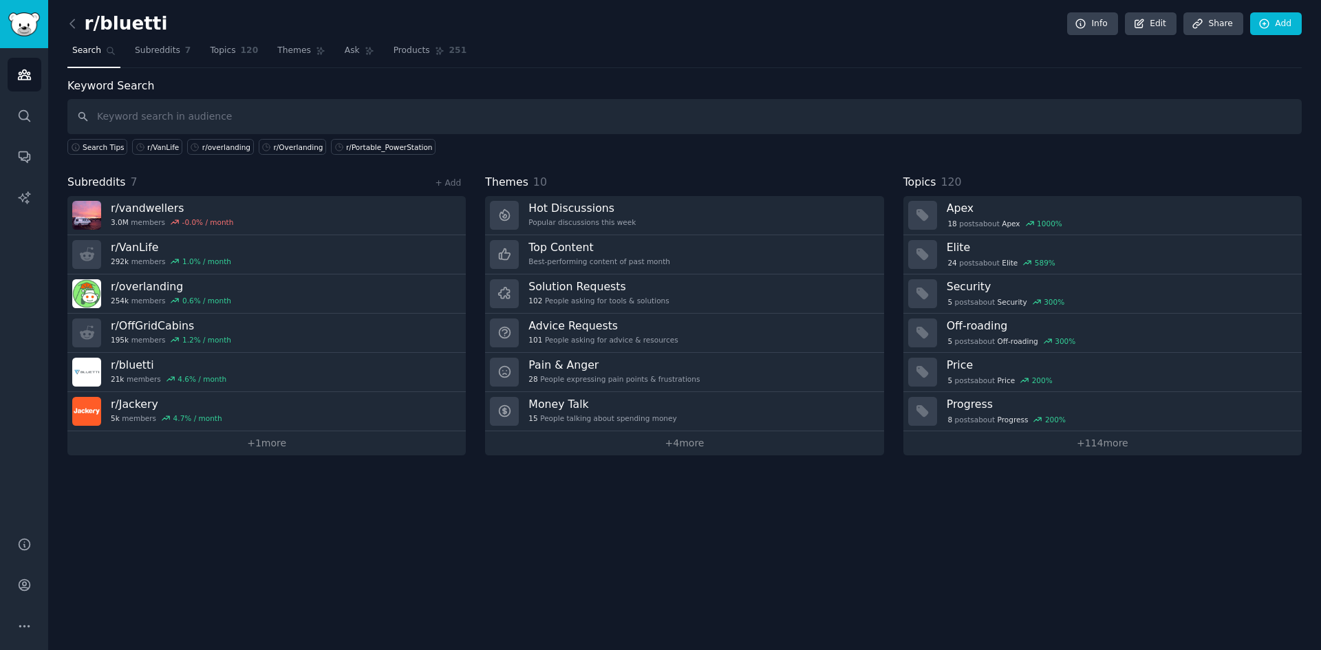
click at [207, 116] on input "text" at bounding box center [684, 116] width 1235 height 35
type input "r/Preppers"
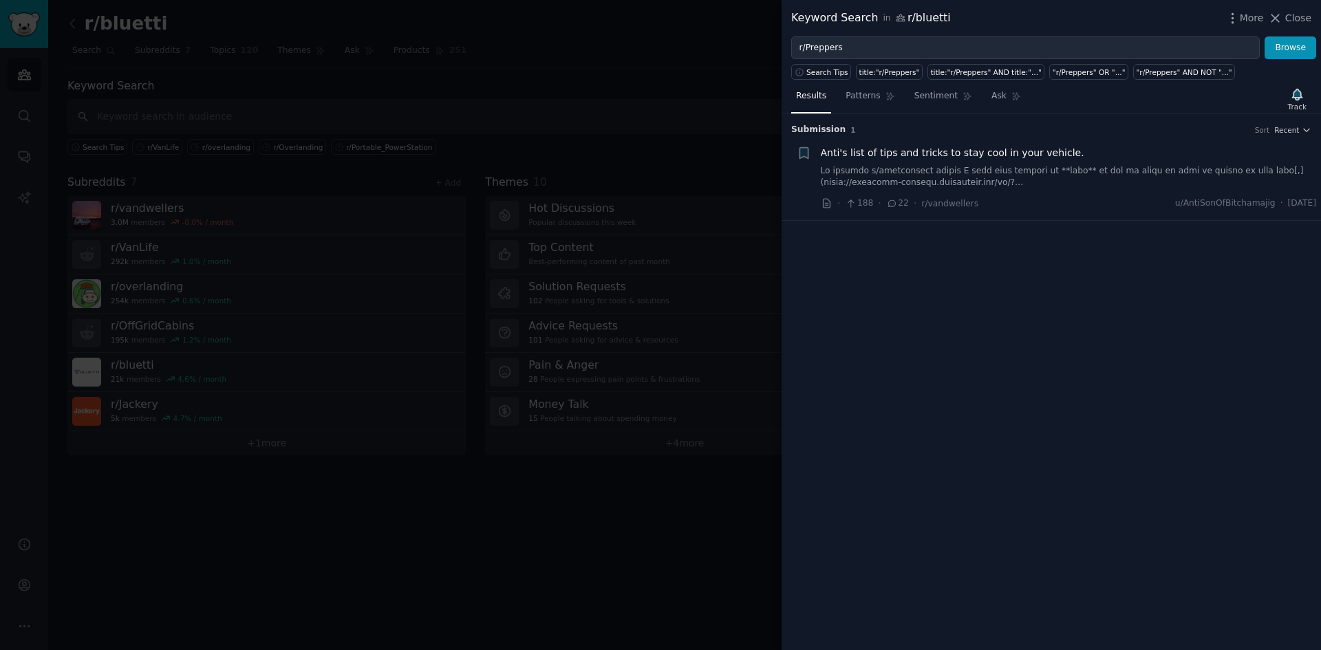
click at [550, 47] on div at bounding box center [660, 325] width 1321 height 650
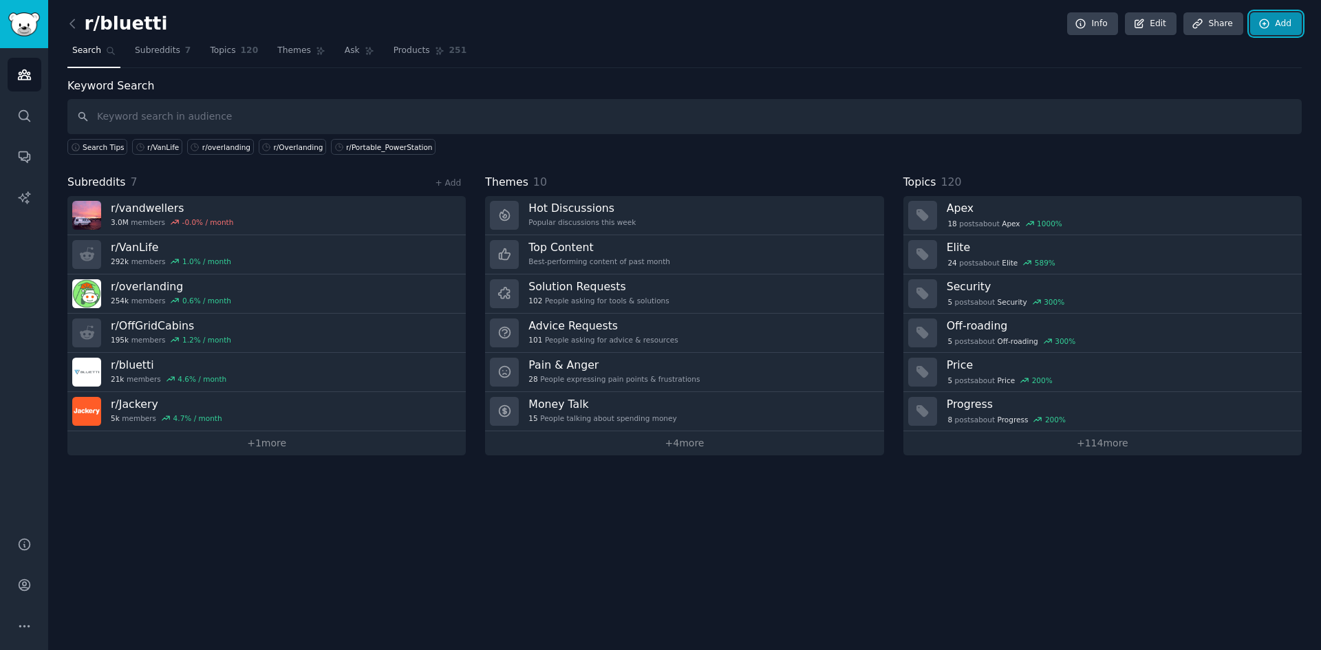
click at [1056, 18] on icon at bounding box center [1265, 24] width 12 height 12
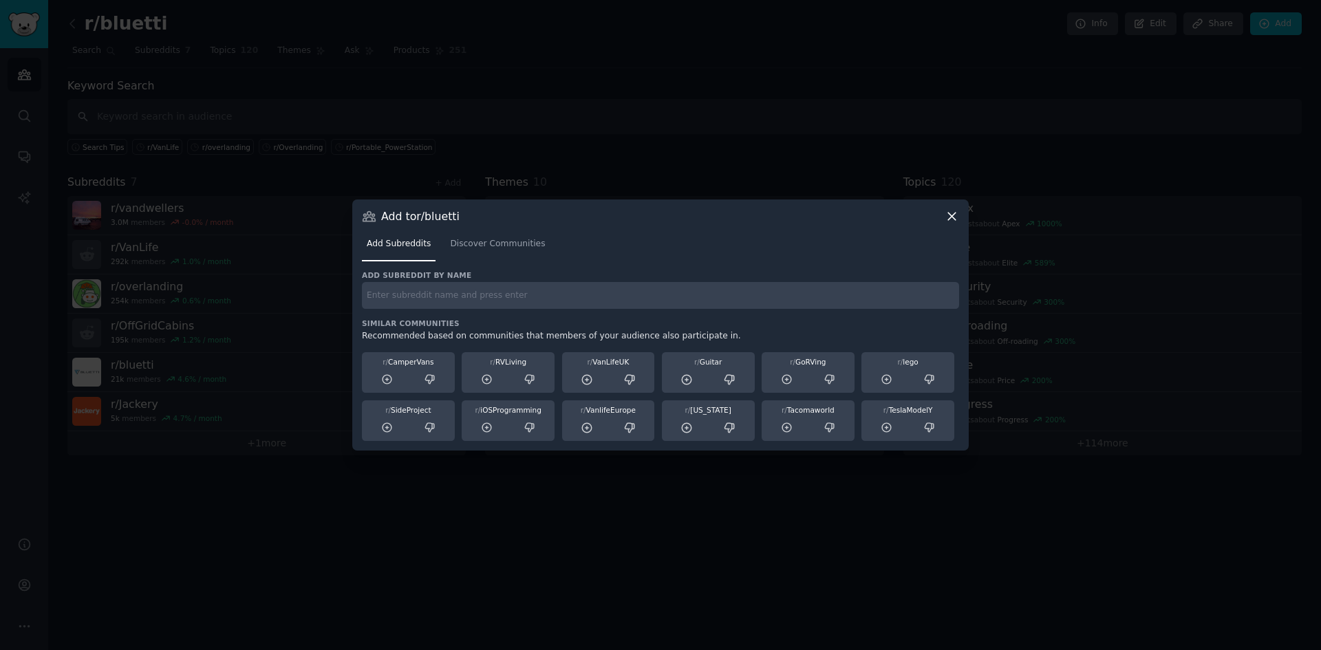
click at [477, 307] on input "text" at bounding box center [660, 295] width 597 height 27
paste input "r/Preppers"
type input "r/Preppers"
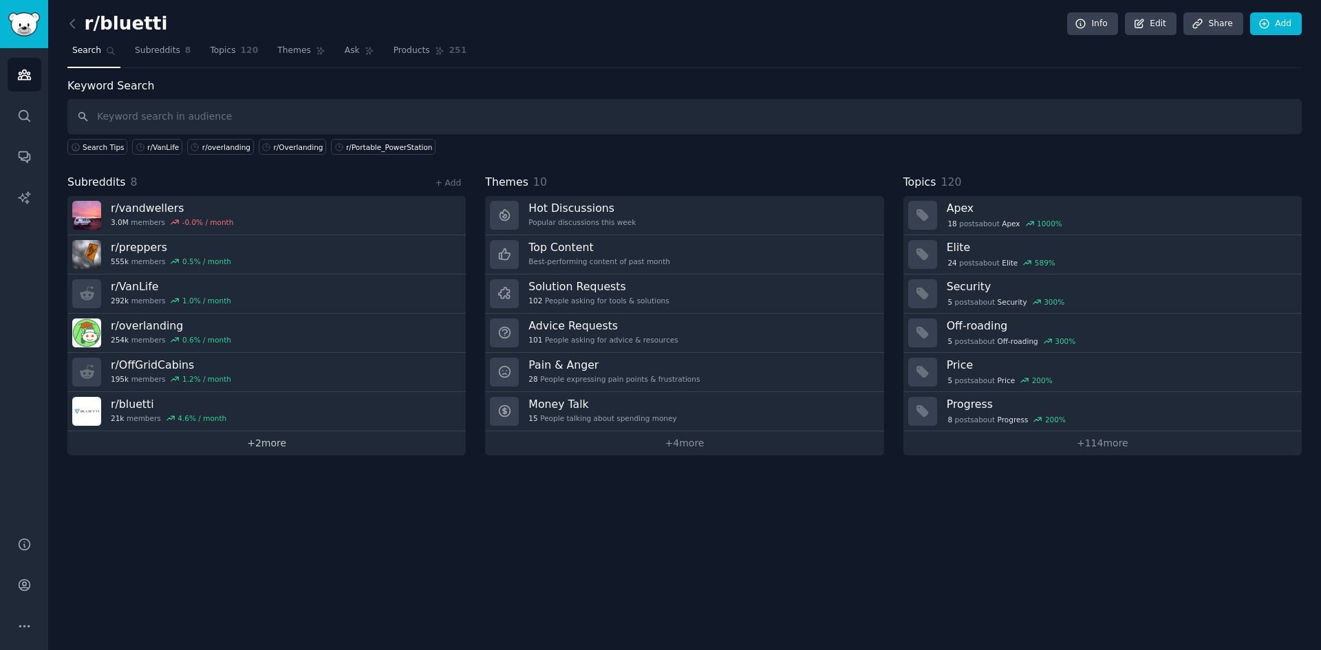
click at [257, 448] on link "+ 2 more" at bounding box center [266, 443] width 398 height 24
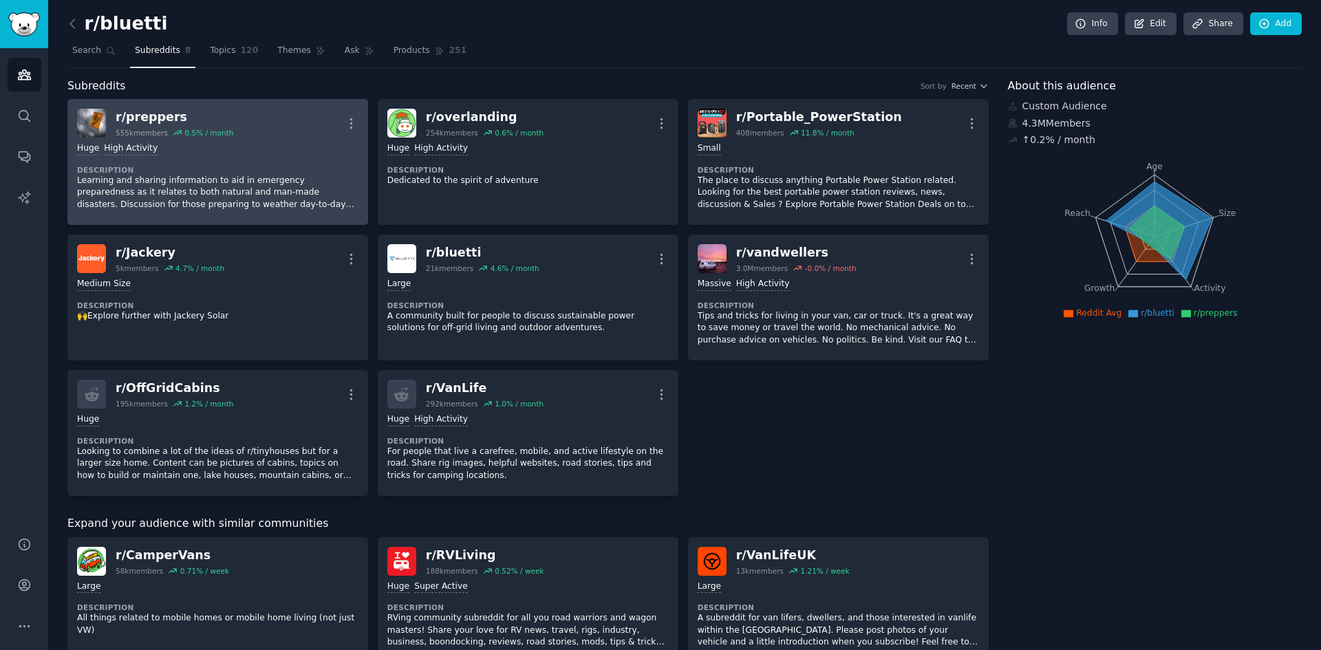
click at [248, 147] on div "Huge High Activity" at bounding box center [217, 148] width 281 height 13
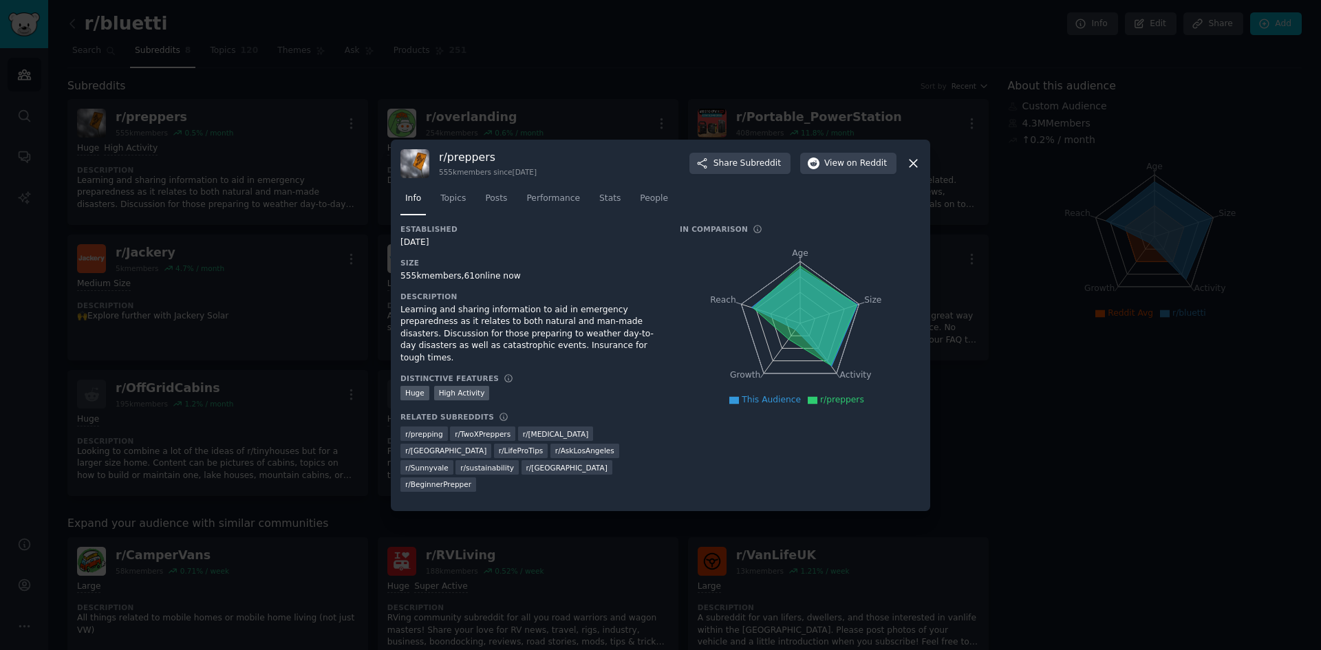
click at [433, 196] on nav "Info Topics Posts Performance Stats People" at bounding box center [661, 202] width 520 height 28
click at [449, 199] on span "Topics" at bounding box center [452, 199] width 25 height 12
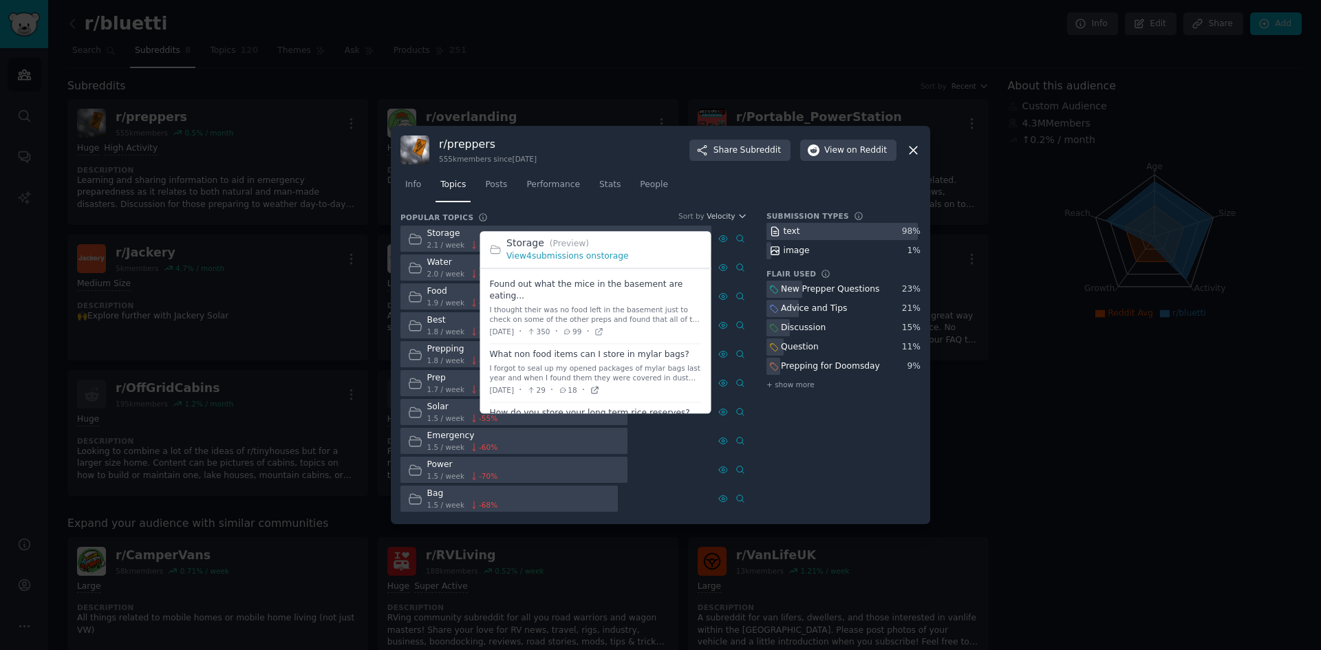
click at [599, 392] on icon at bounding box center [595, 390] width 10 height 10
